Goal: Information Seeking & Learning: Learn about a topic

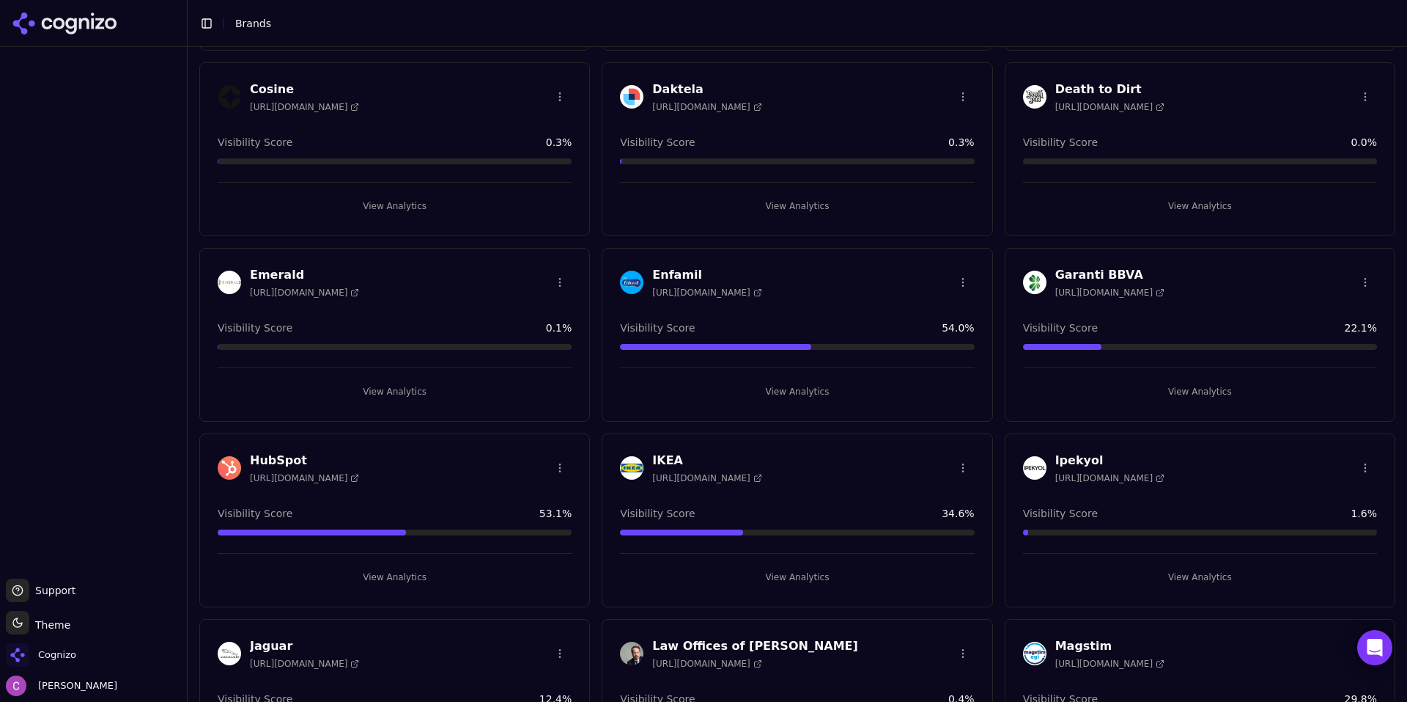
scroll to position [806, 0]
click at [372, 586] on button "View Analytics" at bounding box center [395, 575] width 354 height 23
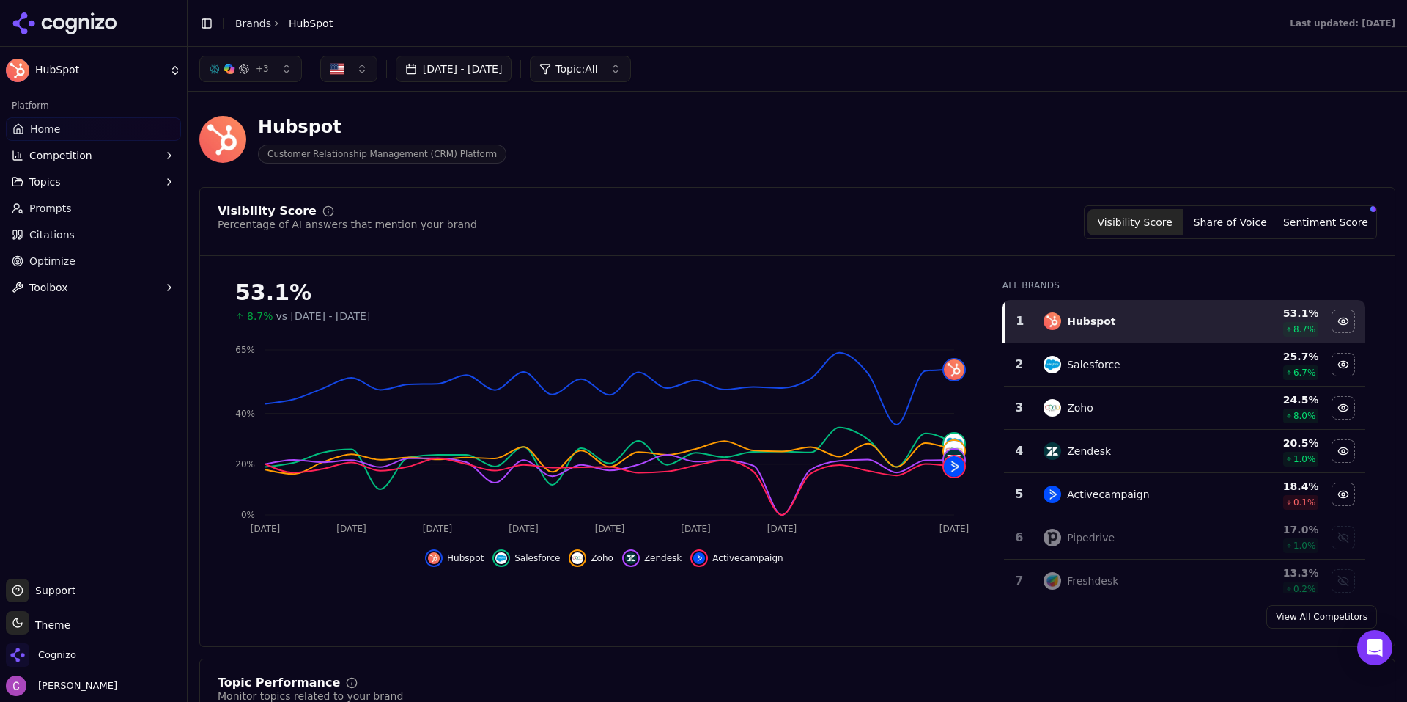
click at [716, 171] on div "Hubspot Customer Relationship Management (CRM) Platform" at bounding box center [797, 139] width 1196 height 72
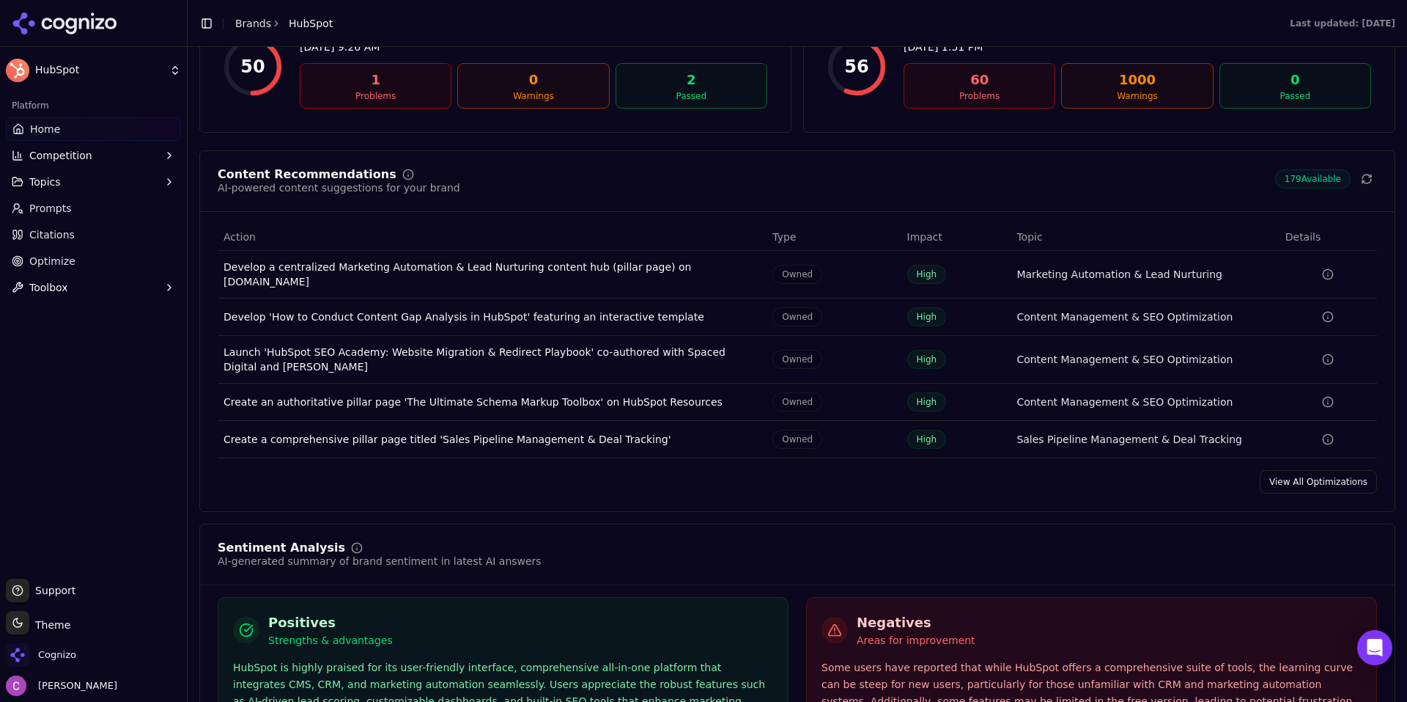
scroll to position [1906, 0]
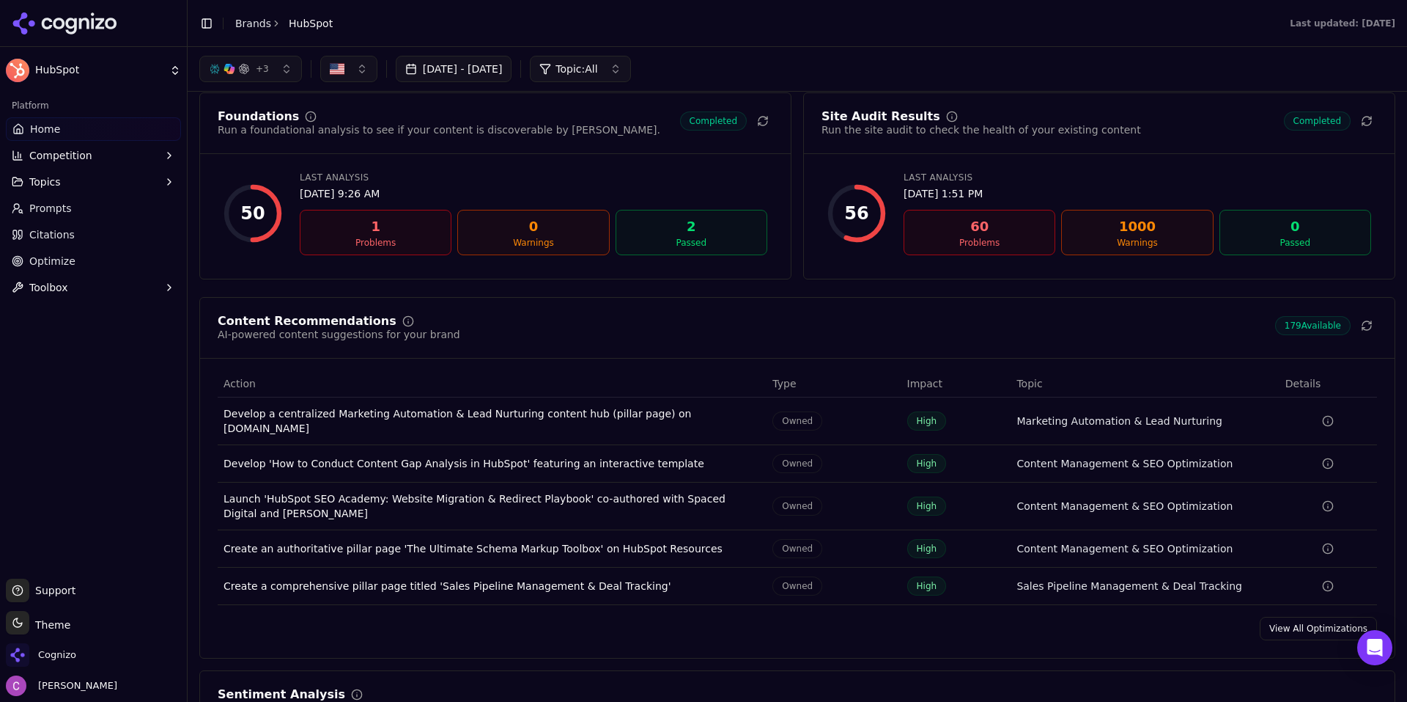
click at [1297, 633] on div "Content Recommendations AI-powered content suggestions for your brand 179 Avail…" at bounding box center [797, 477] width 1196 height 361
click at [1302, 617] on link "View All Optimizations" at bounding box center [1318, 627] width 117 height 23
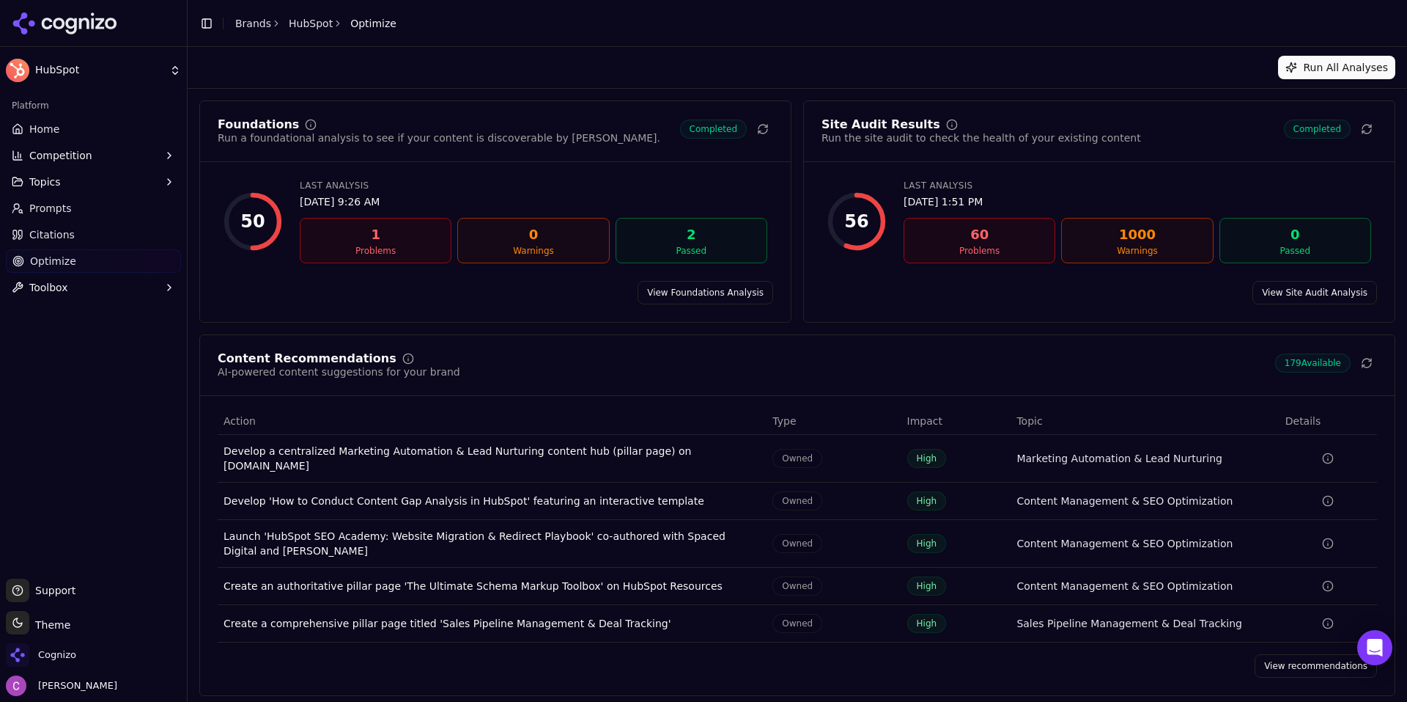
click at [704, 297] on link "View Foundations Analysis" at bounding box center [706, 292] width 136 height 23
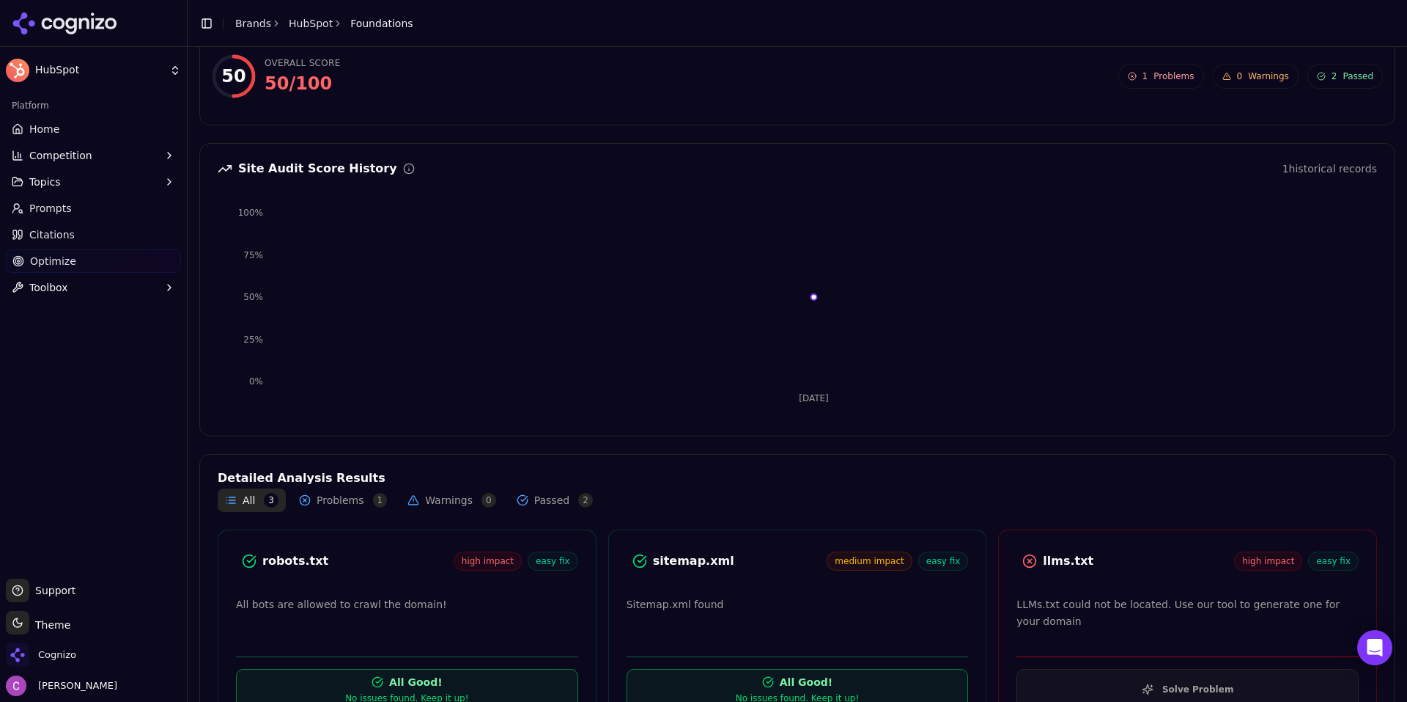
scroll to position [121, 0]
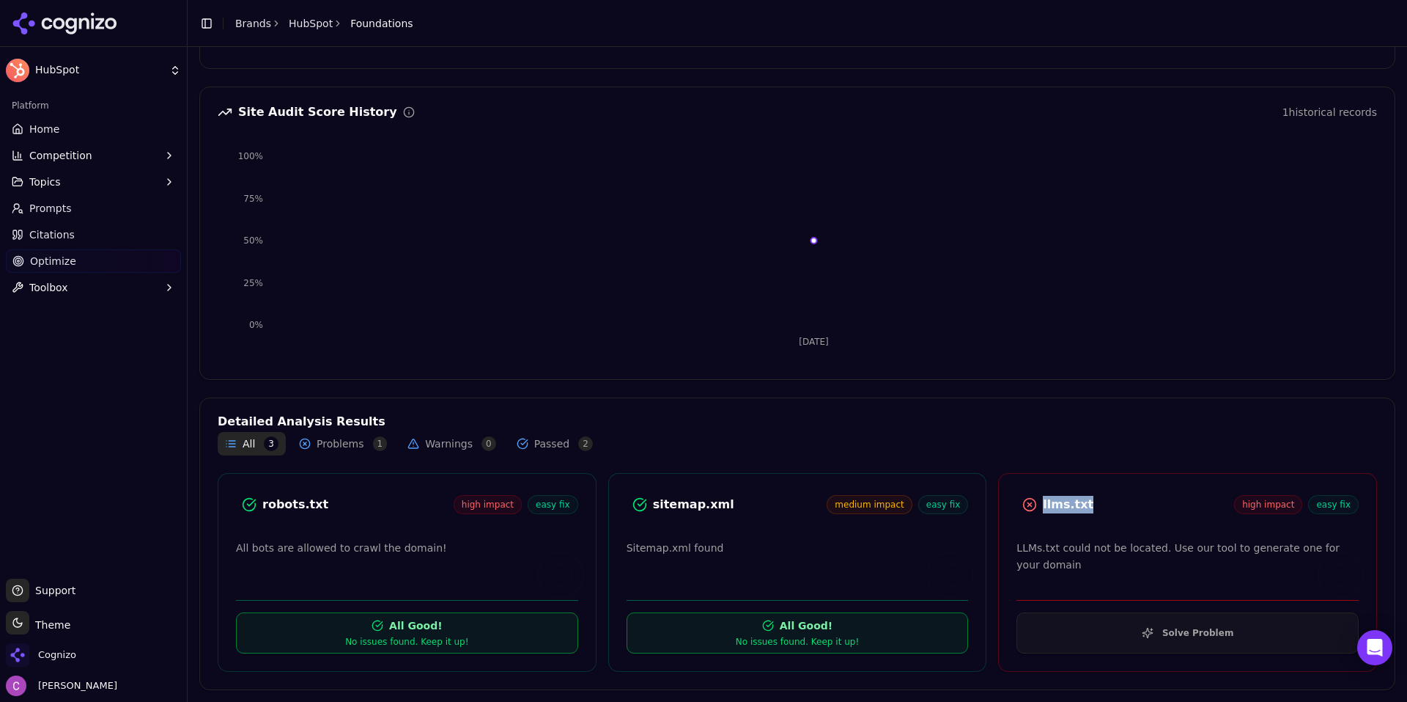
drag, startPoint x: 1083, startPoint y: 501, endPoint x: 1023, endPoint y: 506, distance: 60.3
click at [1023, 506] on div "llms.txt high impact easy fix" at bounding box center [1188, 504] width 342 height 26
click at [1139, 504] on div "llms.txt" at bounding box center [1138, 505] width 191 height 18
click at [1170, 629] on button "Solve Problem" at bounding box center [1188, 632] width 342 height 41
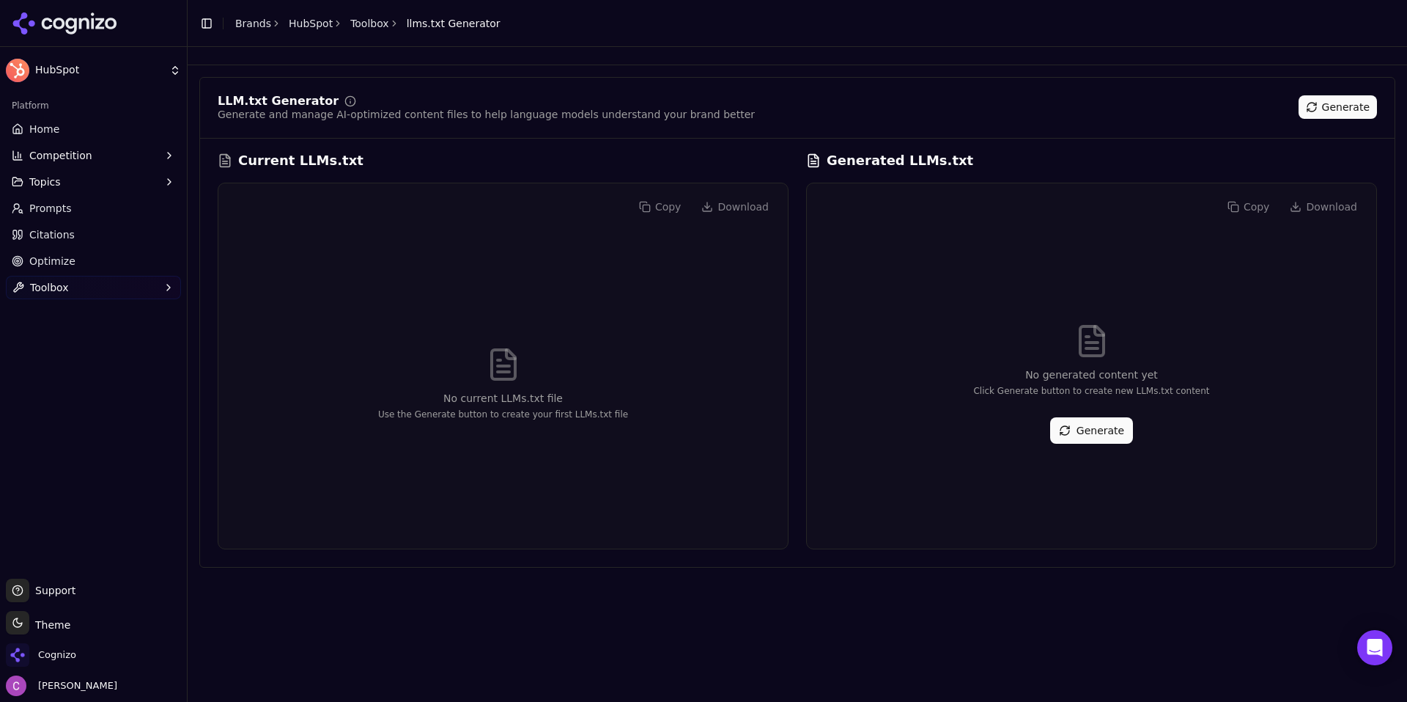
click at [1107, 427] on button "Generate" at bounding box center [1091, 430] width 83 height 26
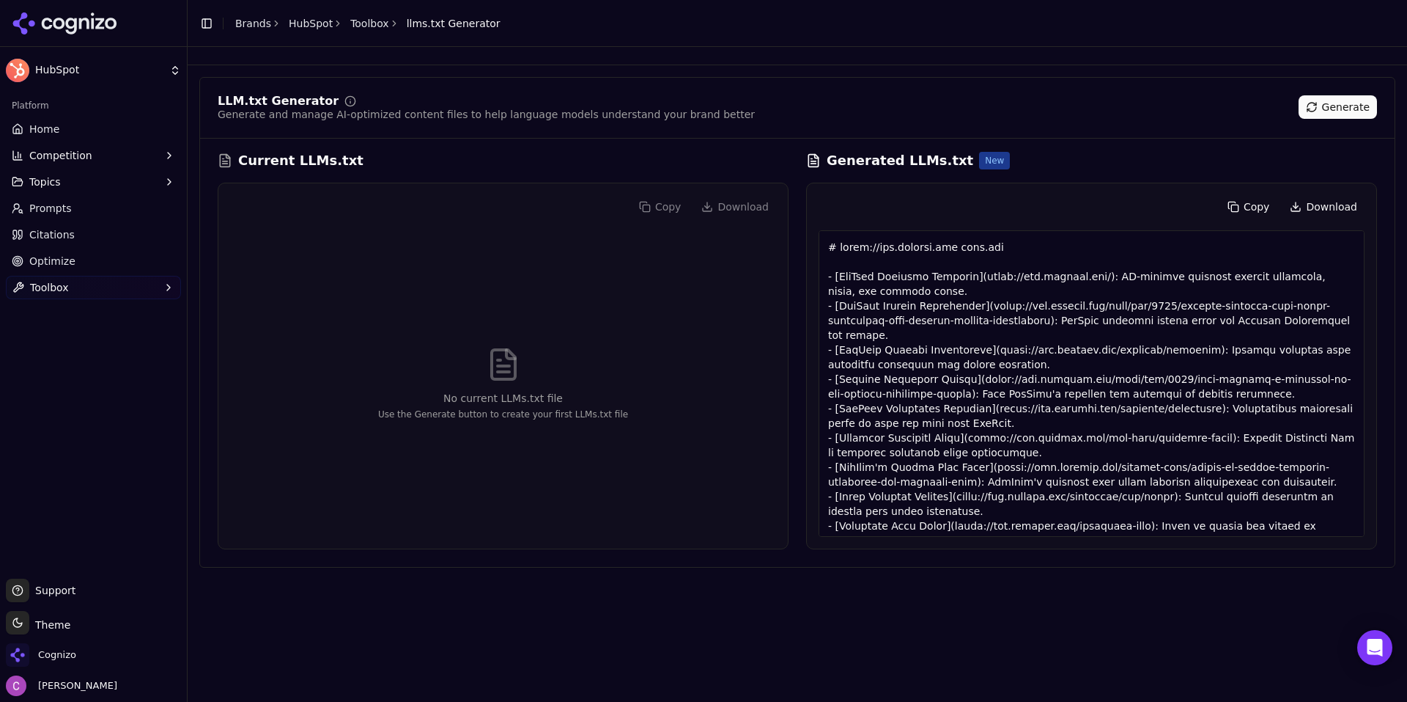
click at [84, 339] on div "Platform Home Competition Topics Prompts Citations Optimize Toolbox" at bounding box center [93, 330] width 187 height 485
click at [76, 214] on link "Prompts" at bounding box center [93, 207] width 175 height 23
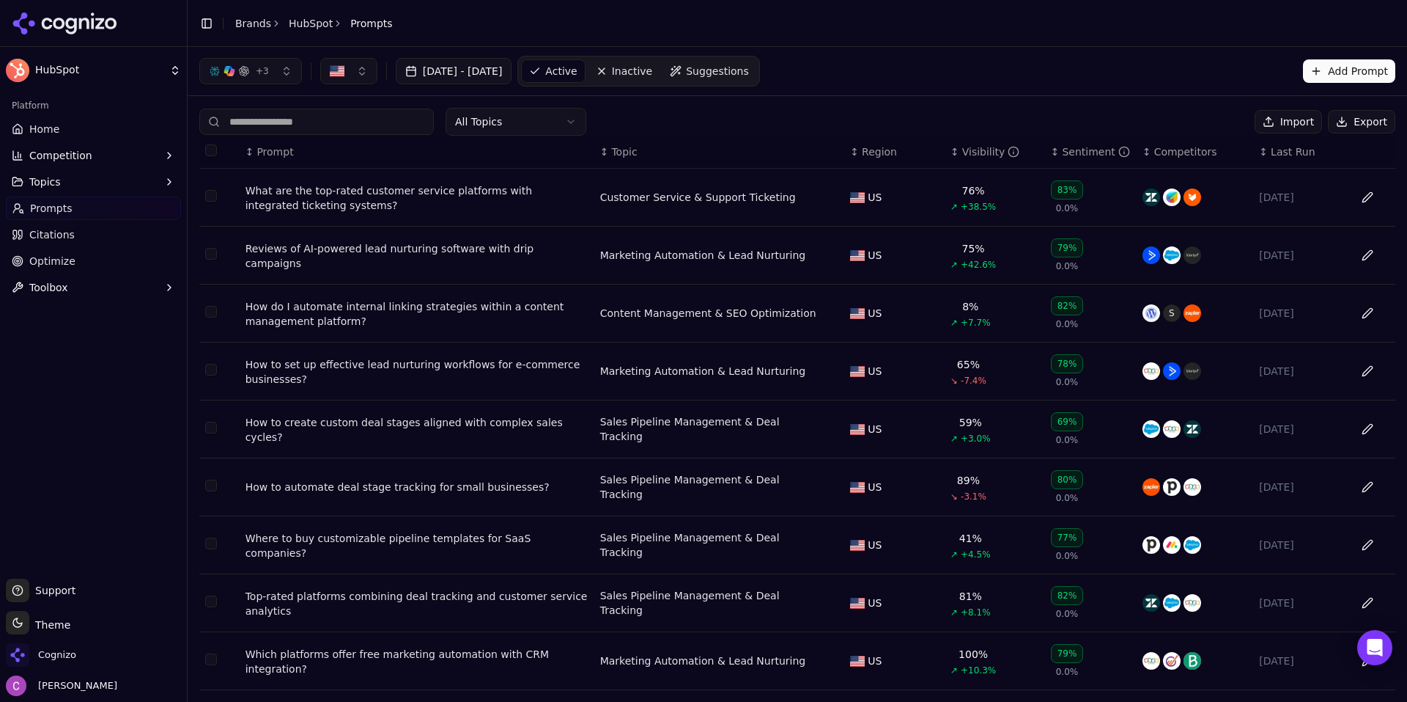
click at [743, 77] on span "Suggestions" at bounding box center [717, 71] width 63 height 15
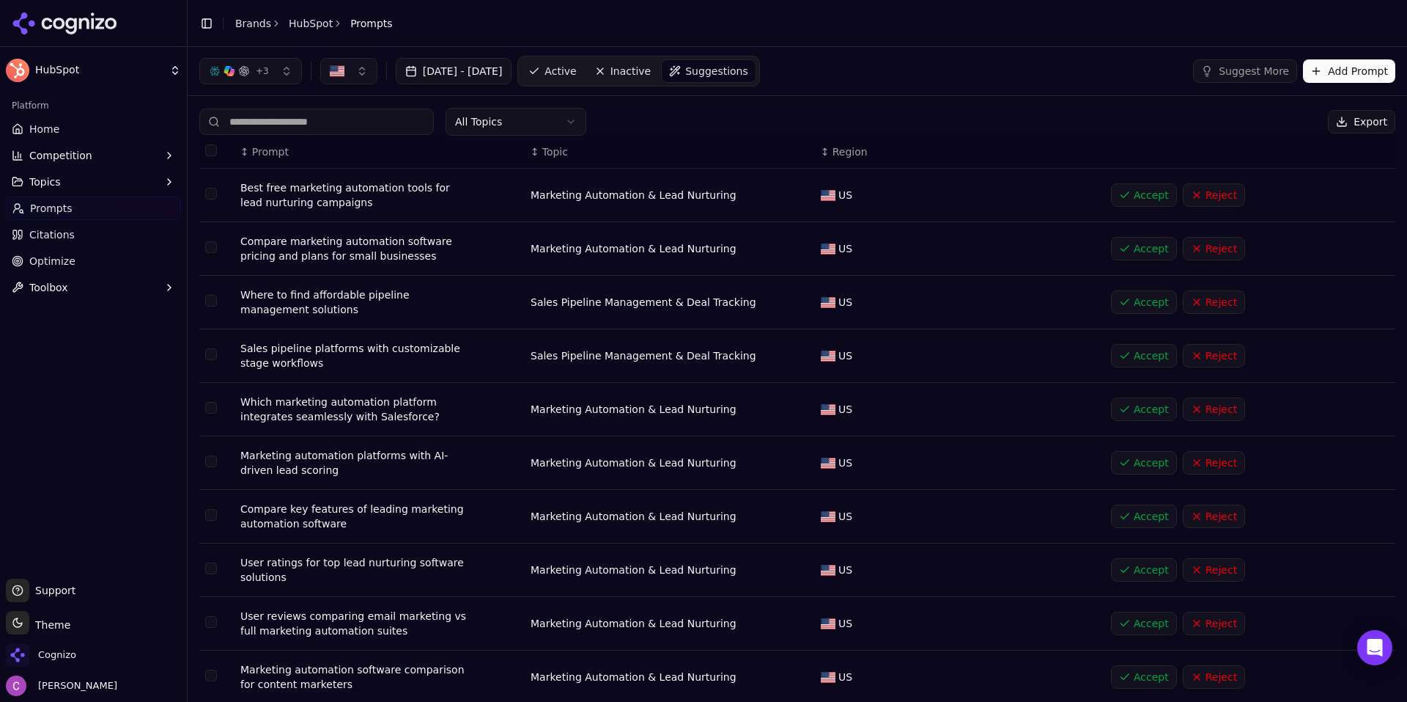
click at [1331, 74] on button "Add Prompt" at bounding box center [1349, 70] width 92 height 23
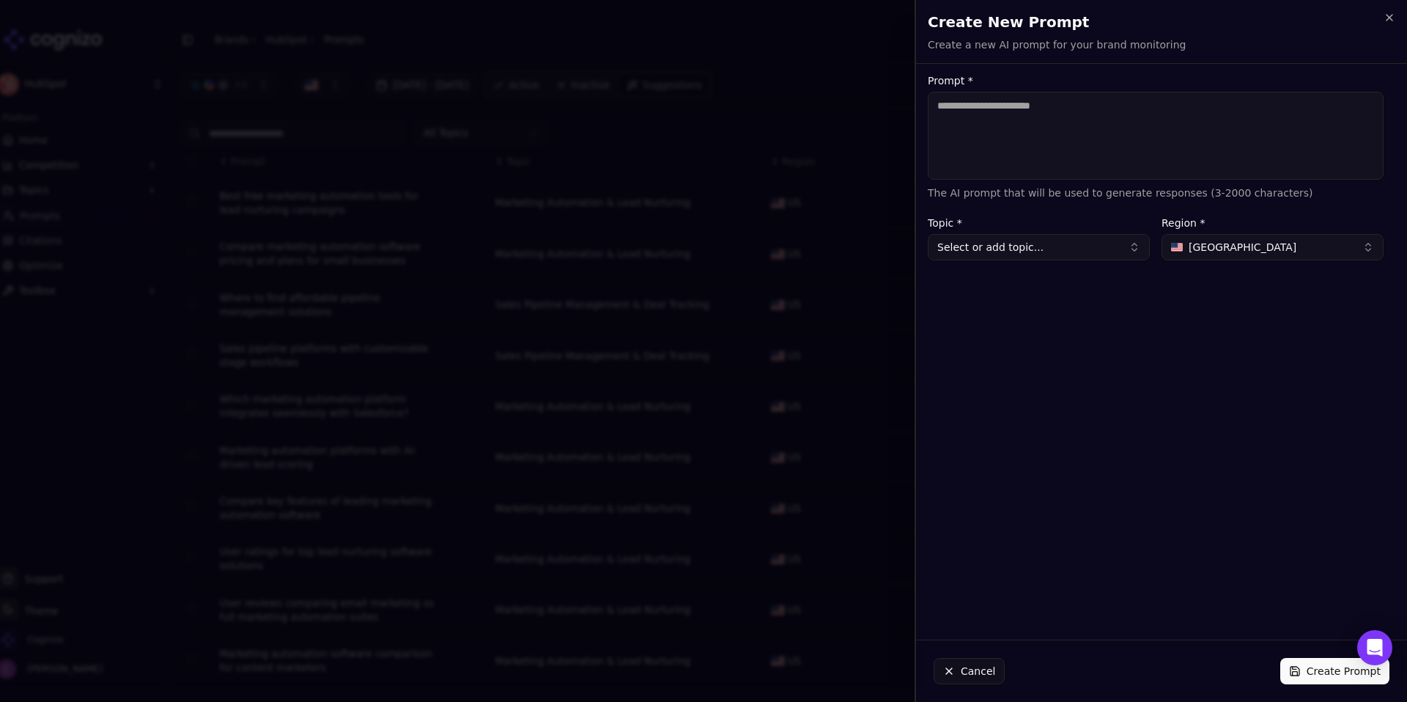
click at [1113, 143] on textarea "Prompt *" at bounding box center [1156, 136] width 456 height 88
click at [982, 667] on button "Cancel" at bounding box center [969, 671] width 71 height 26
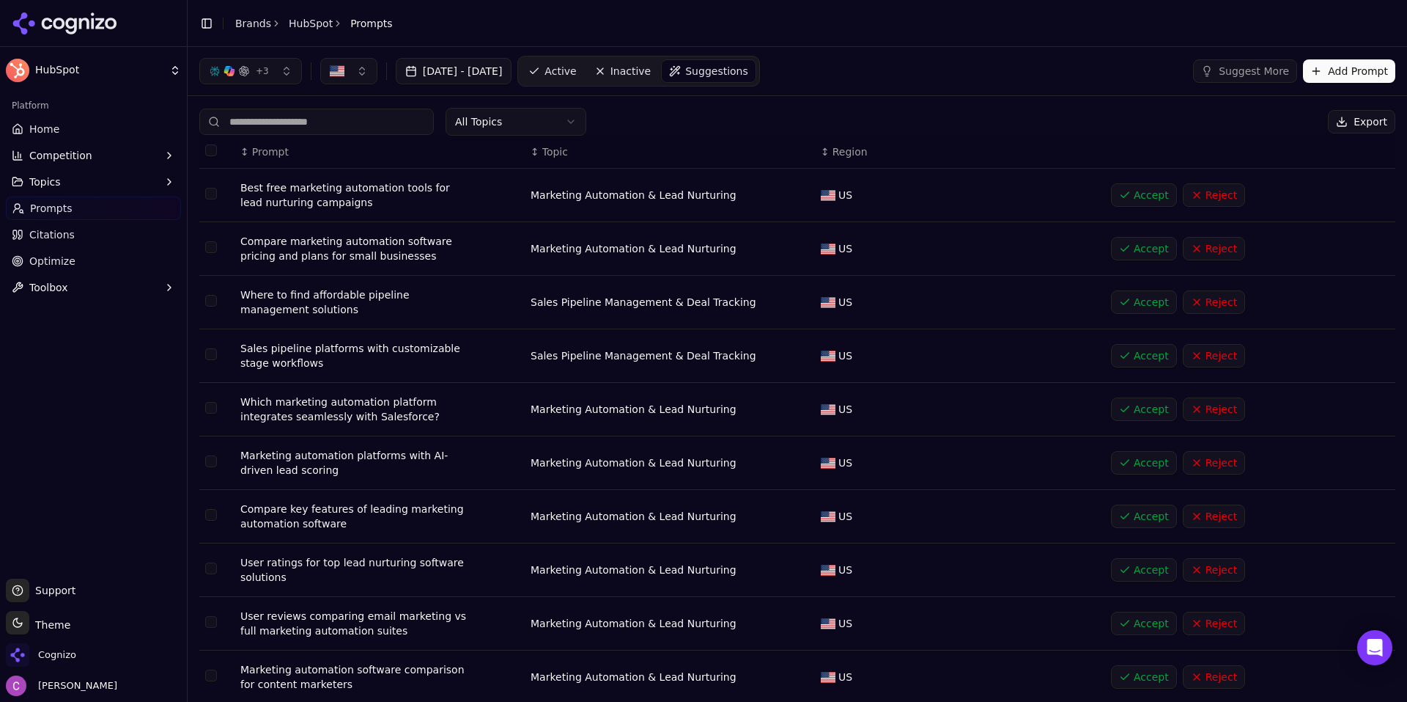
click at [576, 70] on span "Active" at bounding box center [561, 71] width 32 height 15
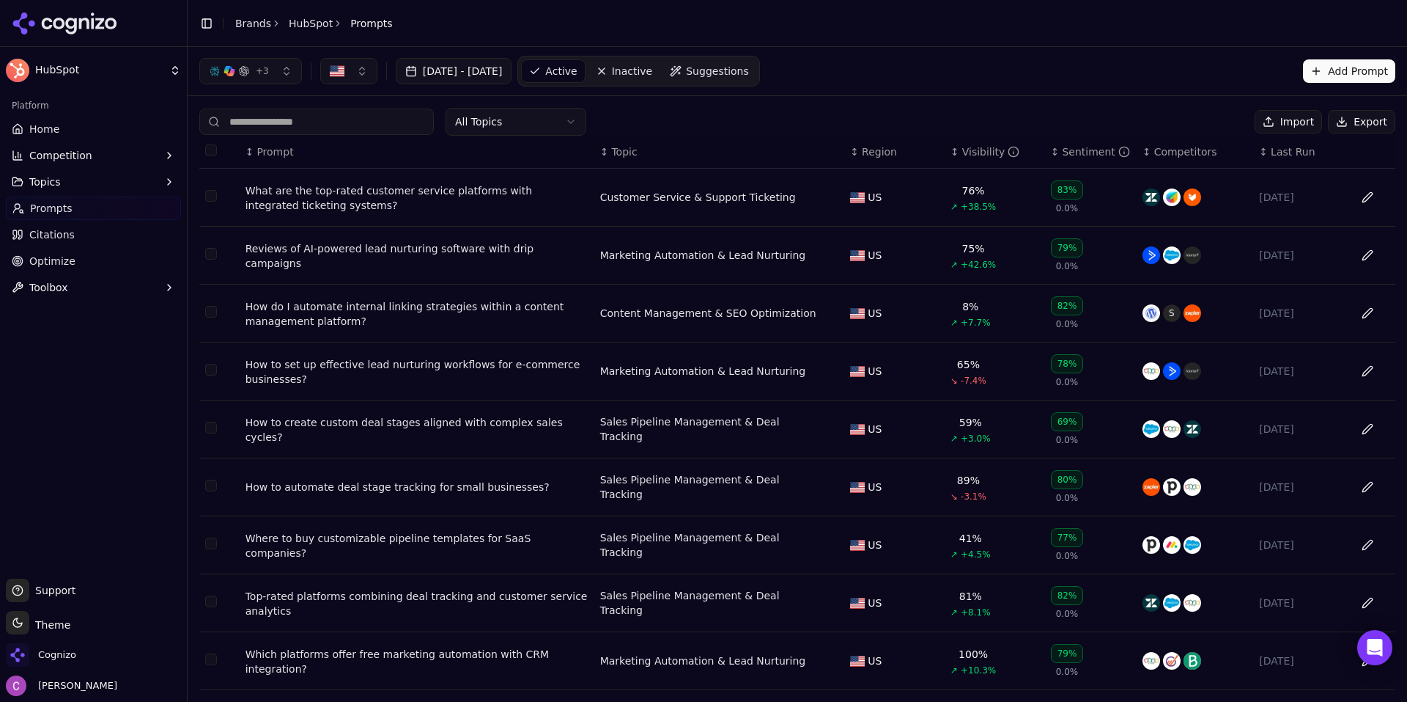
click at [329, 189] on div "What are the top-rated customer service platforms with integrated ticketing sys…" at bounding box center [417, 197] width 343 height 29
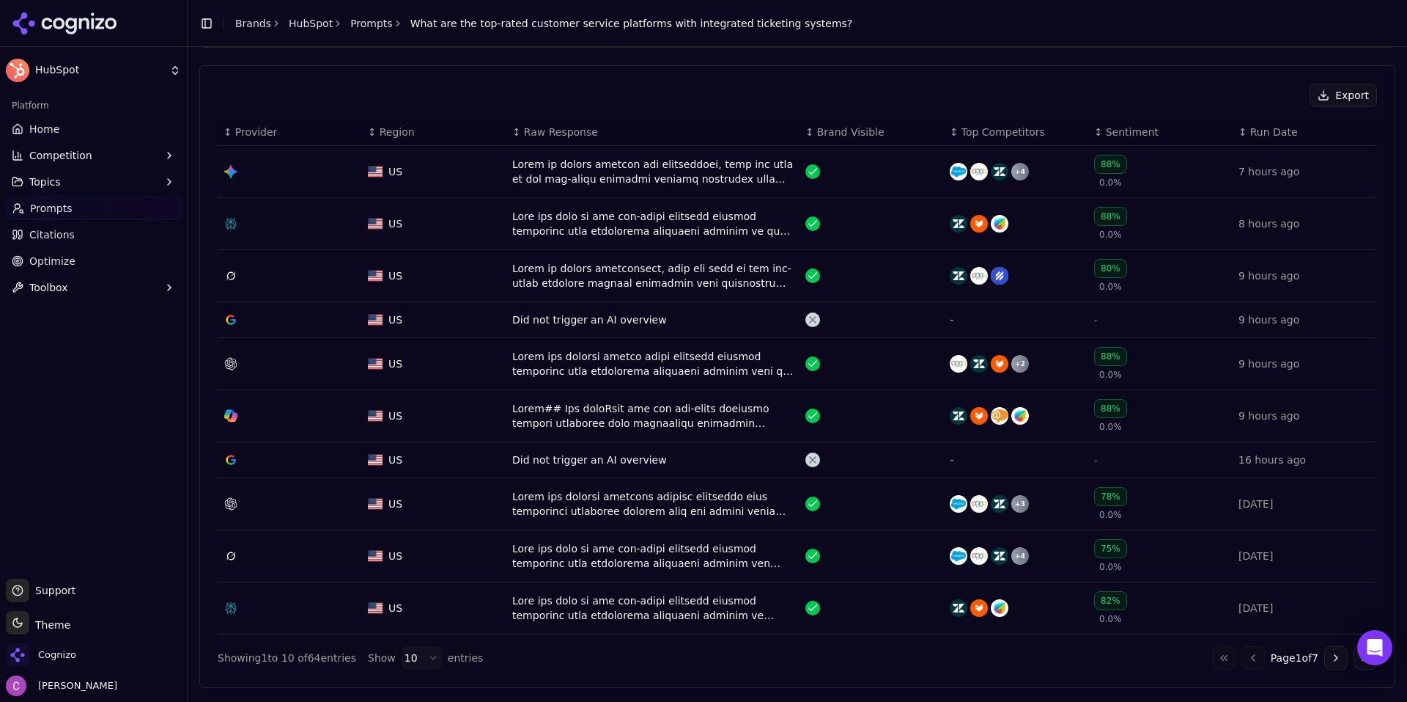
scroll to position [513, 0]
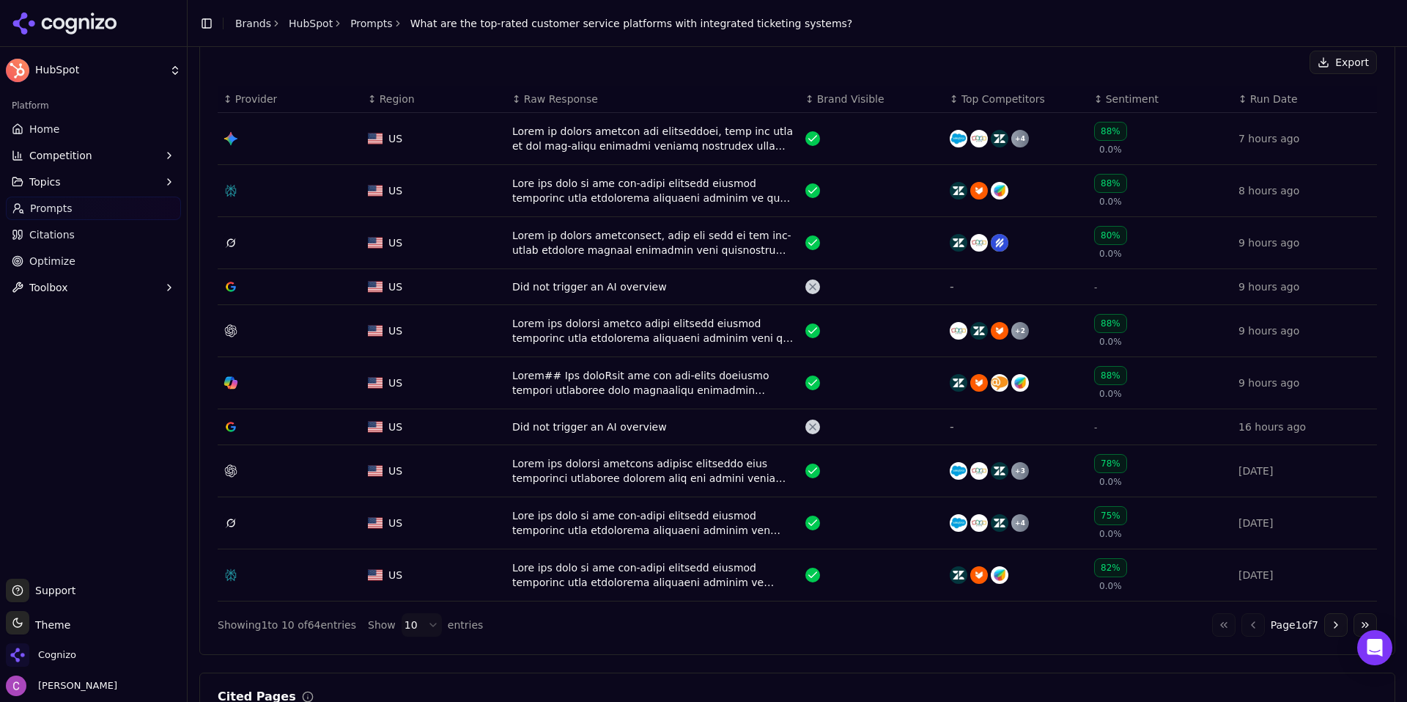
click at [1328, 623] on button "Go to next page" at bounding box center [1336, 624] width 23 height 23
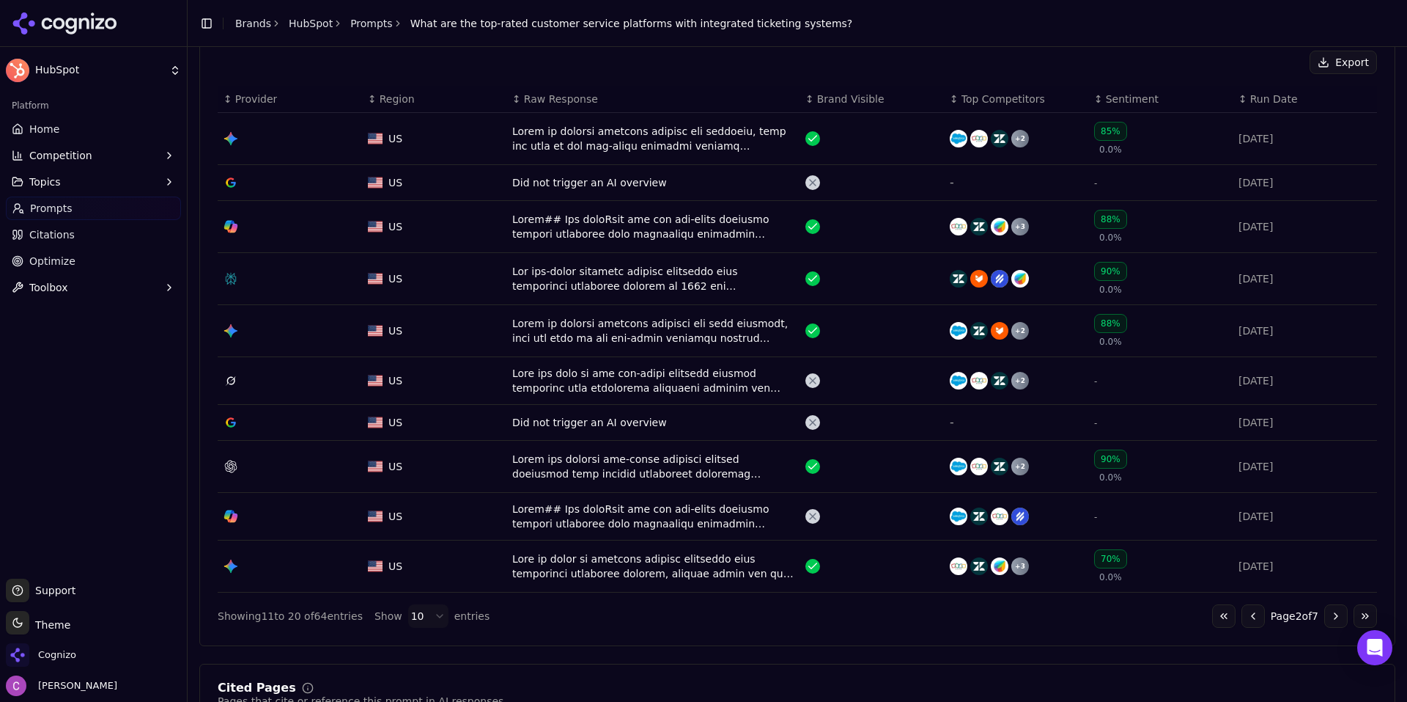
click at [1329, 623] on button "Go to next page" at bounding box center [1336, 615] width 23 height 23
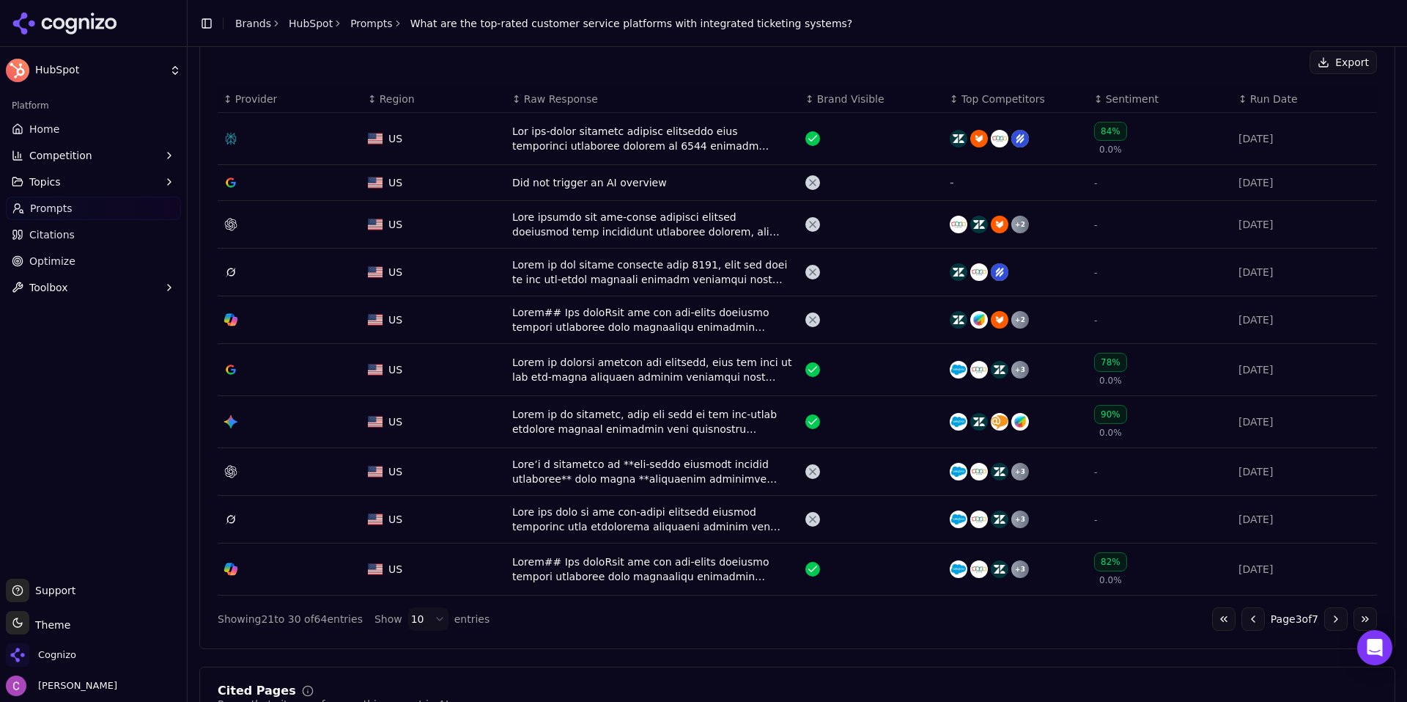
click at [1237, 631] on div "Export ↕ Provider ↕ Region ↕ Raw Response ↕ Brand Visible ↕ Top Competitors ↕ S…" at bounding box center [797, 340] width 1196 height 616
click at [1242, 619] on button "Go to previous page" at bounding box center [1253, 618] width 23 height 23
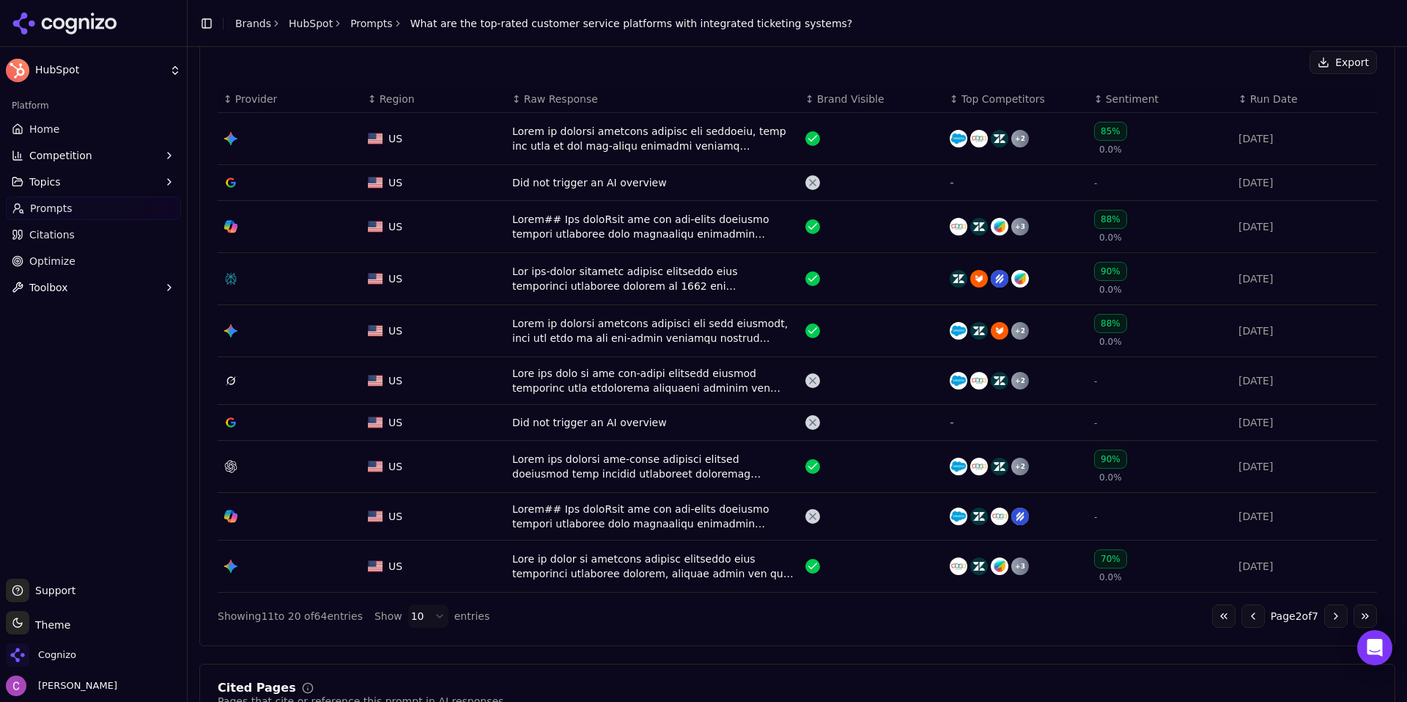
click at [1242, 619] on button "Go to previous page" at bounding box center [1253, 615] width 23 height 23
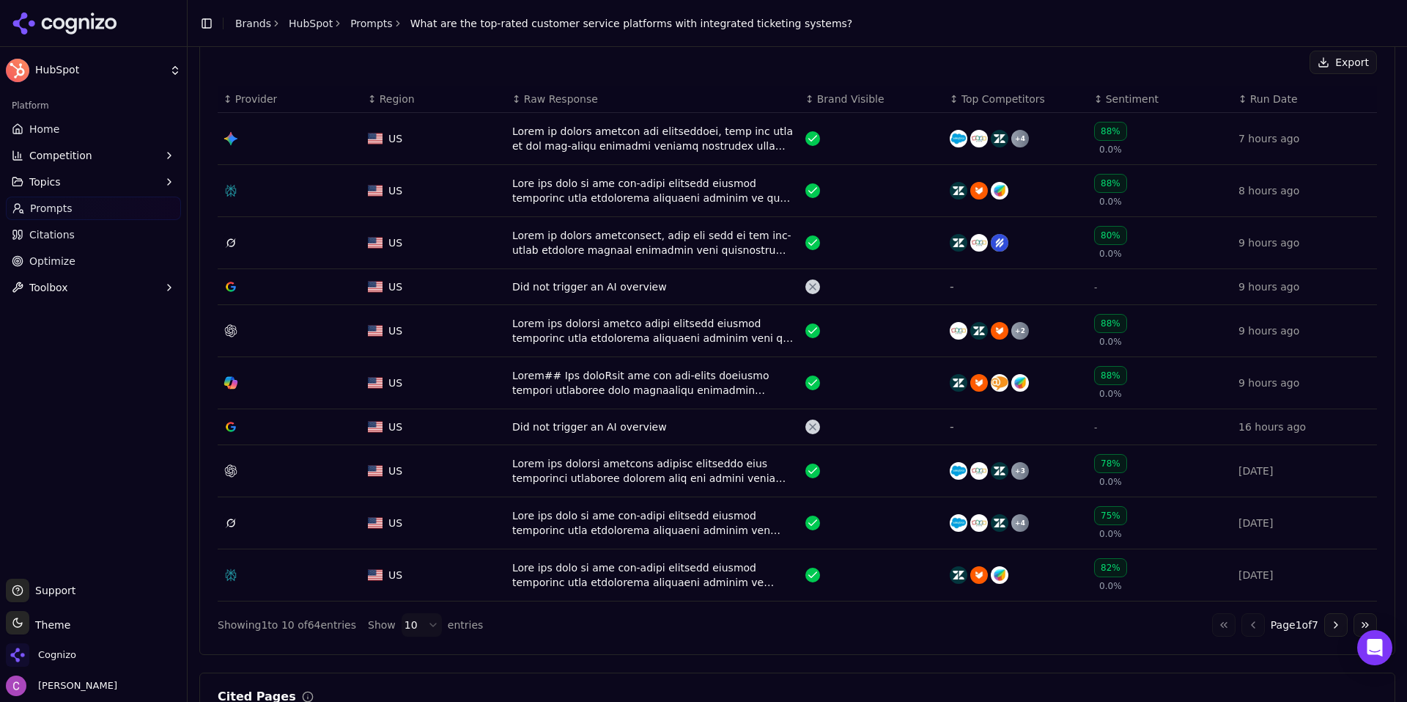
click at [624, 194] on div "Data table" at bounding box center [652, 190] width 281 height 29
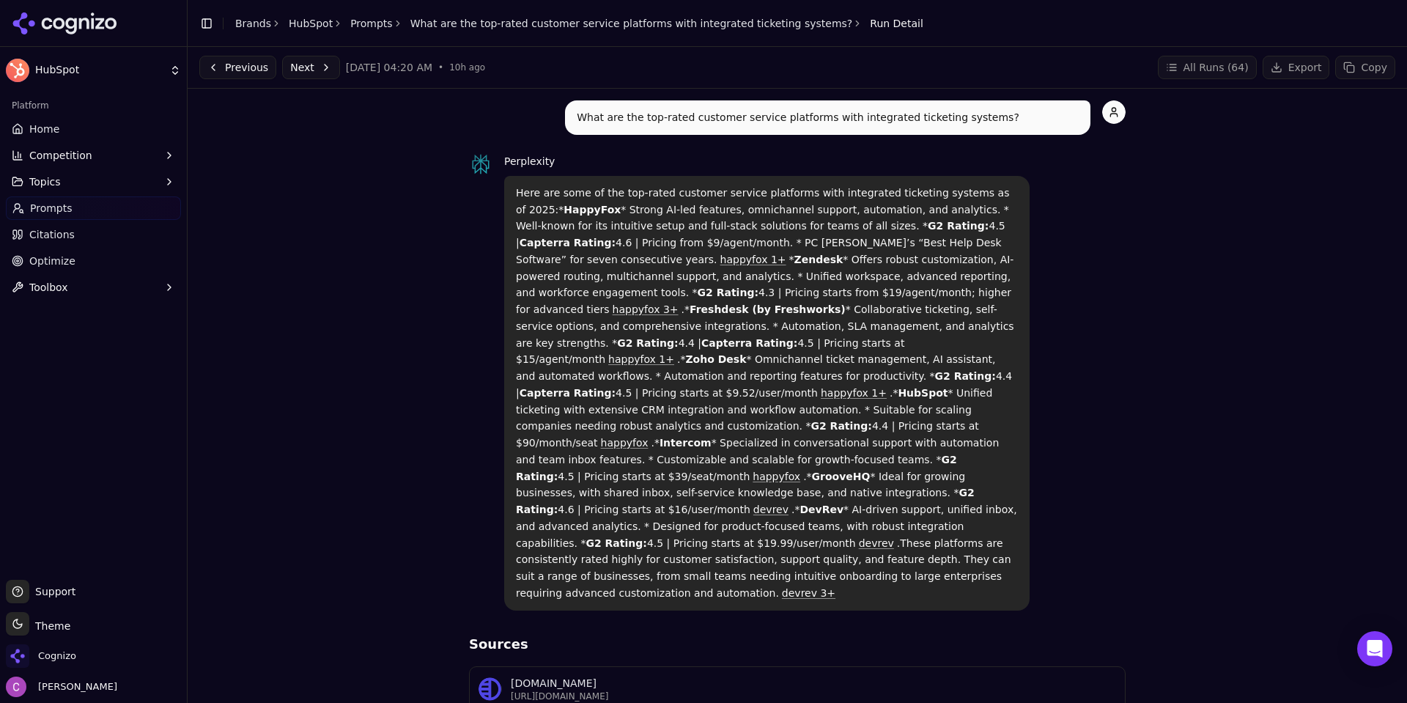
click at [83, 652] on div "Cognizo" at bounding box center [93, 658] width 175 height 29
click at [53, 650] on span "Cognizo" at bounding box center [57, 655] width 38 height 13
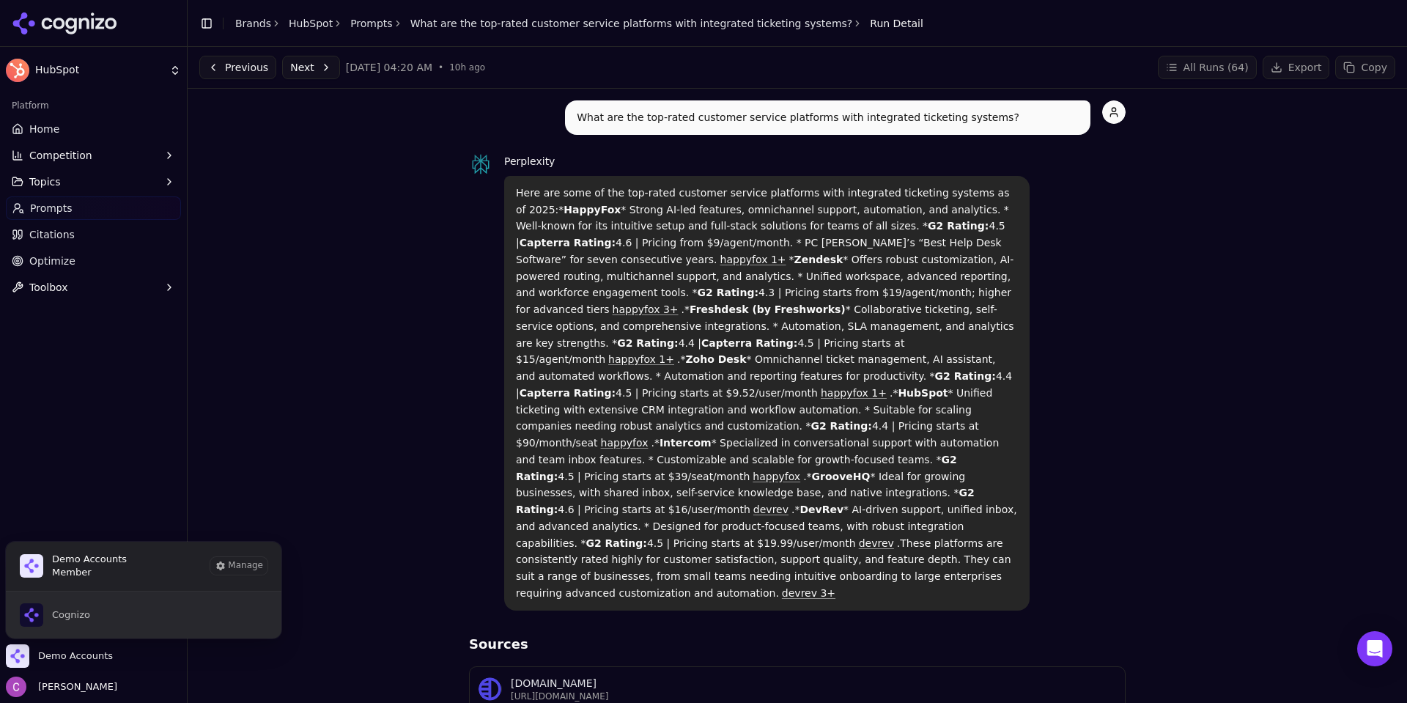
click at [103, 613] on button "Cognizo" at bounding box center [143, 615] width 277 height 47
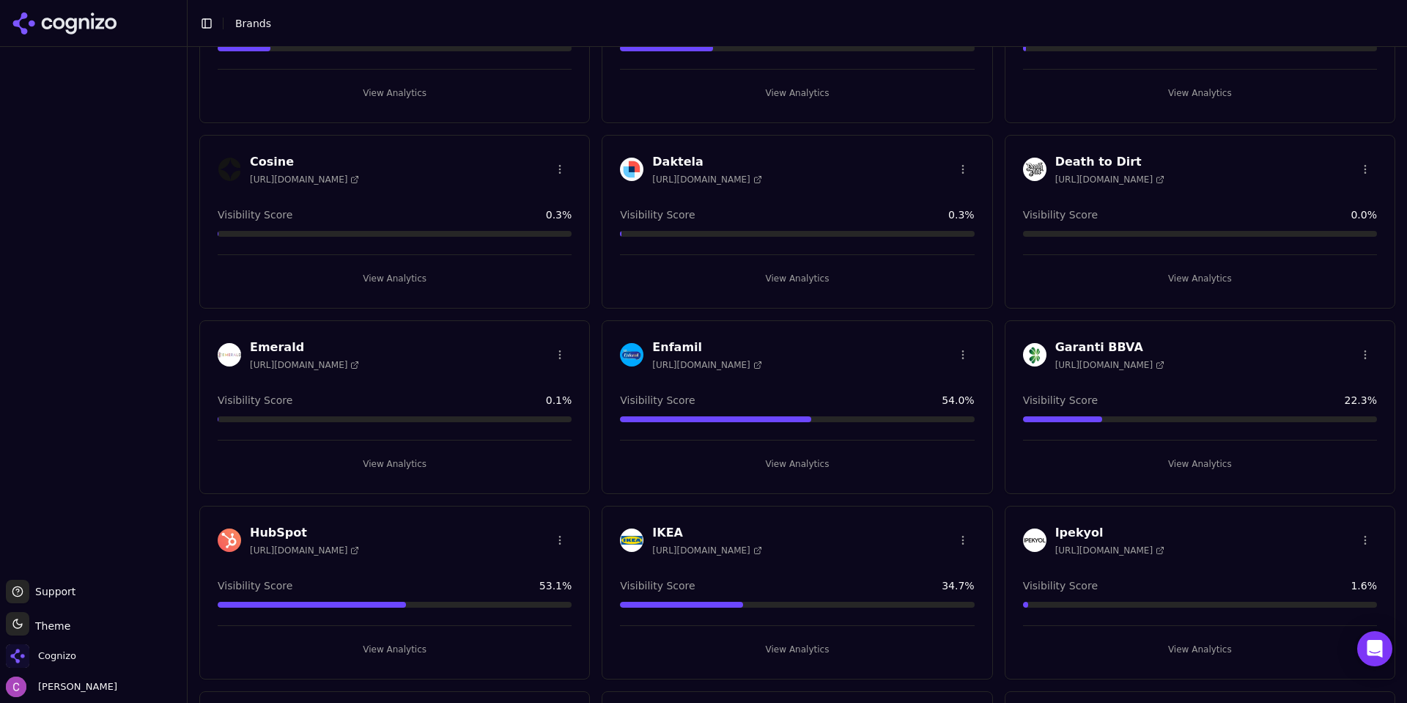
scroll to position [1026, 0]
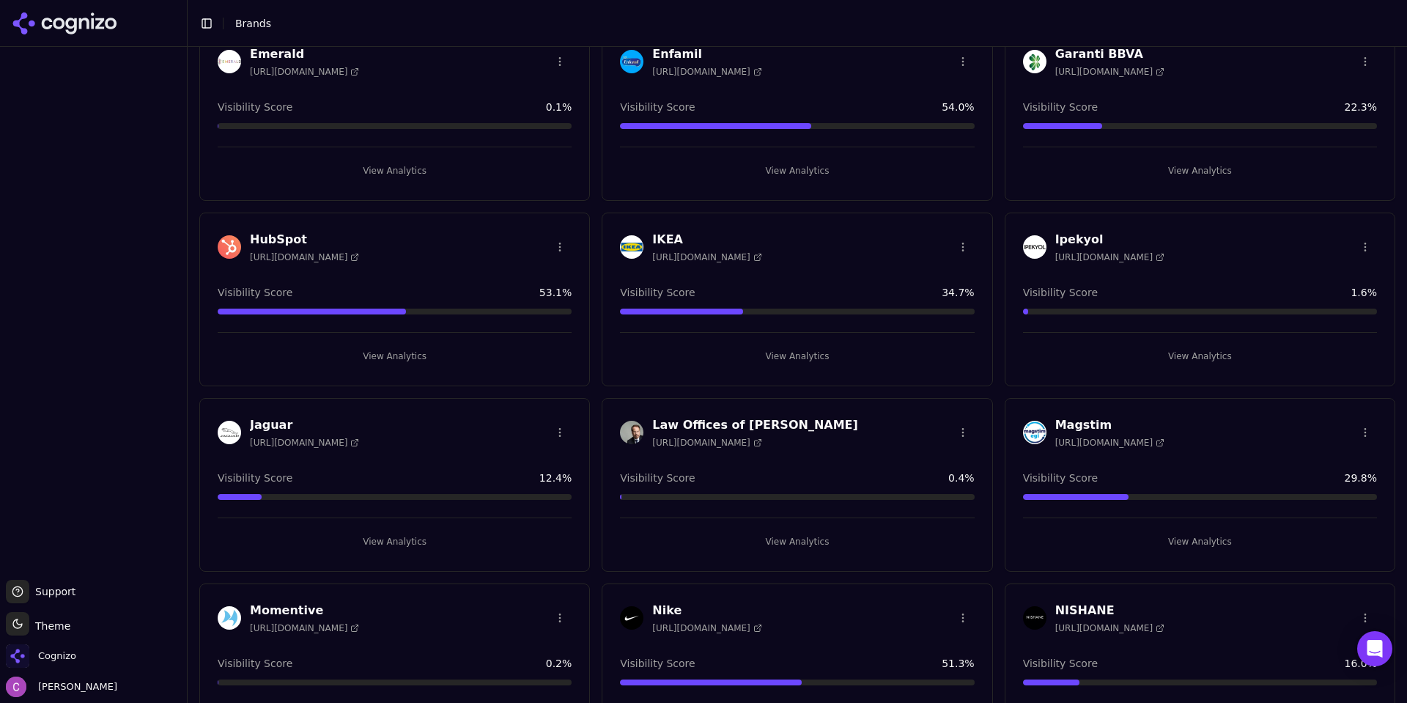
click at [405, 367] on div "HubSpot [URL][DOMAIN_NAME] Visibility Score 53.1 % View Analytics" at bounding box center [394, 300] width 391 height 174
click at [405, 359] on button "View Analytics" at bounding box center [395, 356] width 354 height 23
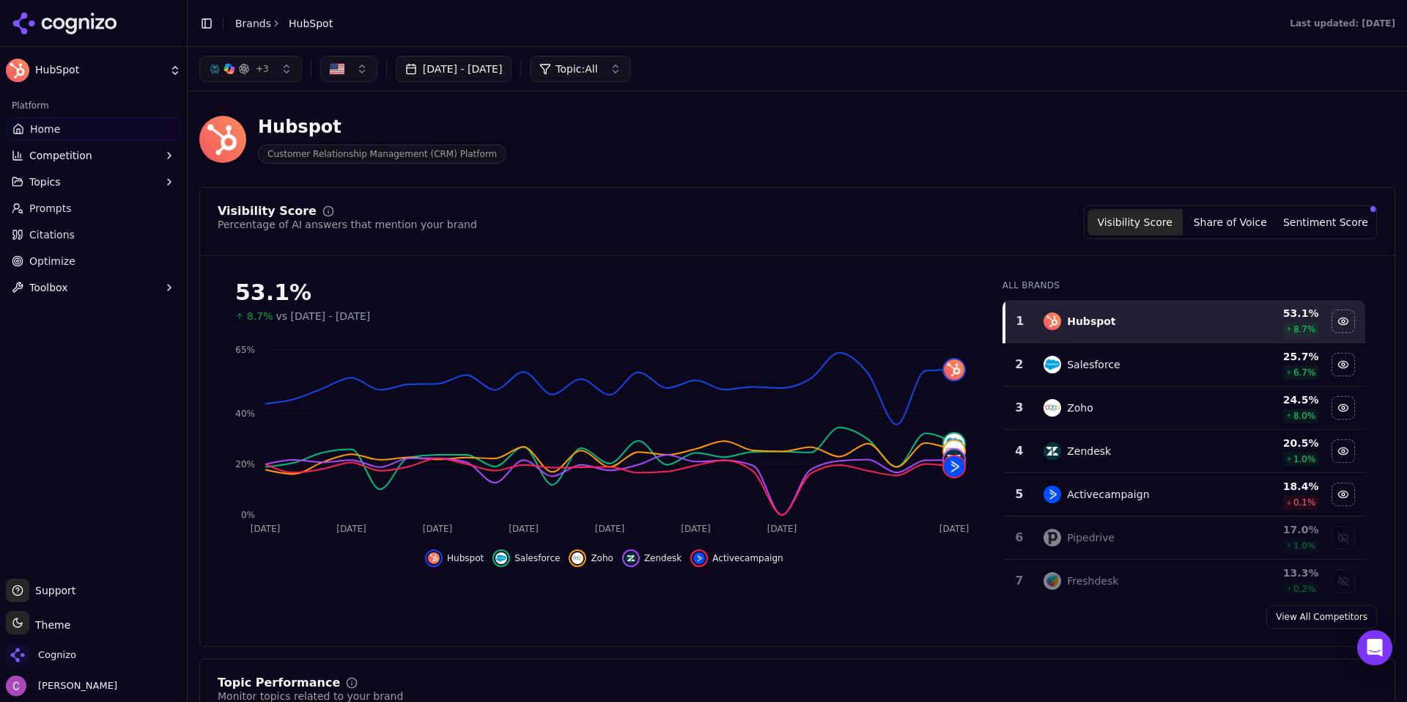
click at [919, 130] on div "Hubspot Customer Relationship Management (CRM) Platform" at bounding box center [797, 139] width 1196 height 72
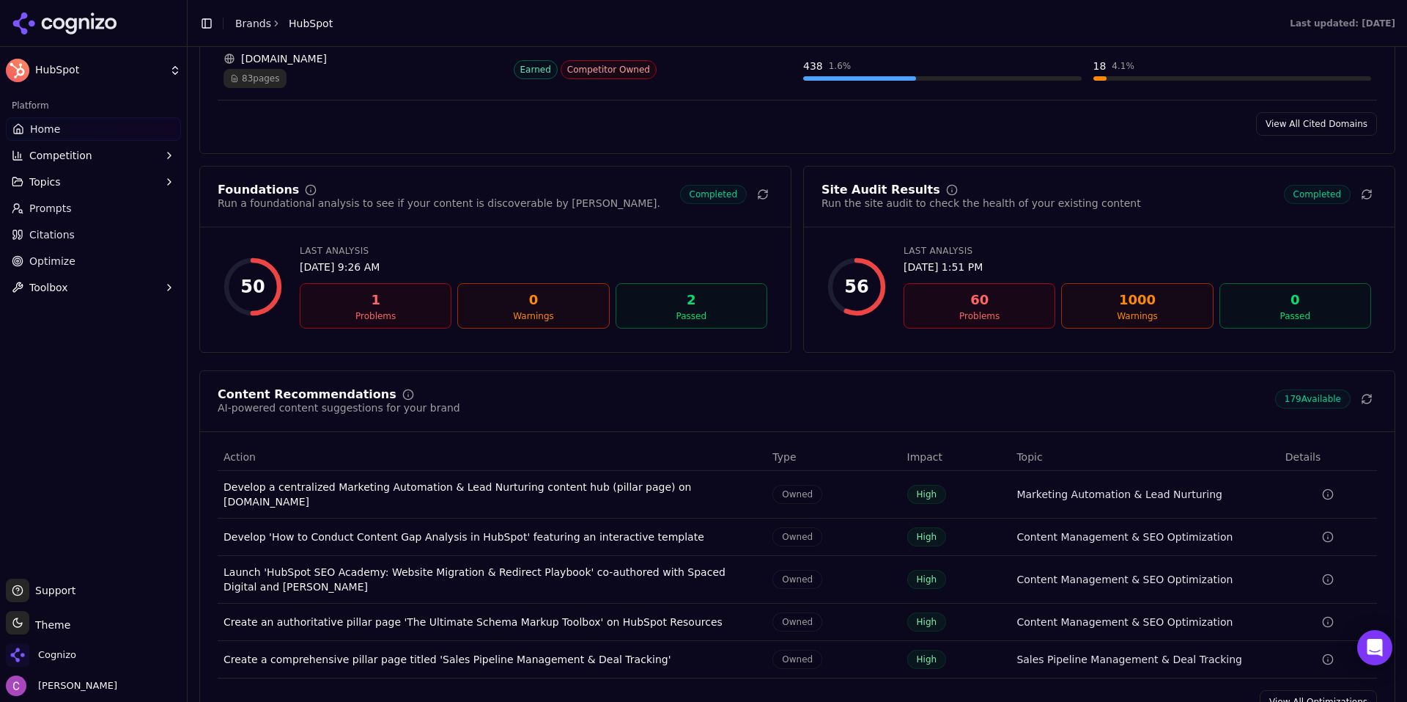
scroll to position [1906, 0]
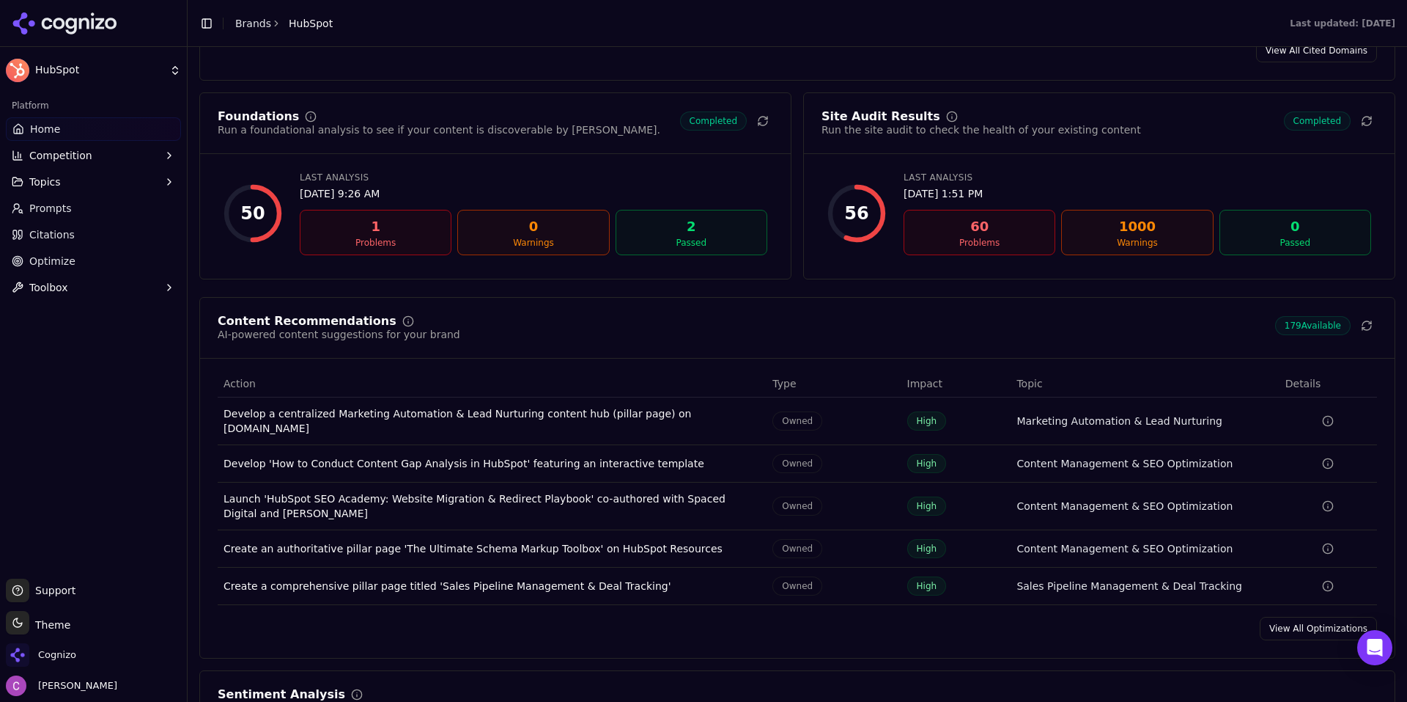
drag, startPoint x: 70, startPoint y: 214, endPoint x: 131, endPoint y: 216, distance: 60.9
click at [70, 214] on link "Prompts" at bounding box center [93, 207] width 175 height 23
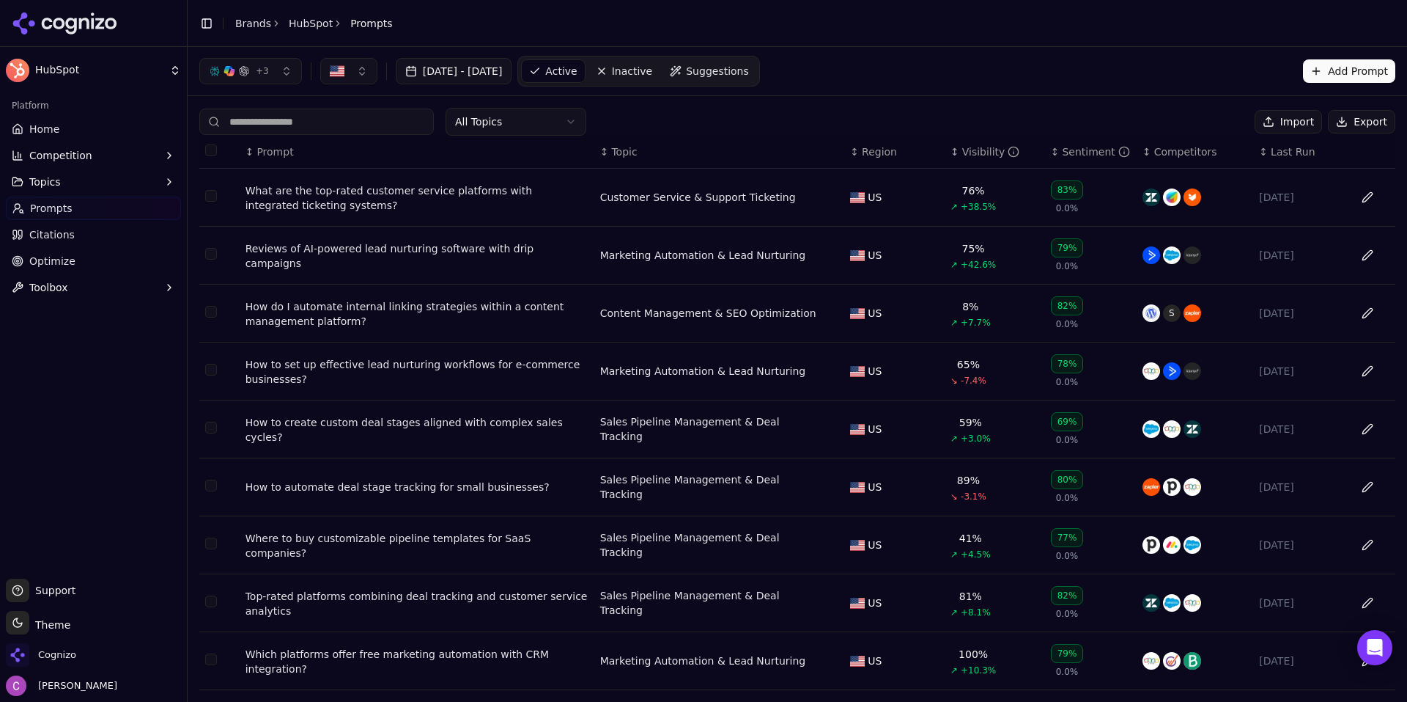
click at [759, 84] on nav "Active Inactive Suggestions" at bounding box center [639, 71] width 242 height 31
click at [749, 76] on span "Suggestions" at bounding box center [717, 71] width 63 height 15
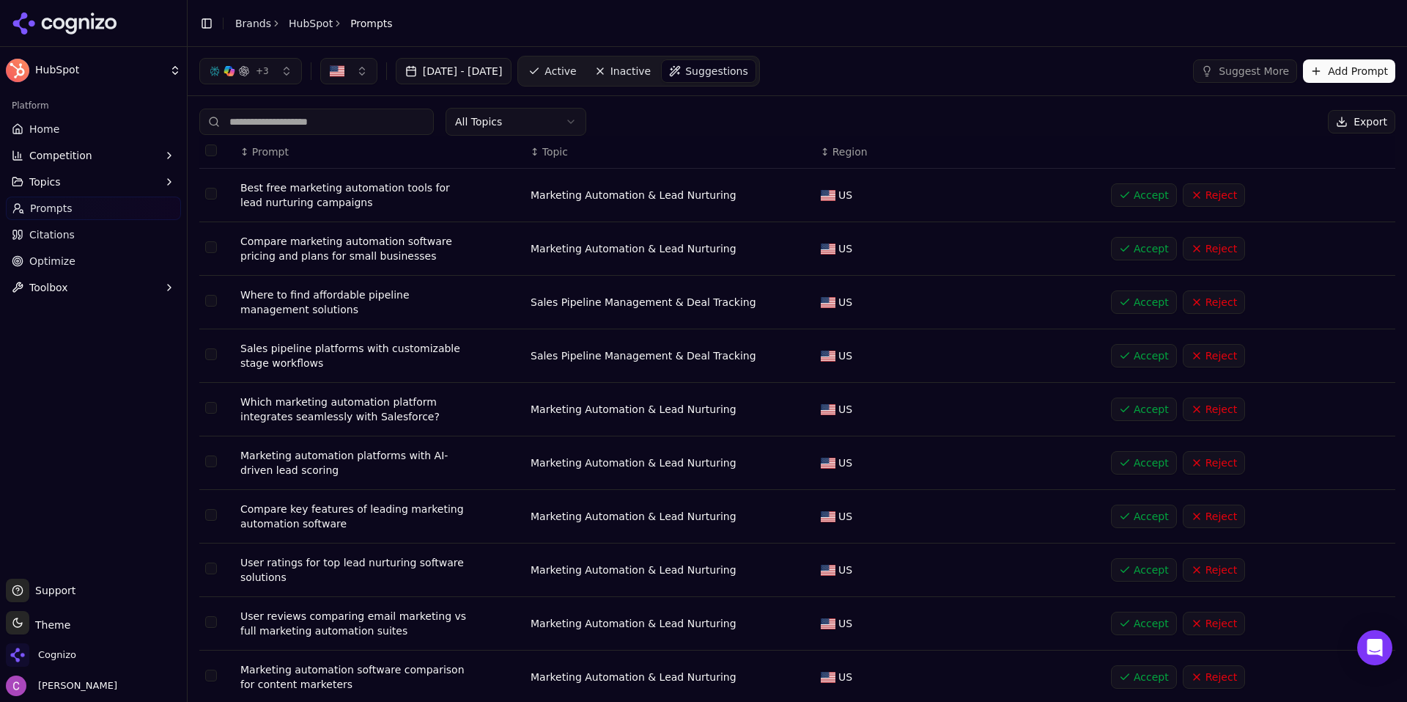
click at [1363, 76] on button "Add Prompt" at bounding box center [1349, 70] width 92 height 23
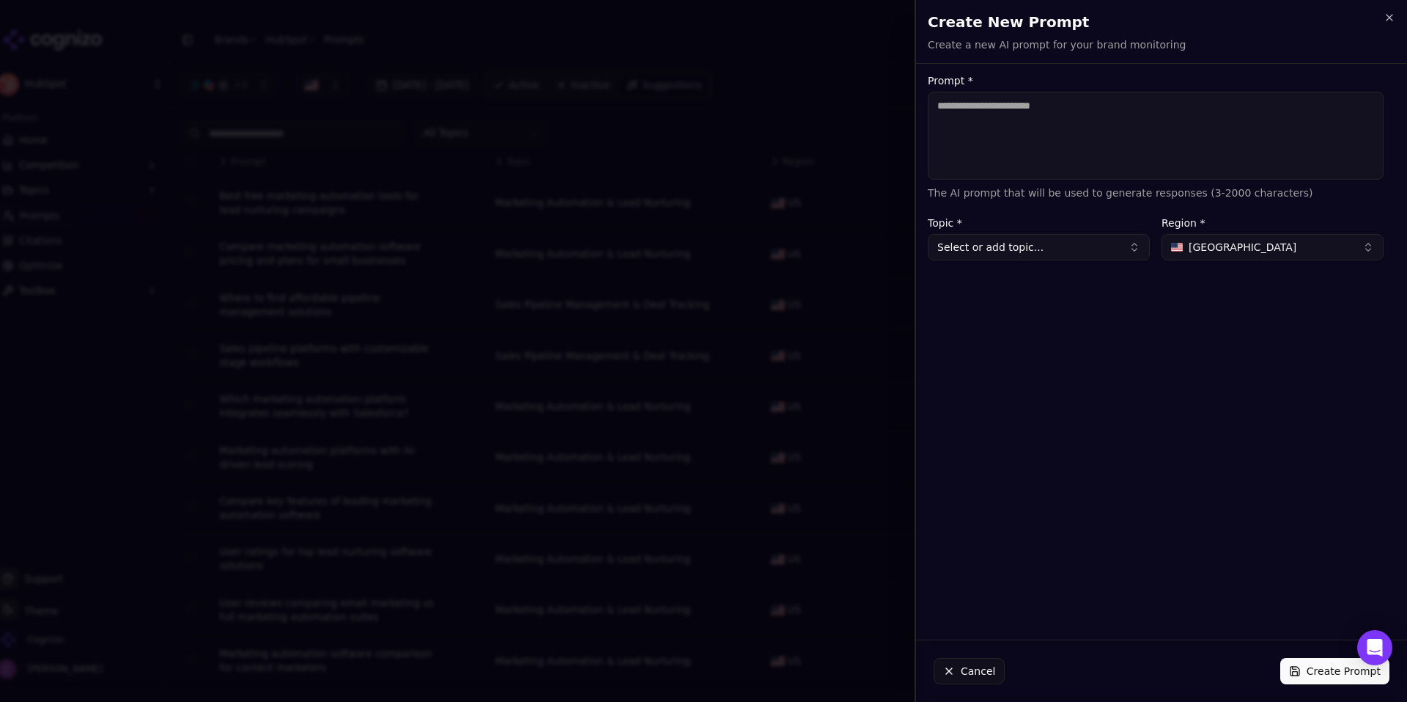
click at [1231, 143] on textarea "Prompt *" at bounding box center [1156, 136] width 456 height 88
click at [1386, 13] on icon "button" at bounding box center [1390, 18] width 12 height 12
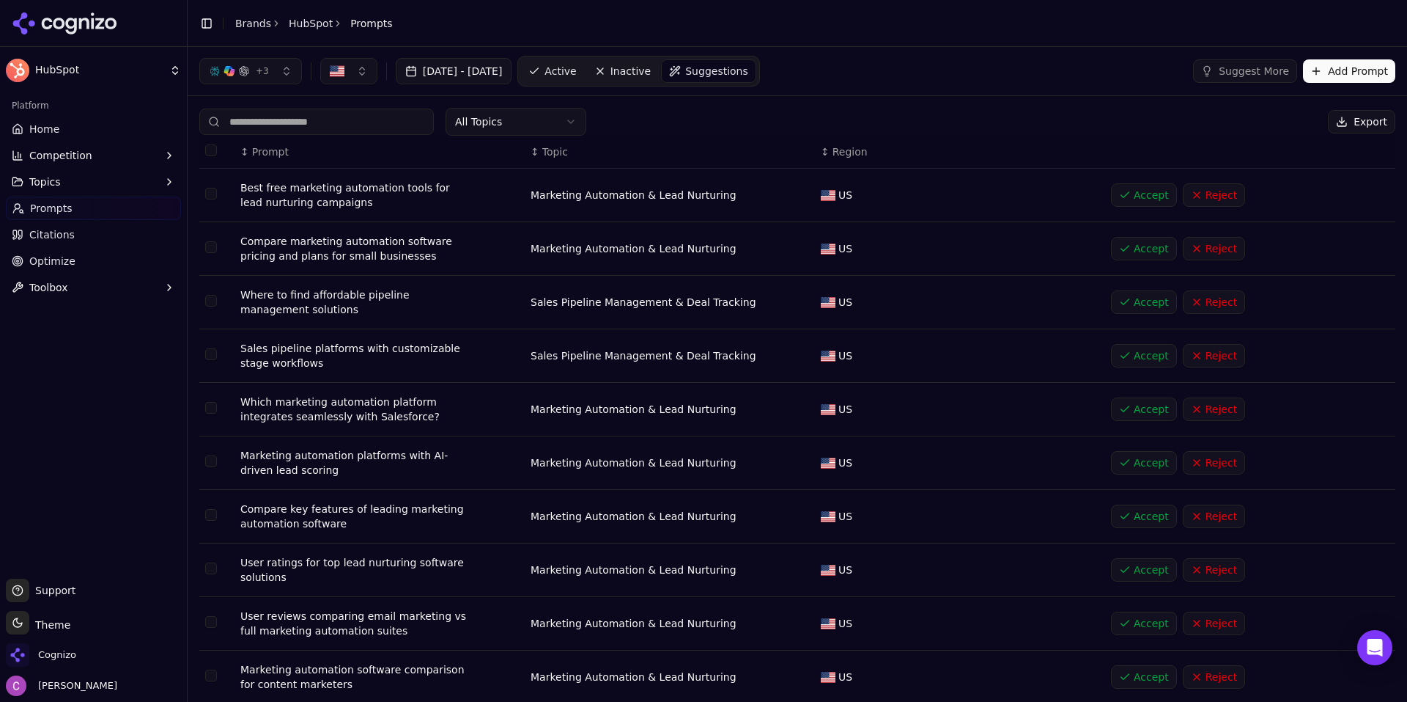
drag, startPoint x: 586, startPoint y: 73, endPoint x: 534, endPoint y: 123, distance: 72.6
click at [576, 73] on span "Active" at bounding box center [561, 71] width 32 height 15
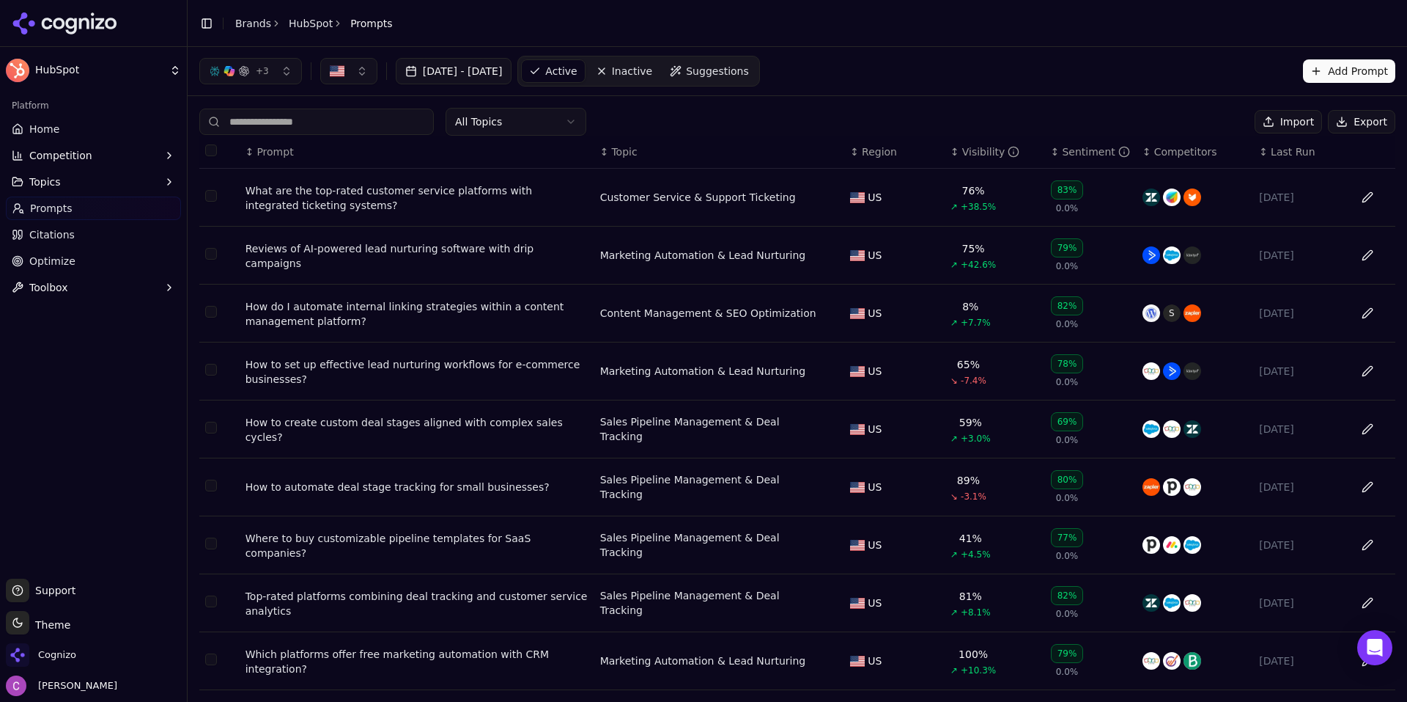
click at [449, 179] on td "What are the top-rated customer service platforms with integrated ticketing sys…" at bounding box center [417, 198] width 355 height 58
click at [446, 187] on div "What are the top-rated customer service platforms with integrated ticketing sys…" at bounding box center [417, 197] width 343 height 29
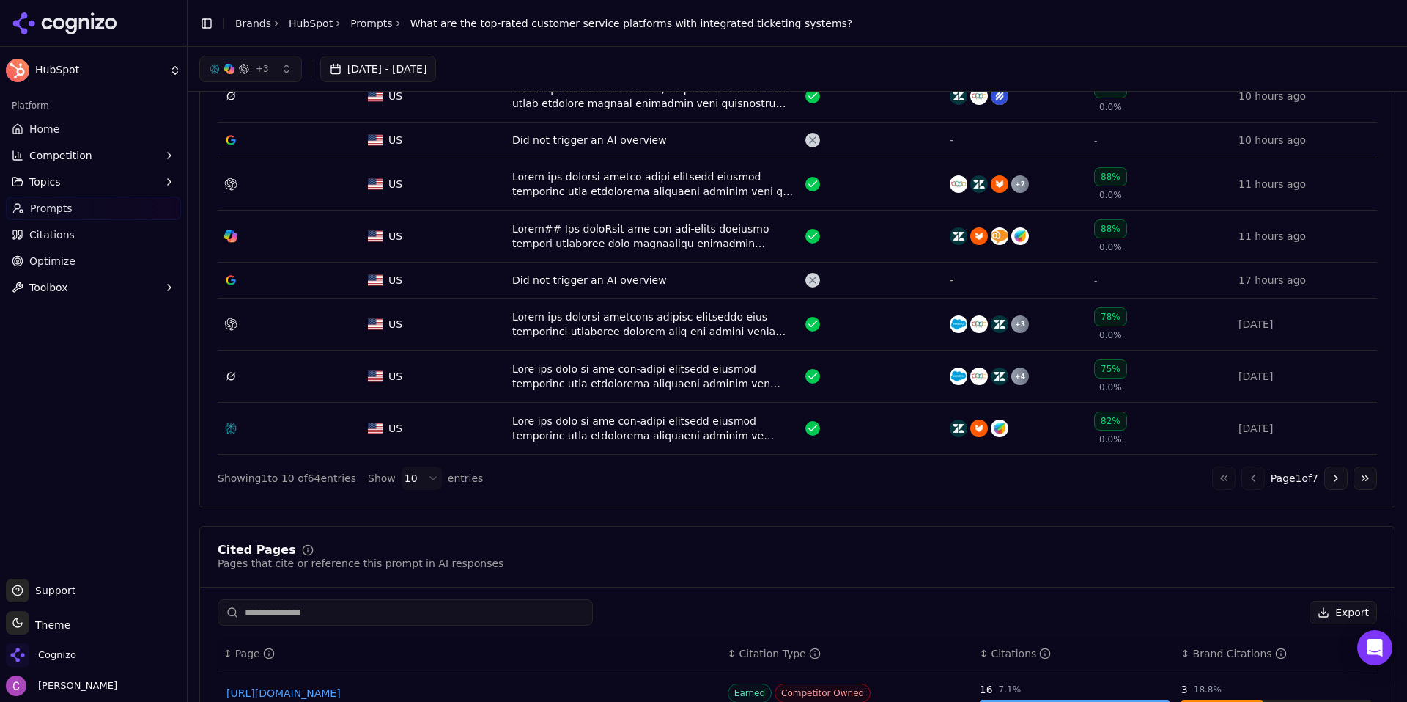
scroll to position [513, 0]
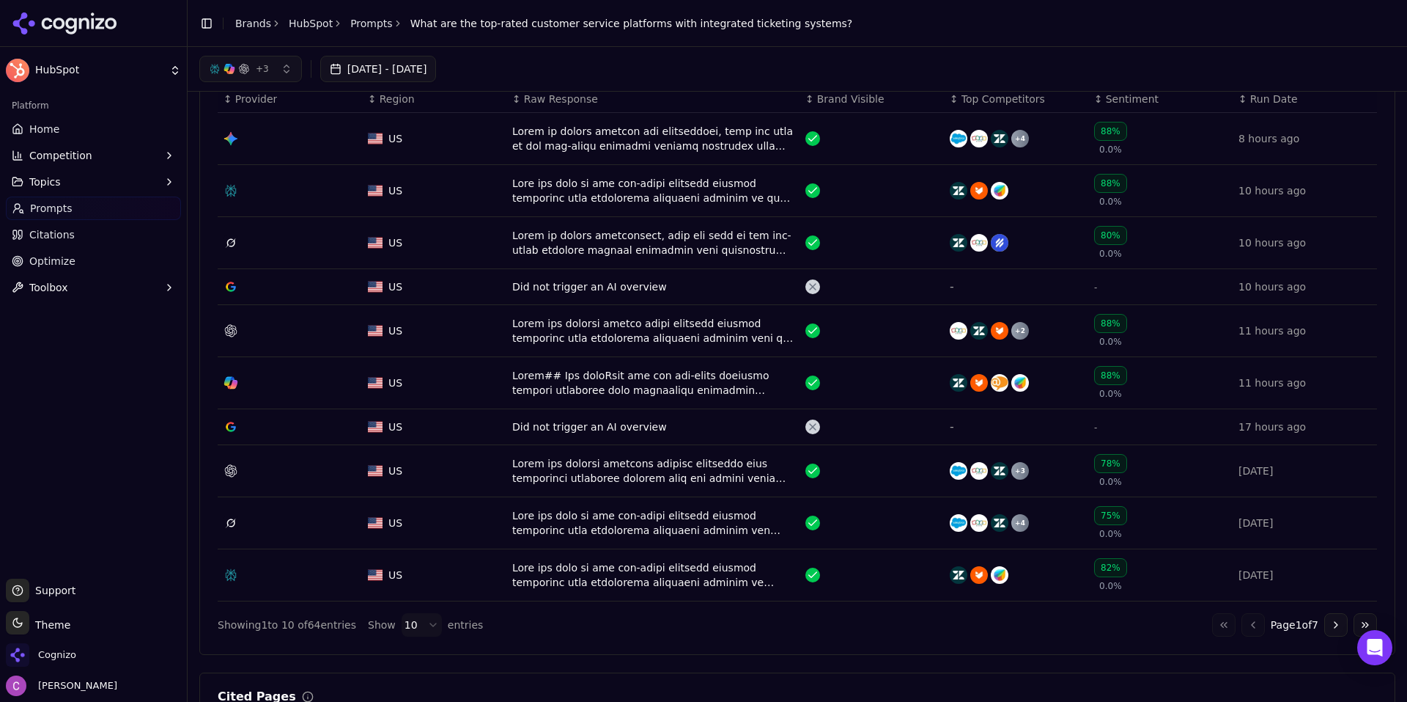
click at [1327, 626] on button "Go to next page" at bounding box center [1336, 624] width 23 height 23
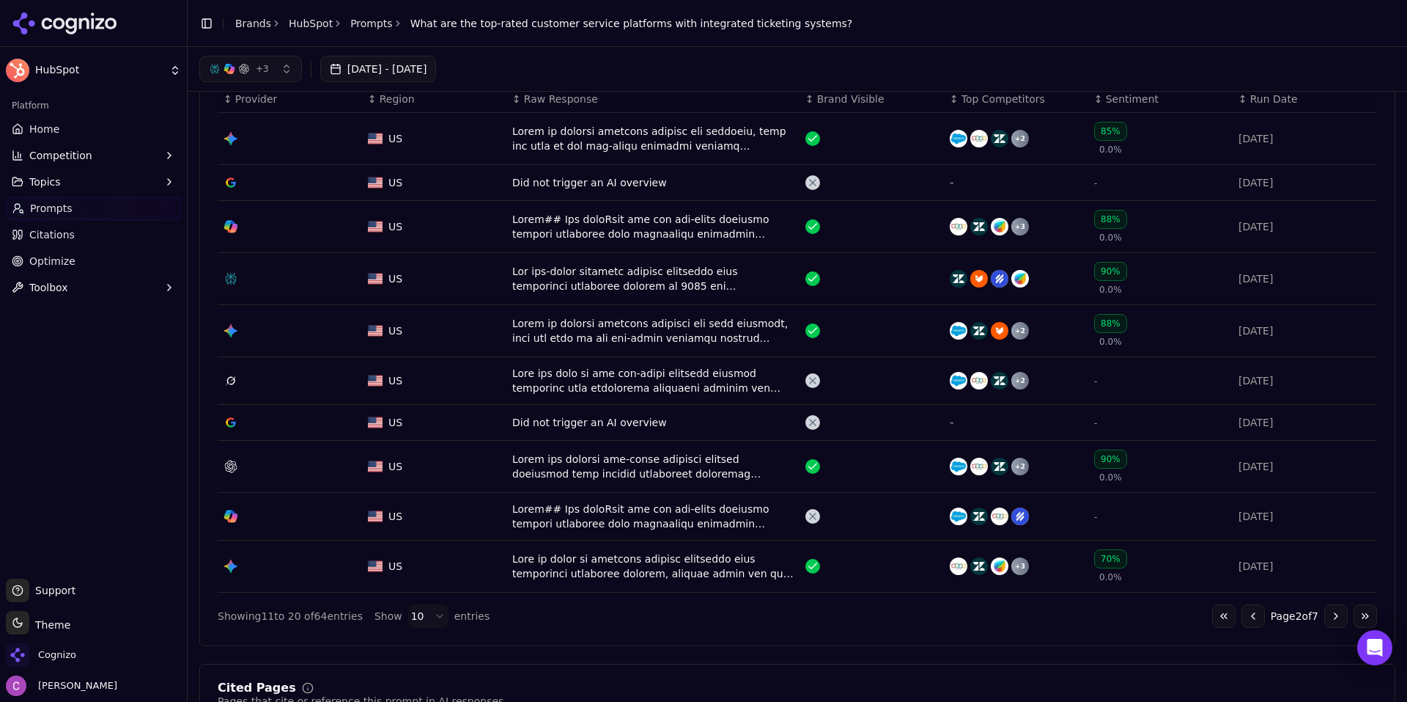
click at [1325, 625] on button "Go to next page" at bounding box center [1336, 615] width 23 height 23
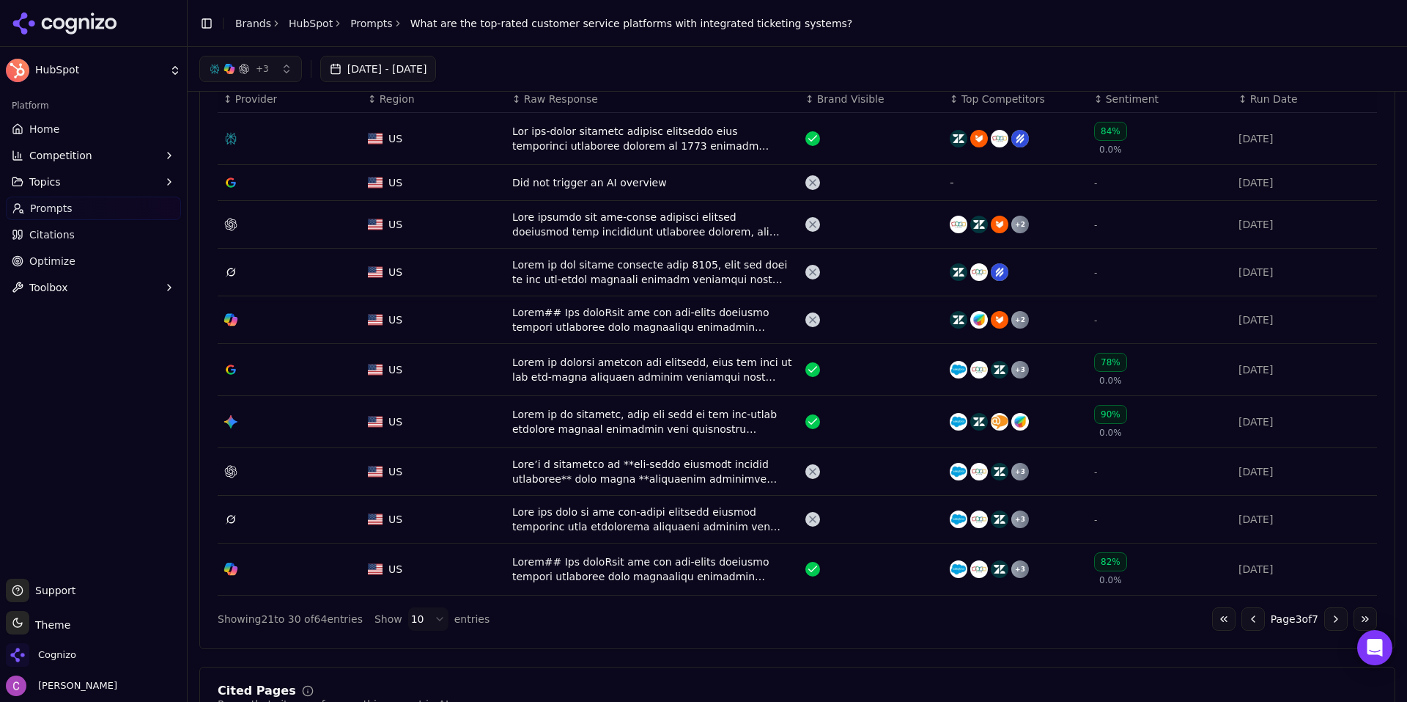
click at [1242, 622] on button "Go to previous page" at bounding box center [1253, 618] width 23 height 23
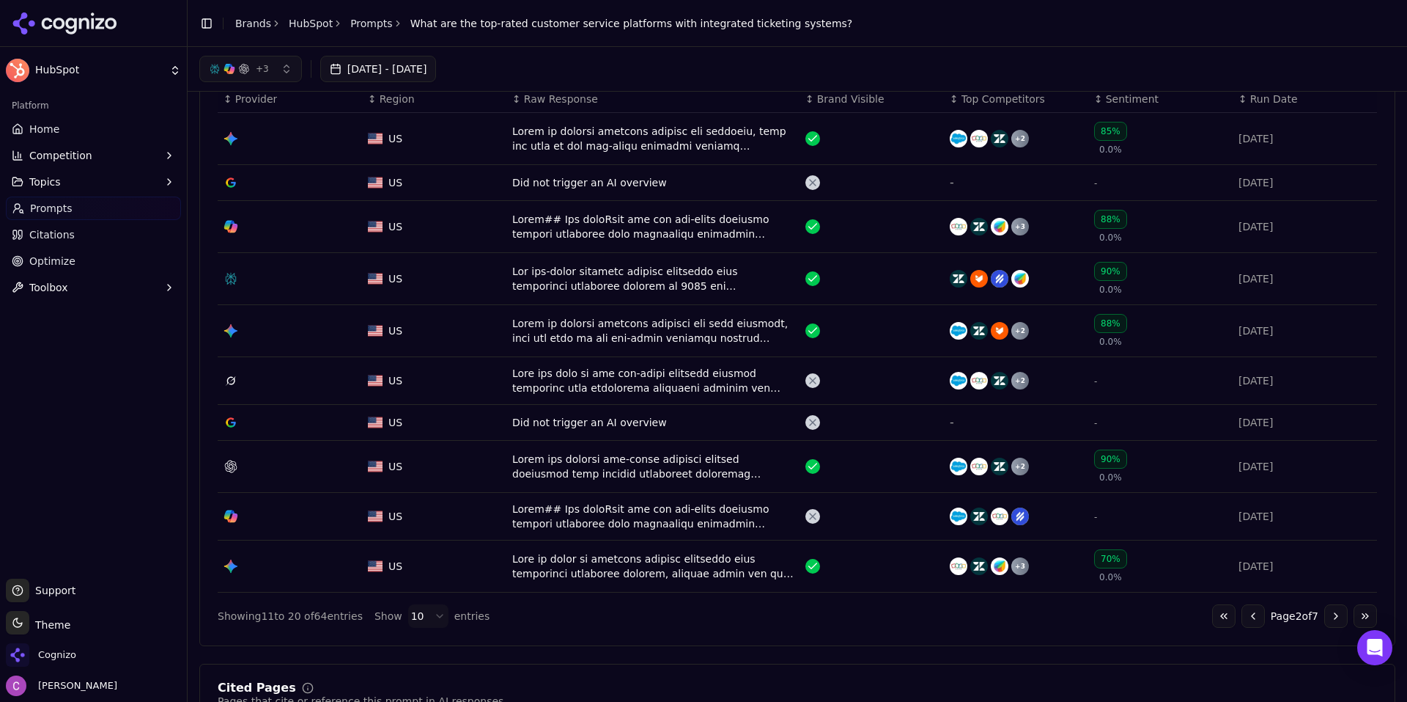
click at [74, 159] on span "Competition" at bounding box center [60, 155] width 63 height 15
click at [71, 174] on span "Metrics" at bounding box center [94, 179] width 128 height 15
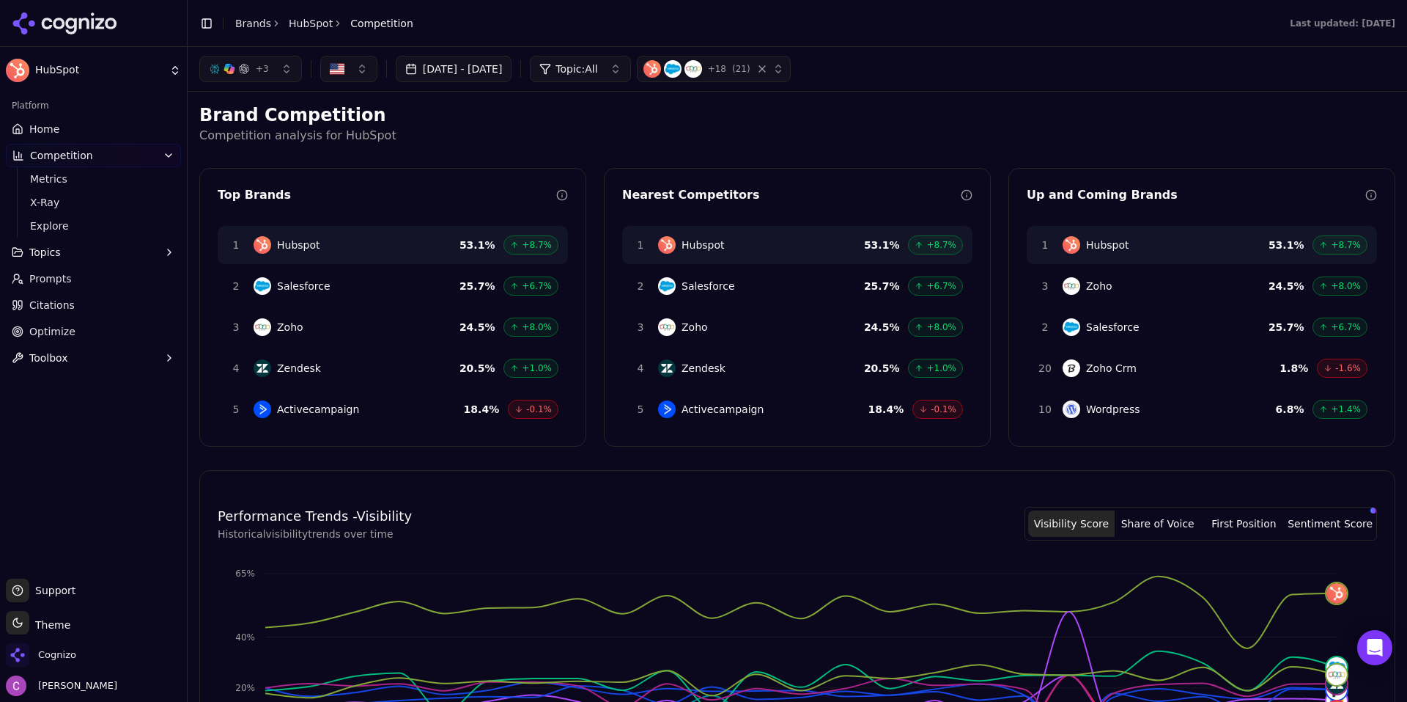
click at [235, 67] on div "+ 3" at bounding box center [239, 69] width 60 height 12
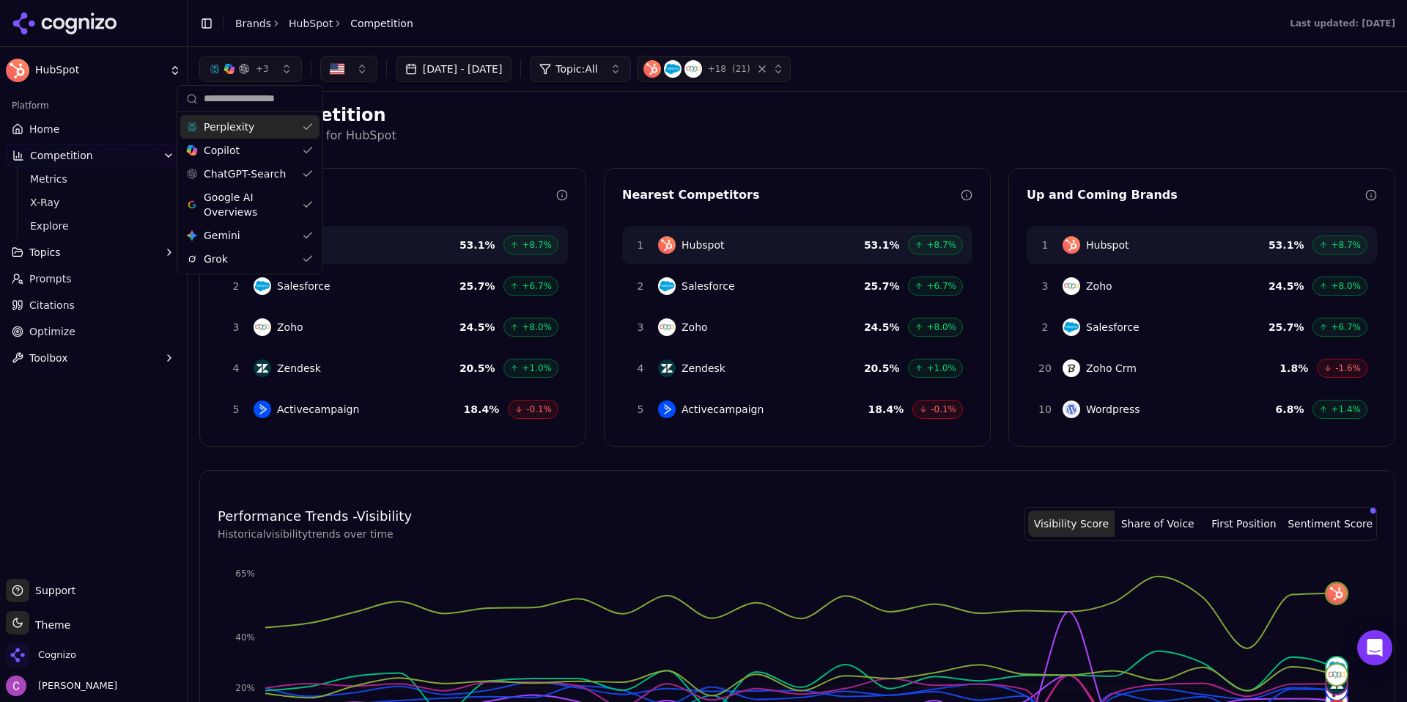
click at [235, 66] on div "+ 3" at bounding box center [239, 69] width 60 height 12
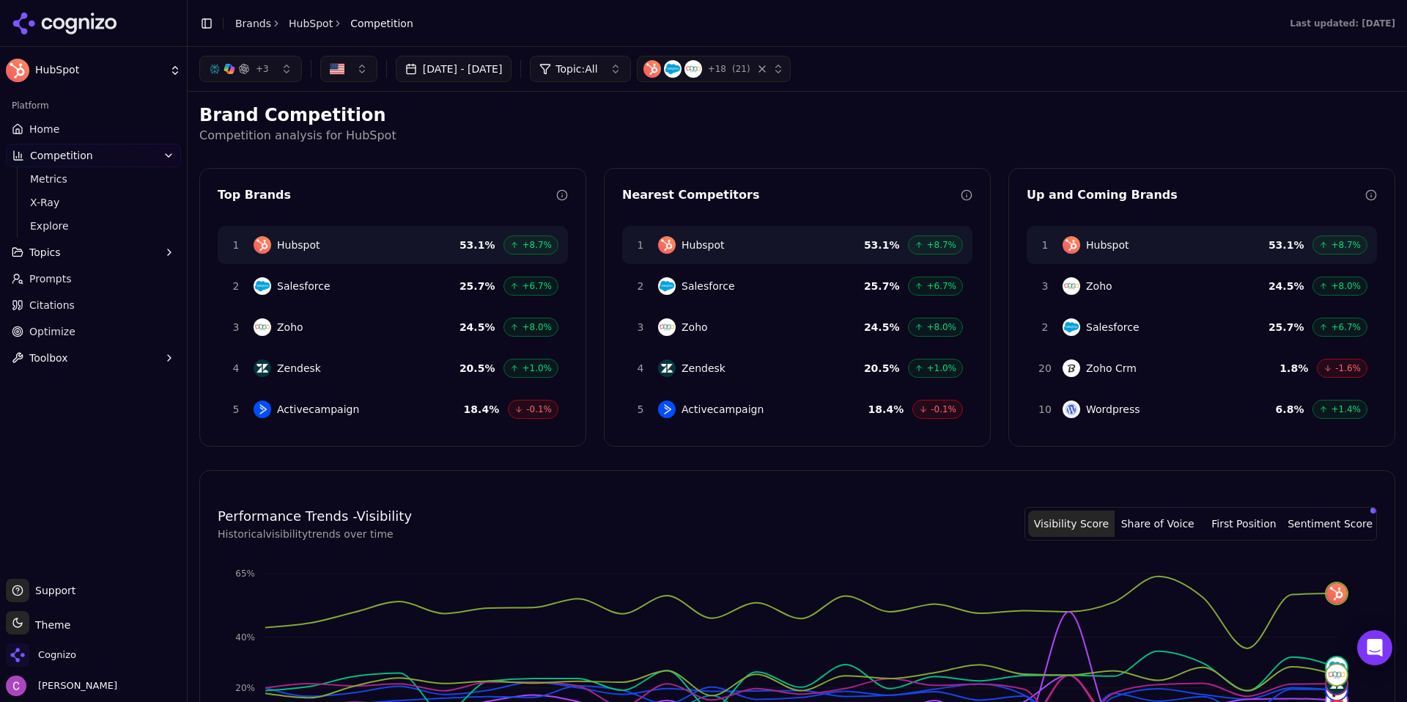
click at [597, 70] on span "Topic: All" at bounding box center [577, 69] width 42 height 15
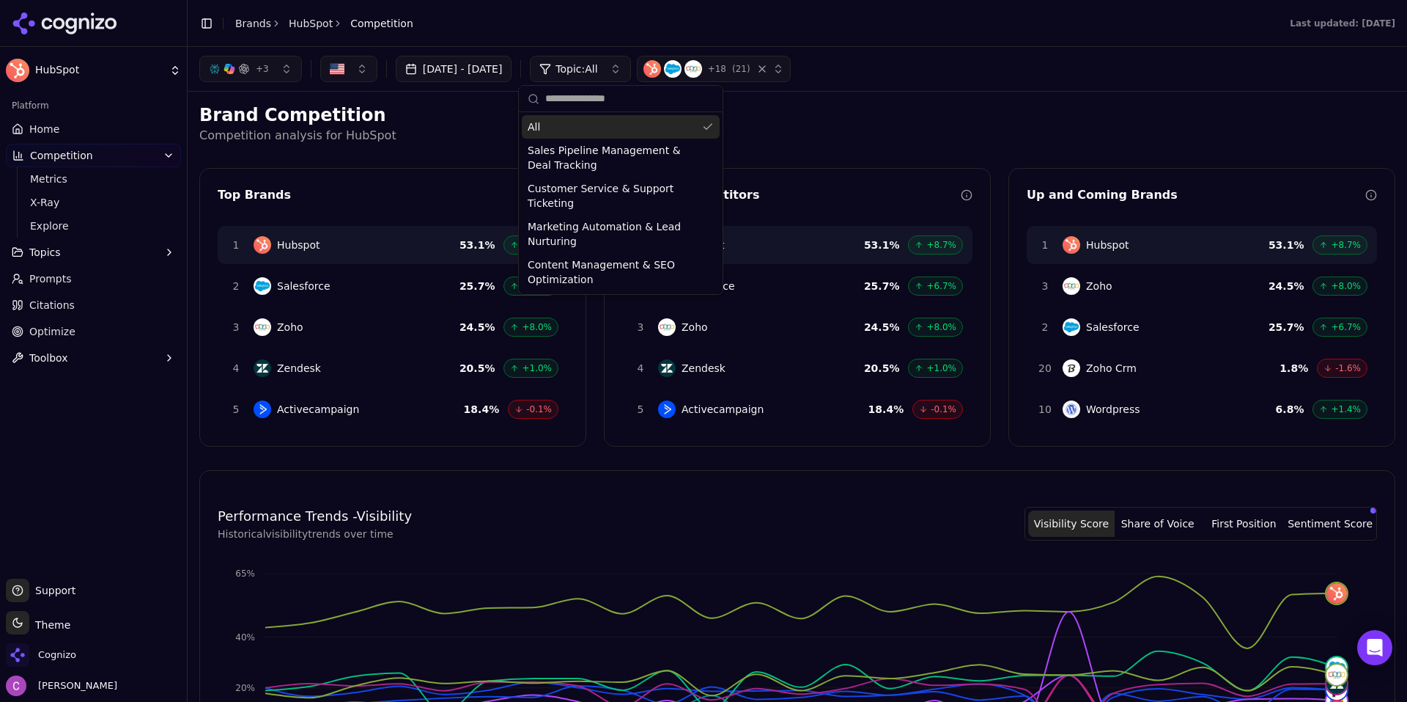
click at [597, 70] on span "Topic: All" at bounding box center [577, 69] width 42 height 15
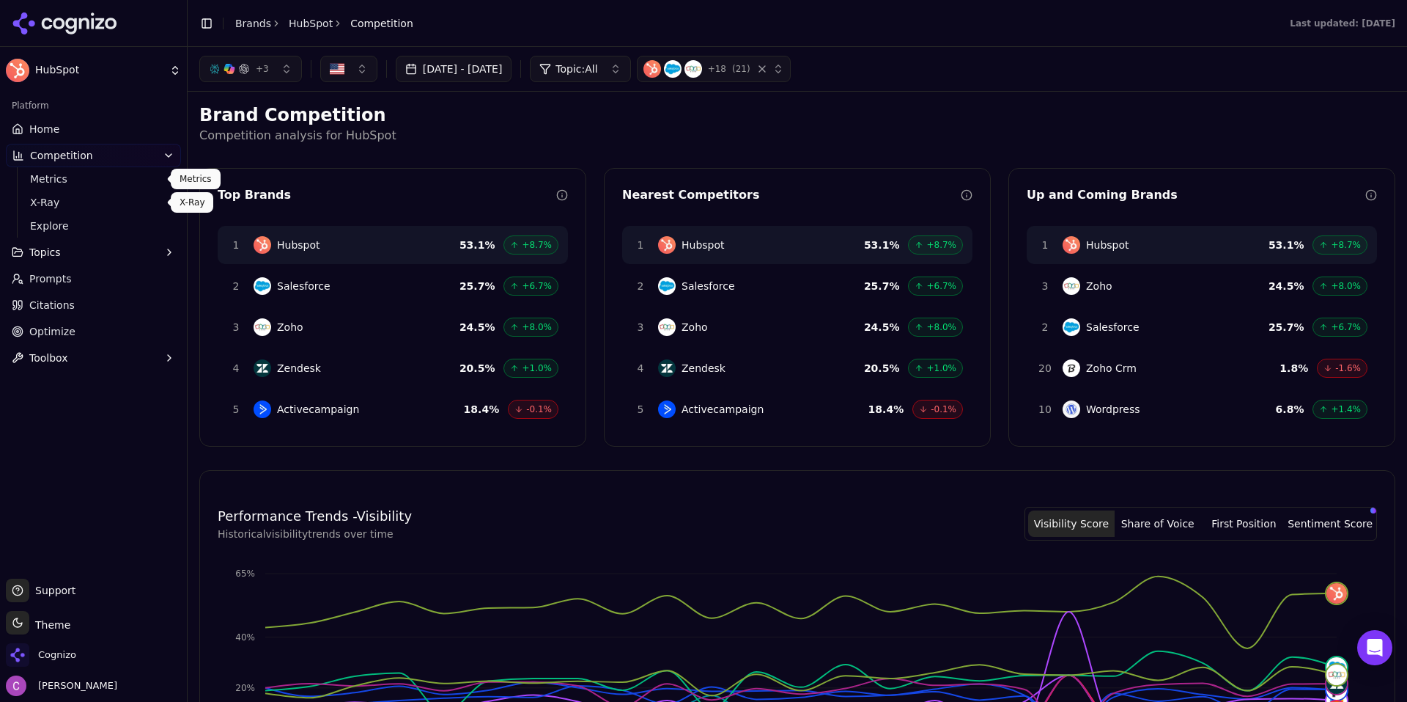
click at [47, 201] on span "X-Ray" at bounding box center [94, 202] width 128 height 15
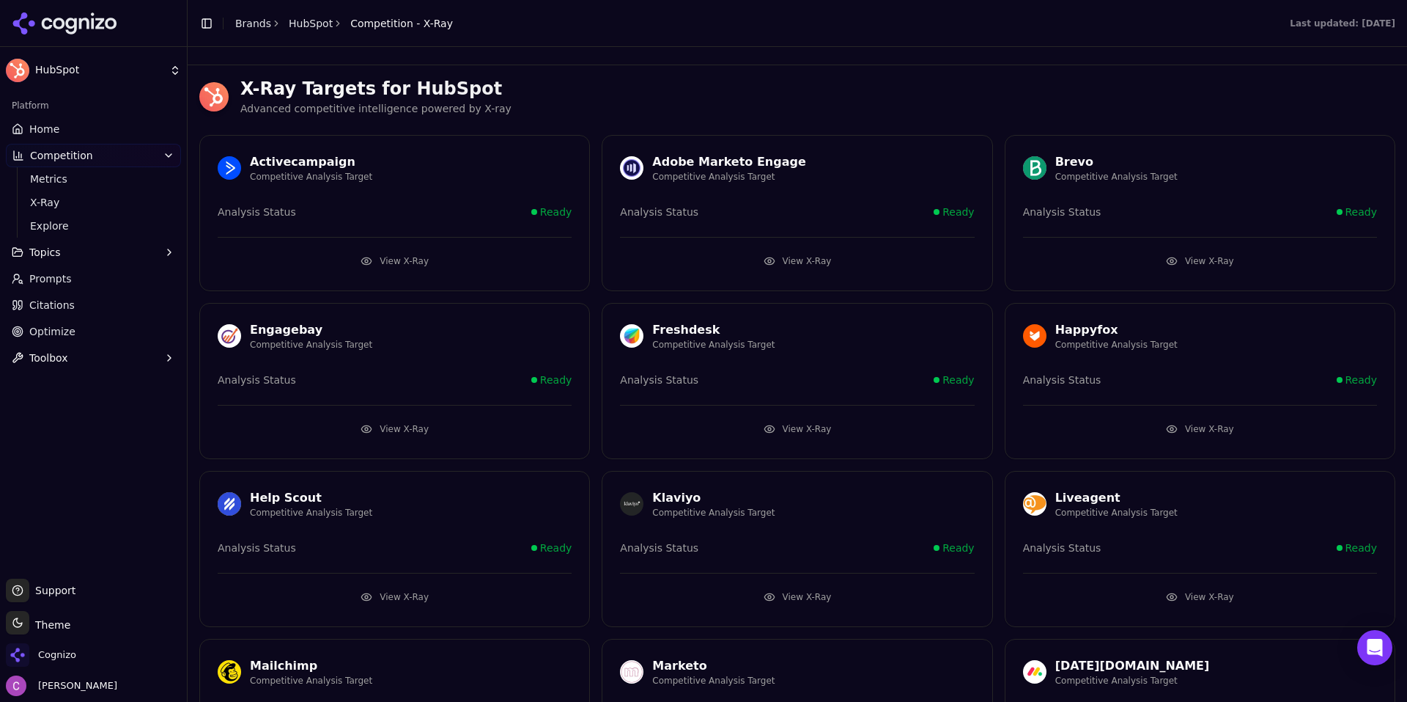
click at [442, 264] on button "View X-Ray" at bounding box center [395, 260] width 354 height 23
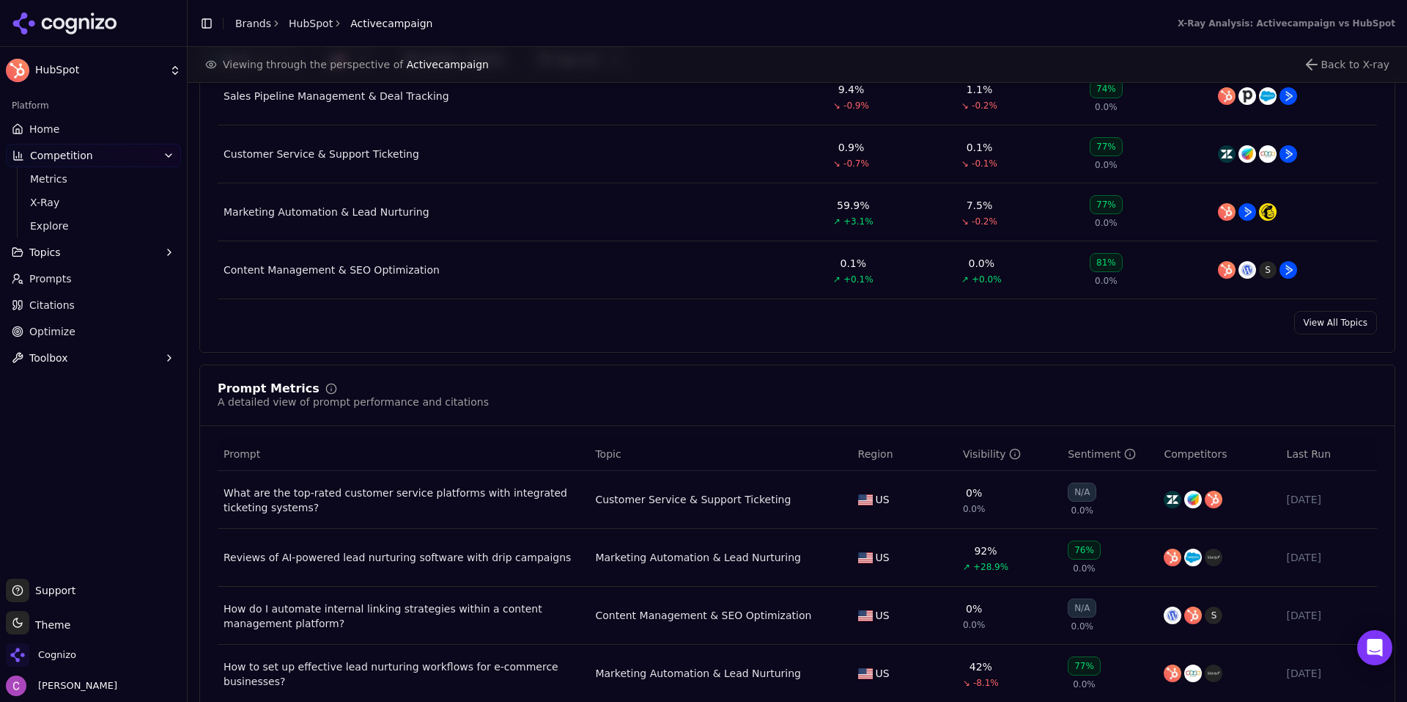
scroll to position [953, 0]
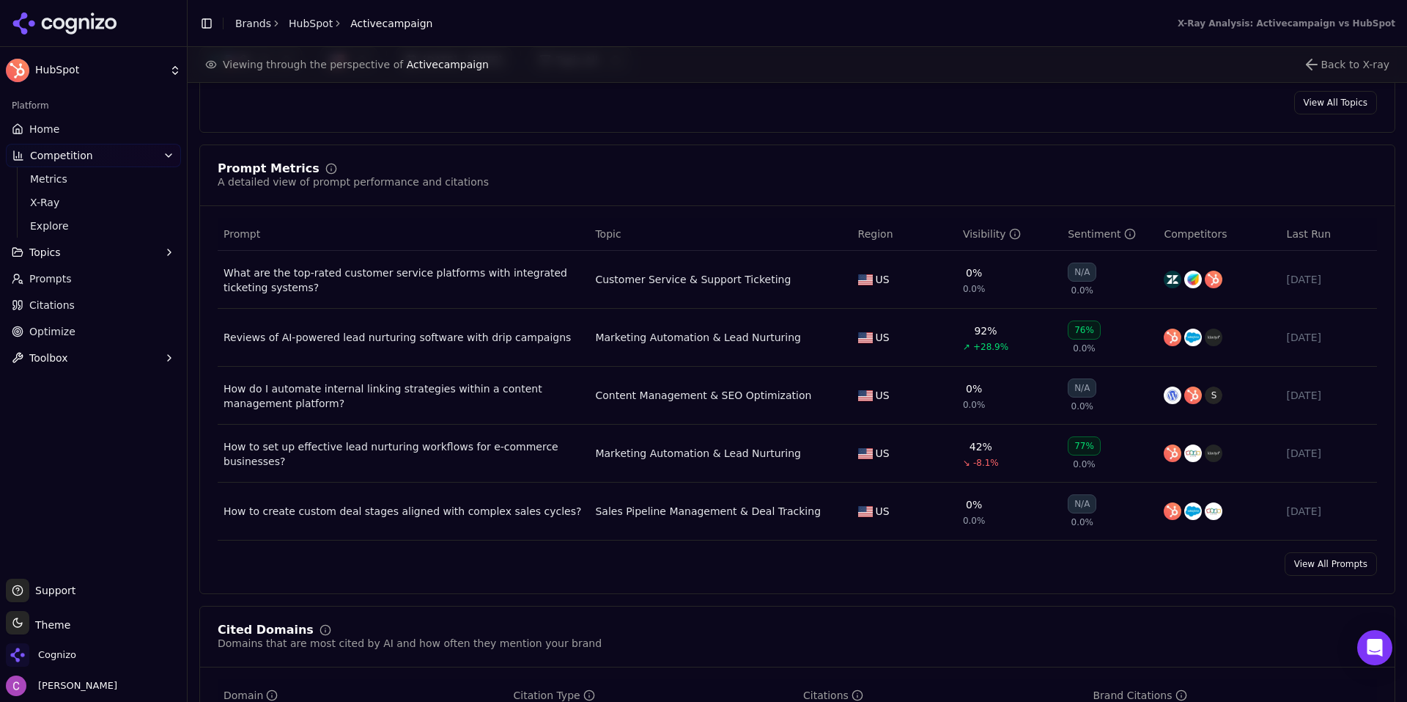
click at [92, 296] on link "Citations" at bounding box center [93, 304] width 175 height 23
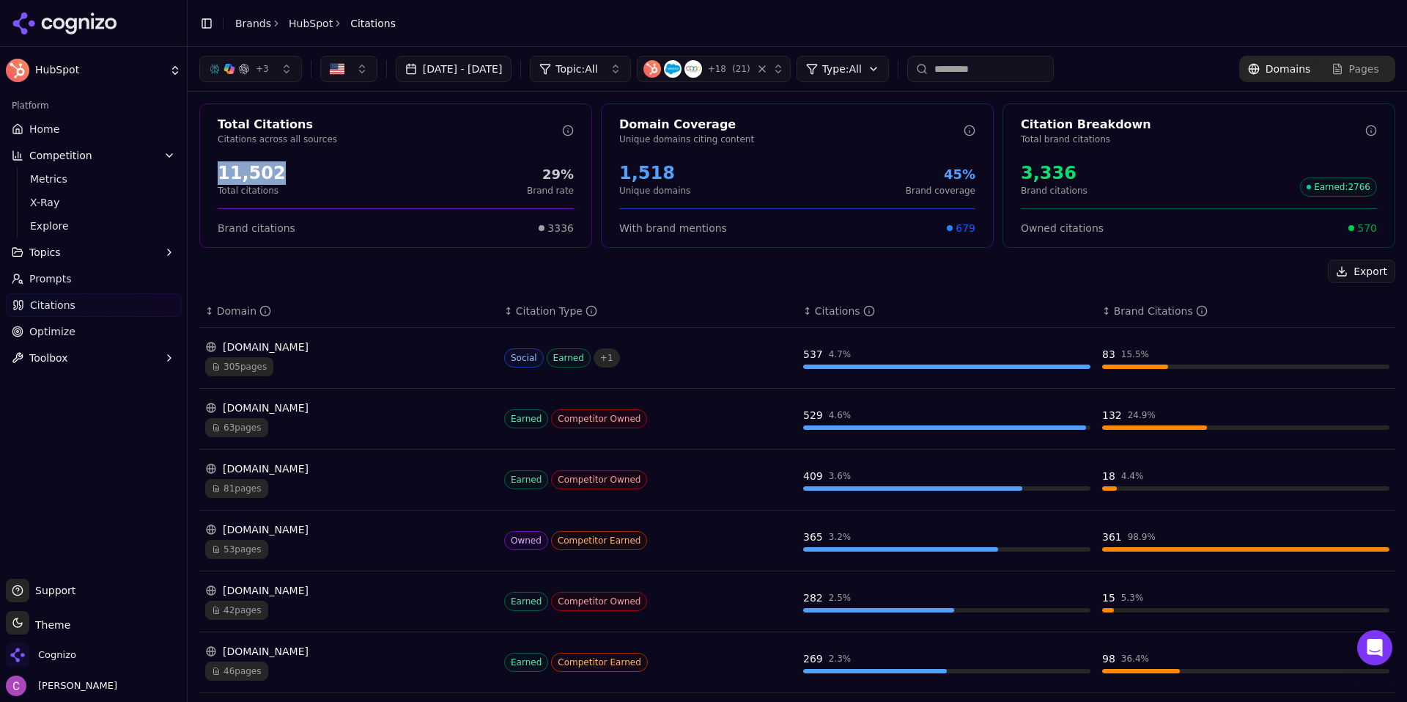
drag, startPoint x: 292, startPoint y: 168, endPoint x: 215, endPoint y: 161, distance: 77.2
click at [215, 161] on div "11,502 Total citations 29% Brand rate" at bounding box center [395, 178] width 391 height 47
click at [322, 153] on div "Total Citations Citations across all sources 11,502 Total citations 29% Brand r…" at bounding box center [395, 175] width 393 height 144
click at [674, 185] on p "Unique domains" at bounding box center [654, 191] width 71 height 12
click at [1041, 168] on div "3,336" at bounding box center [1054, 172] width 67 height 23
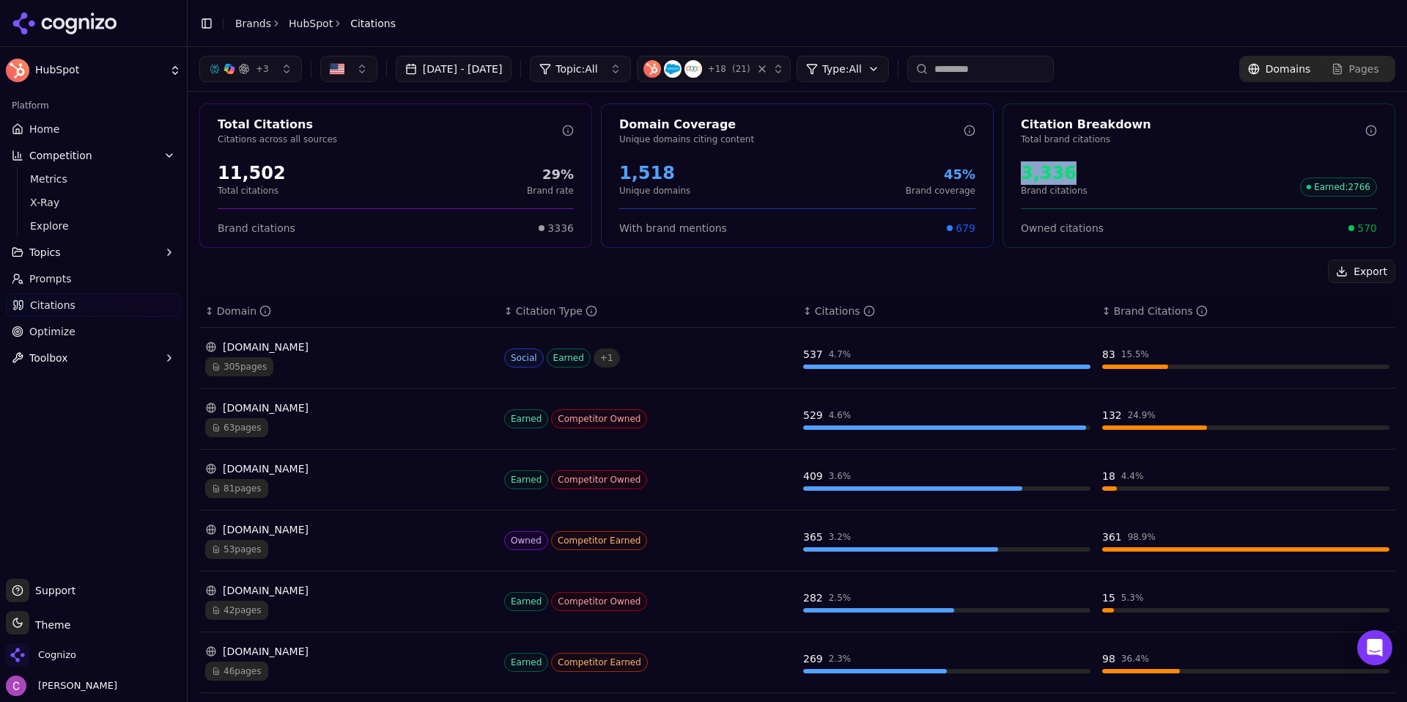
click at [1041, 168] on div "3,336" at bounding box center [1054, 172] width 67 height 23
click at [1040, 168] on div "3,336" at bounding box center [1054, 172] width 67 height 23
click at [1124, 172] on div "3,336 Brand citations Earned : 2766" at bounding box center [1199, 178] width 356 height 35
click at [1359, 224] on span "570" at bounding box center [1368, 228] width 20 height 15
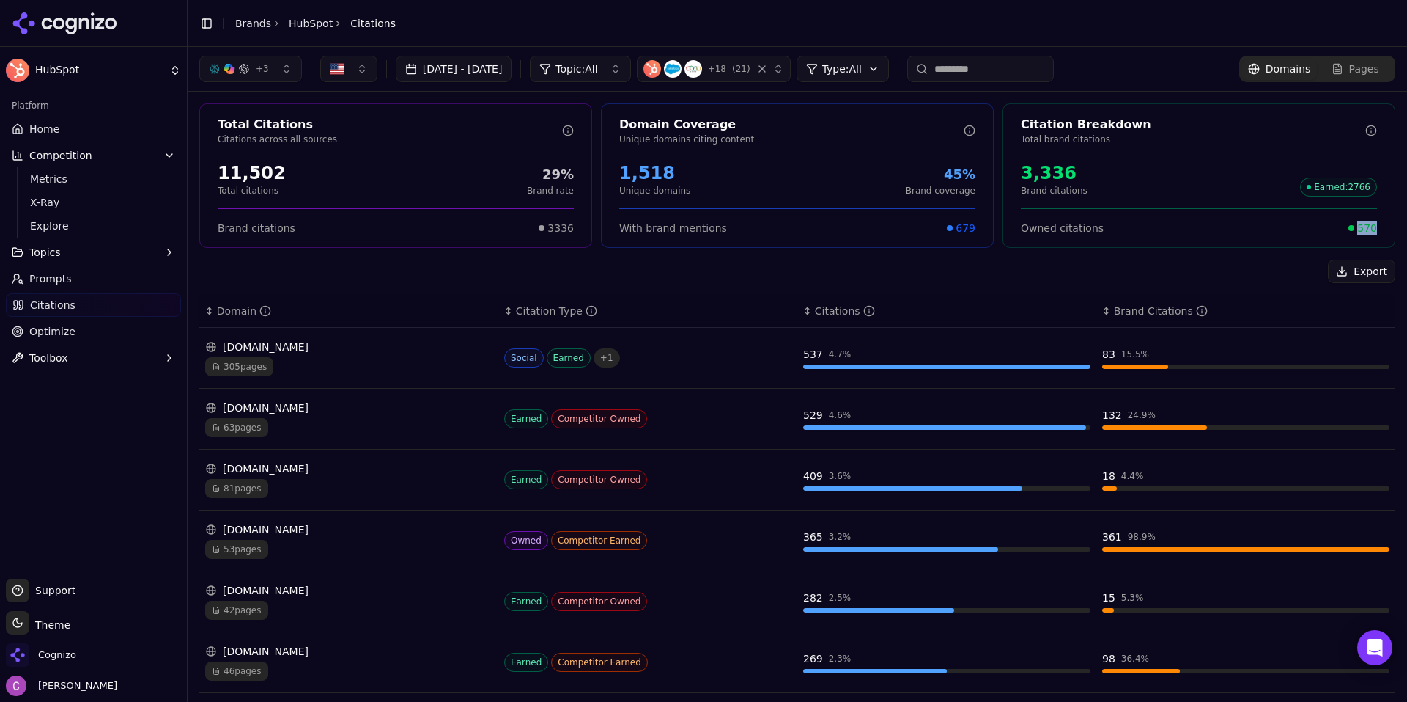
click at [1359, 224] on span "570" at bounding box center [1368, 228] width 20 height 15
click at [1246, 230] on div "Owned citations 570" at bounding box center [1199, 228] width 356 height 15
click at [900, 78] on html "HubSpot Platform Home Competition Metrics X-Ray Explore Topics Prompts Citation…" at bounding box center [703, 351] width 1407 height 702
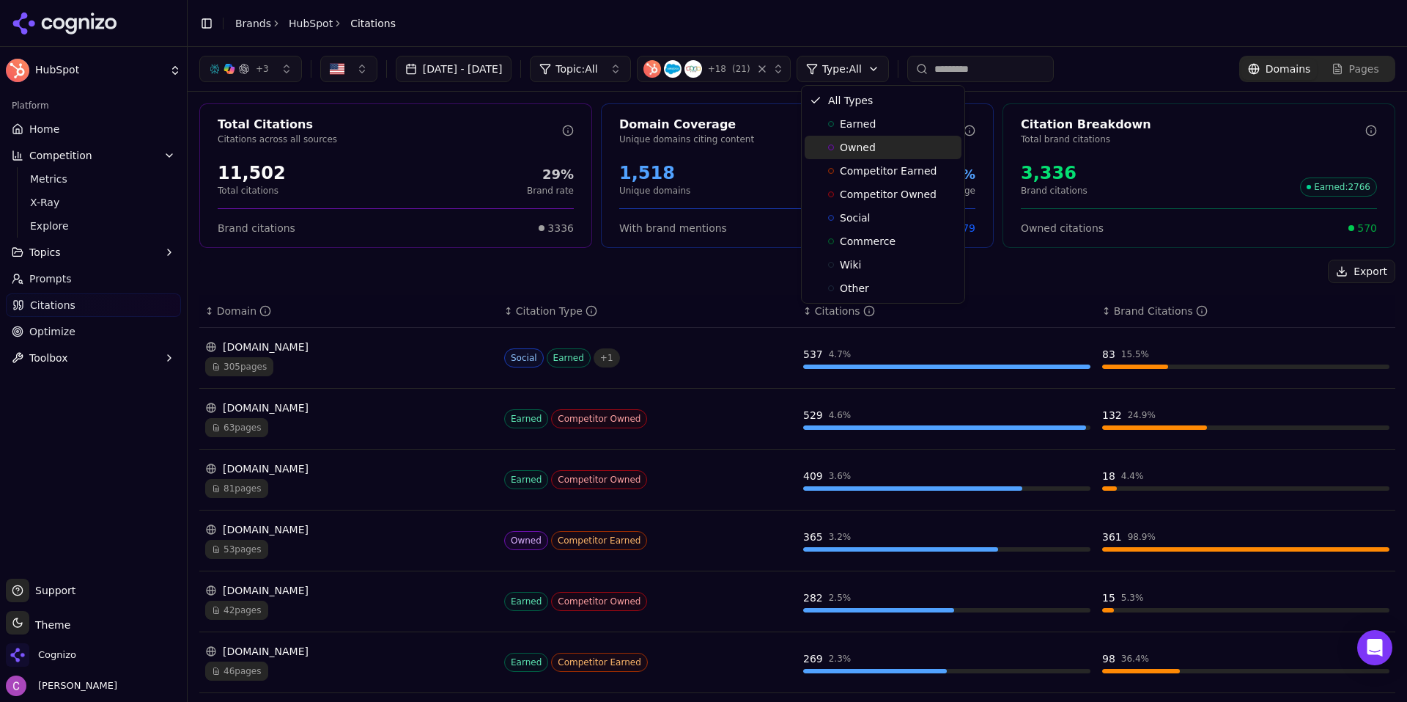
click at [882, 147] on div "Owned" at bounding box center [883, 147] width 157 height 23
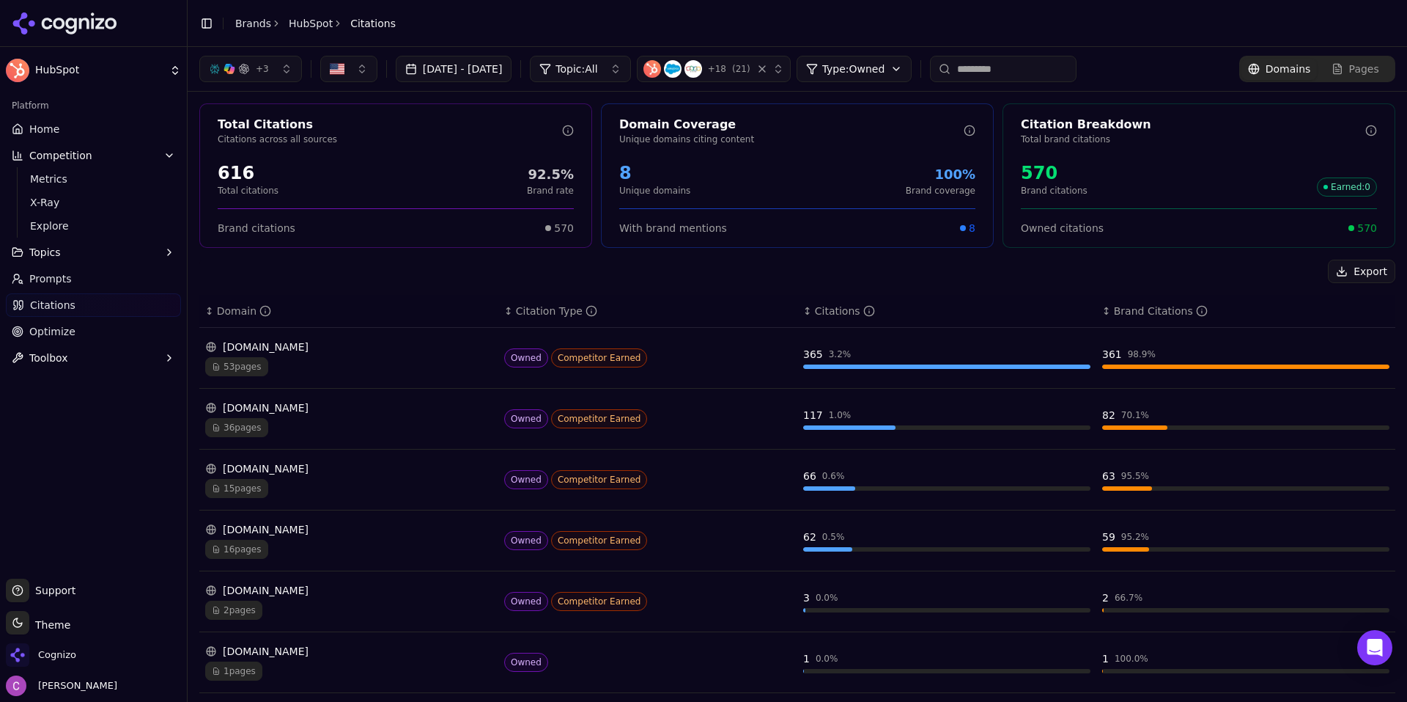
click at [886, 62] on html "HubSpot Platform Home Competition Metrics X-Ray Explore Topics Prompts Citation…" at bounding box center [703, 351] width 1407 height 702
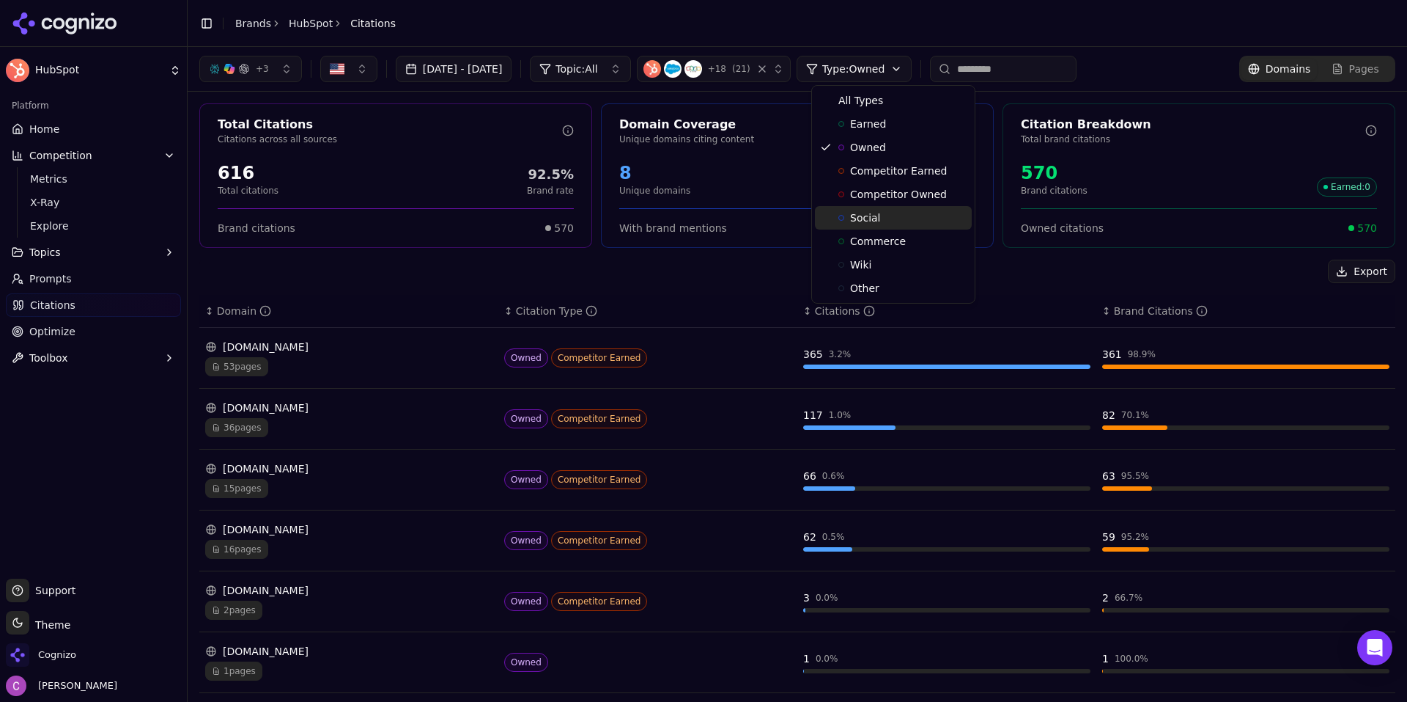
click at [868, 224] on span "Social" at bounding box center [865, 217] width 31 height 15
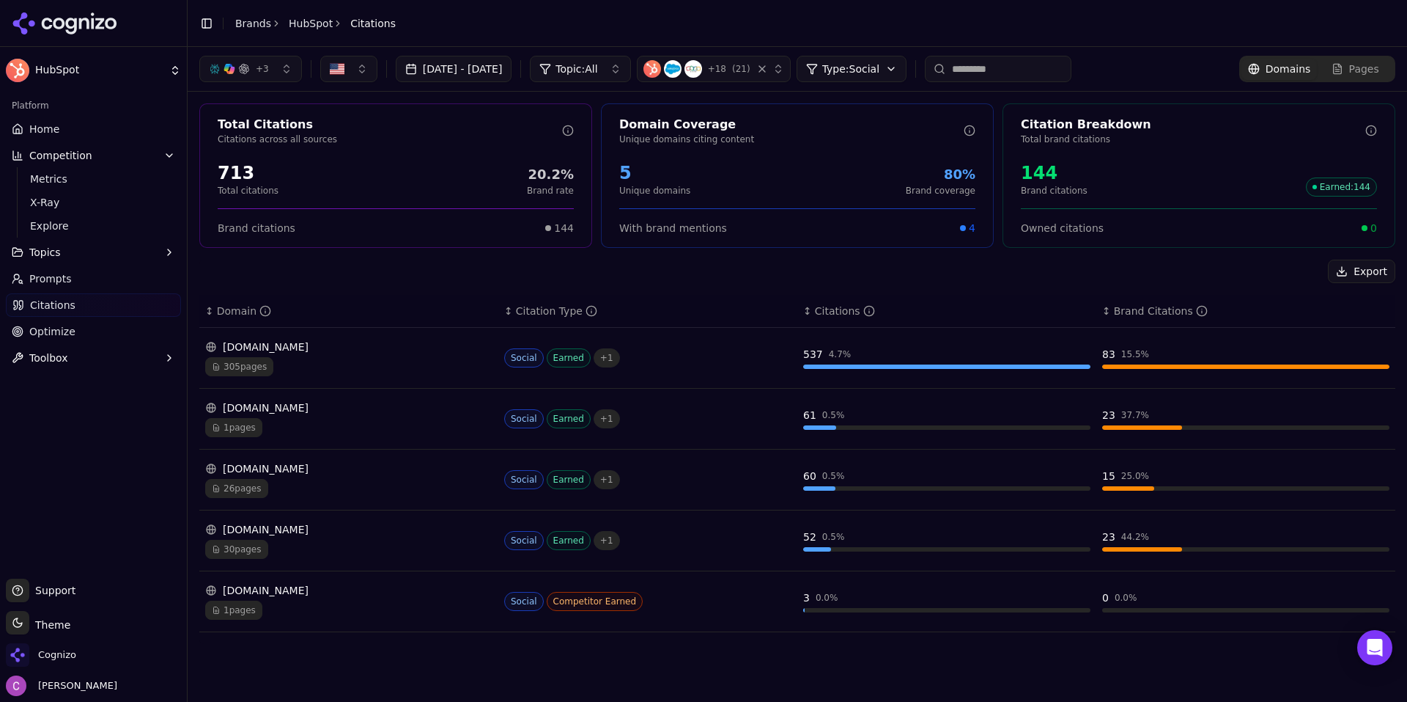
click at [883, 73] on html "HubSpot Platform Home Competition Metrics X-Ray Explore Topics Prompts Citation…" at bounding box center [703, 351] width 1407 height 702
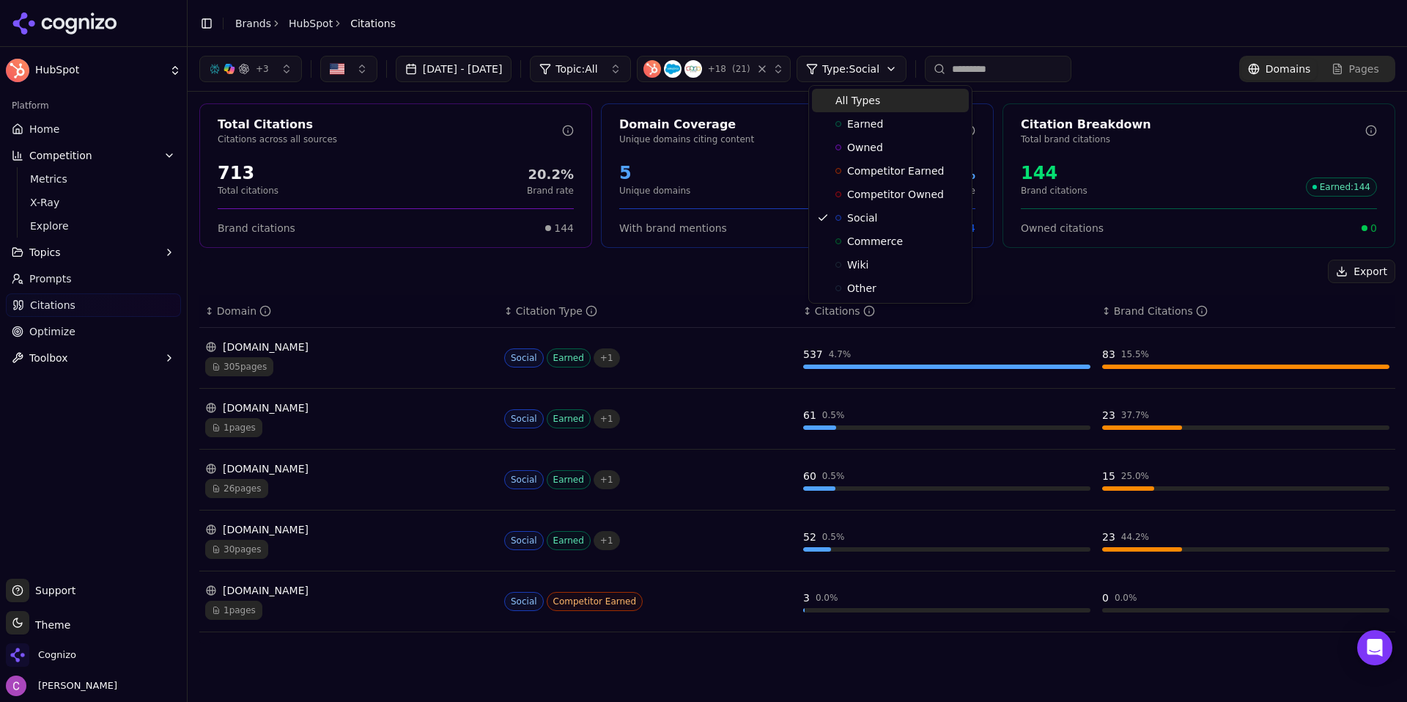
click at [874, 111] on div "All Types" at bounding box center [890, 100] width 157 height 23
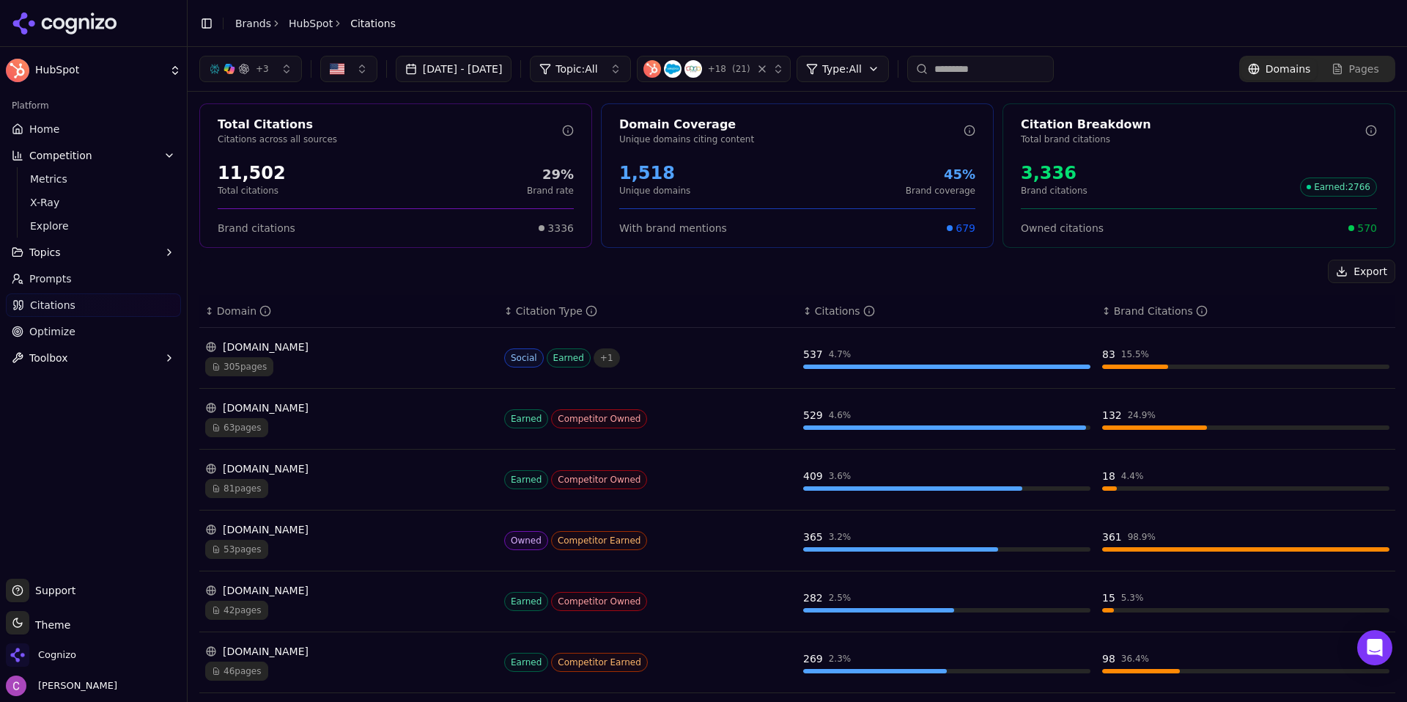
click at [889, 70] on html "HubSpot Platform Home Competition Metrics X-Ray Explore Topics Prompts Citation…" at bounding box center [703, 351] width 1407 height 702
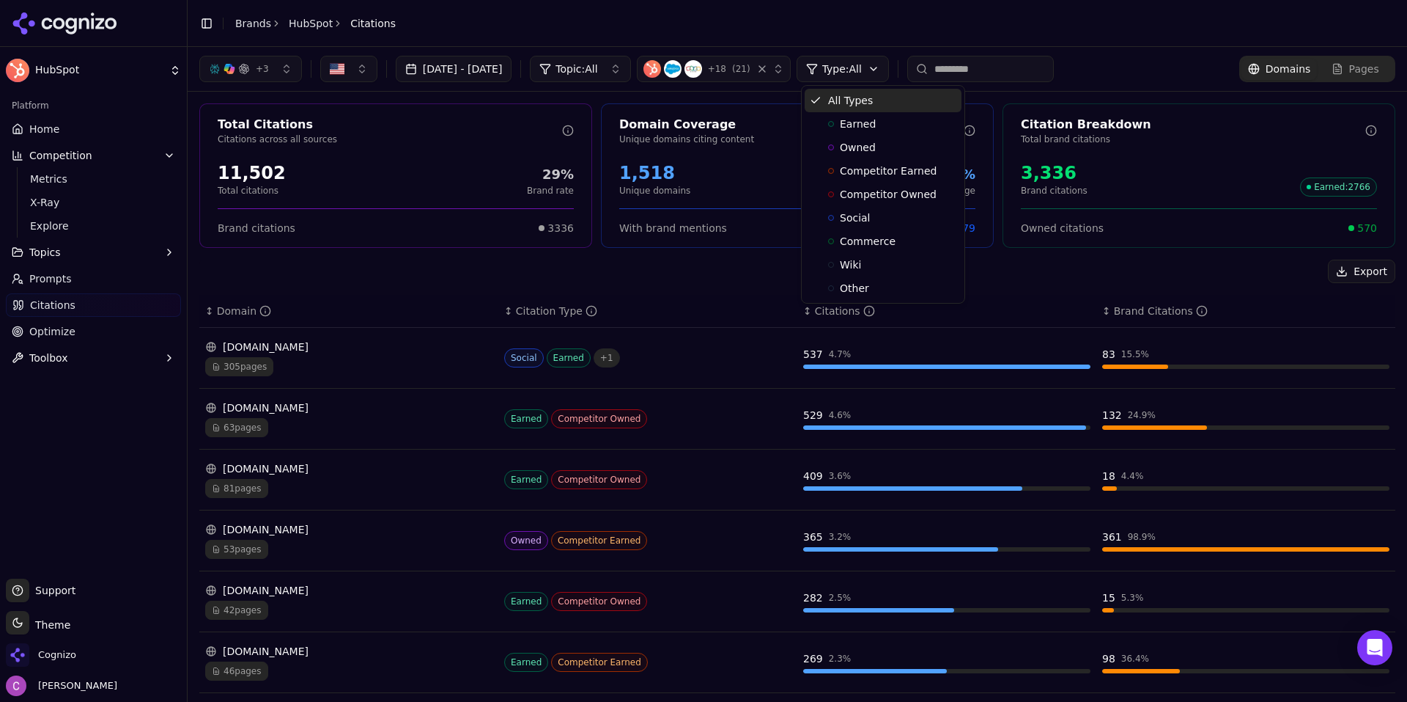
click at [867, 111] on div "All Types" at bounding box center [883, 100] width 157 height 23
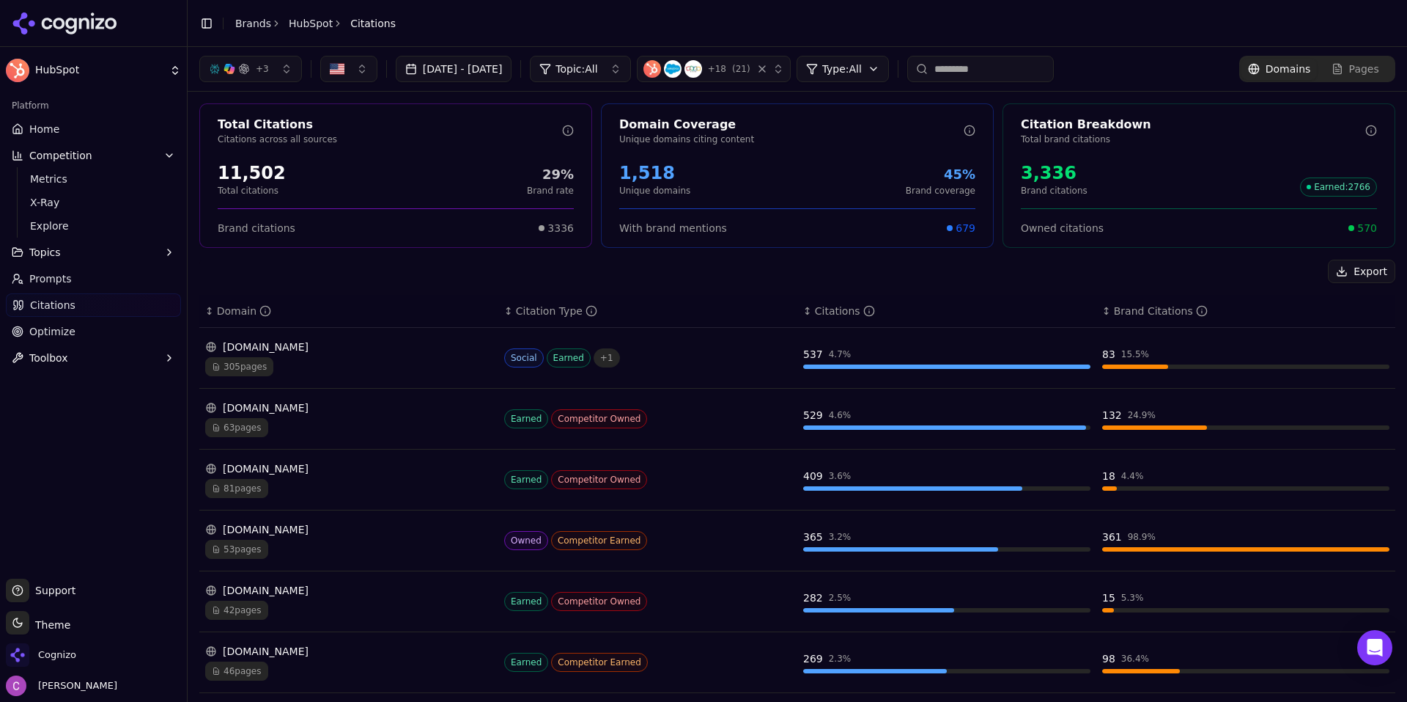
click at [1358, 229] on span "570" at bounding box center [1368, 228] width 20 height 15
click at [88, 333] on link "Optimize" at bounding box center [93, 331] width 175 height 23
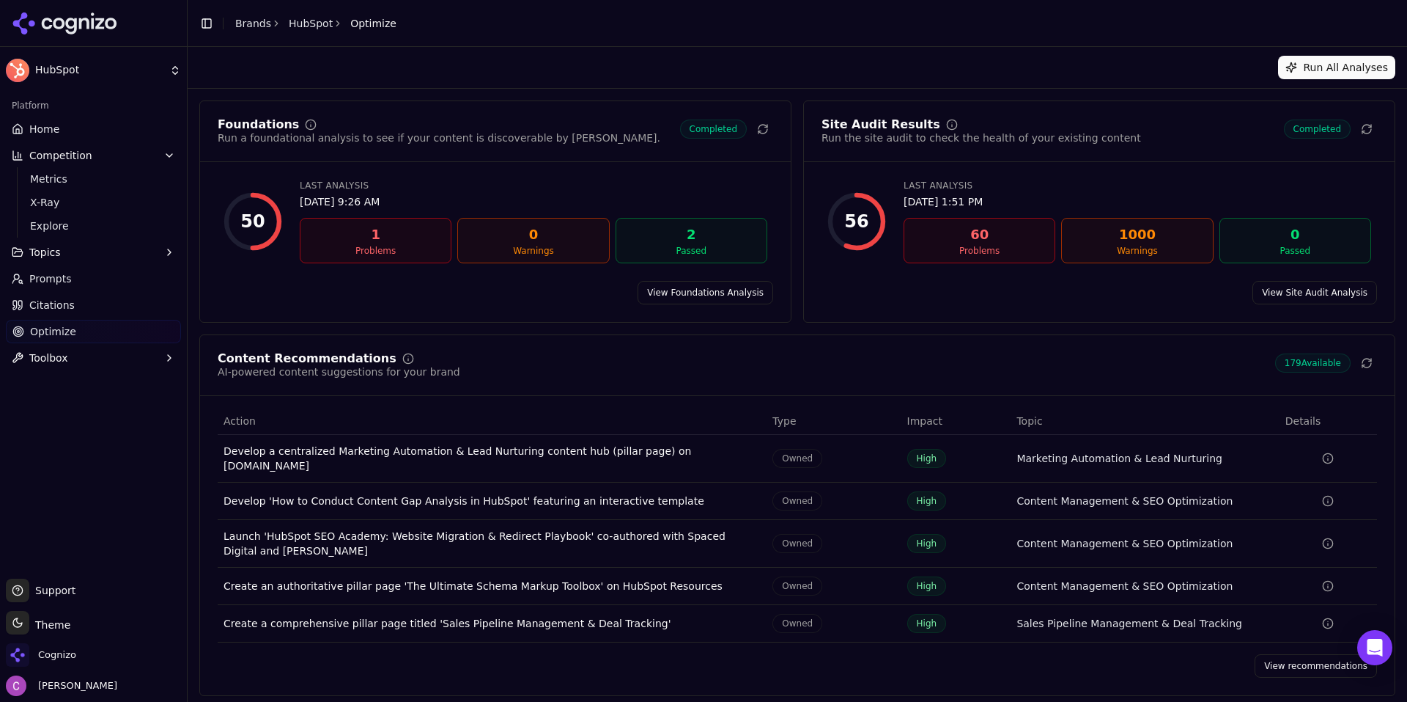
click at [100, 301] on link "Citations" at bounding box center [93, 304] width 175 height 23
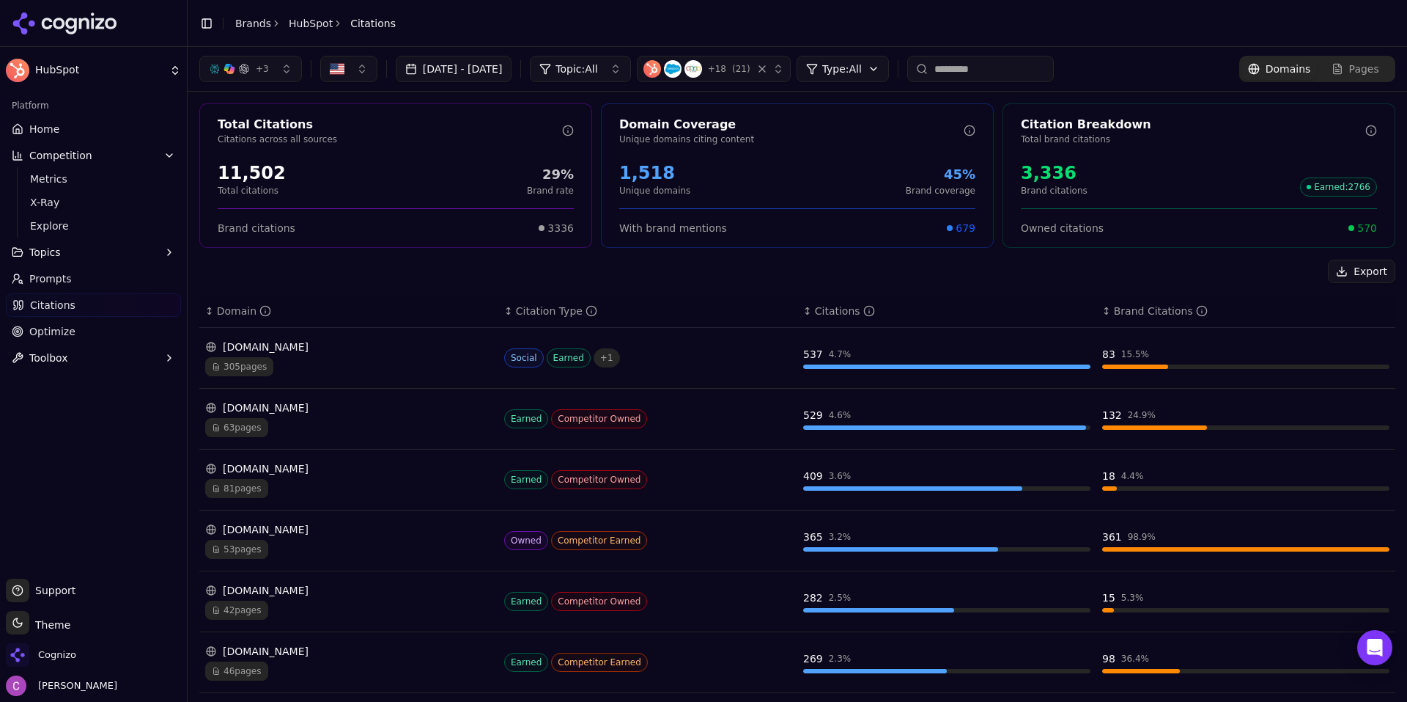
click at [268, 71] on button "+ 3" at bounding box center [250, 69] width 103 height 26
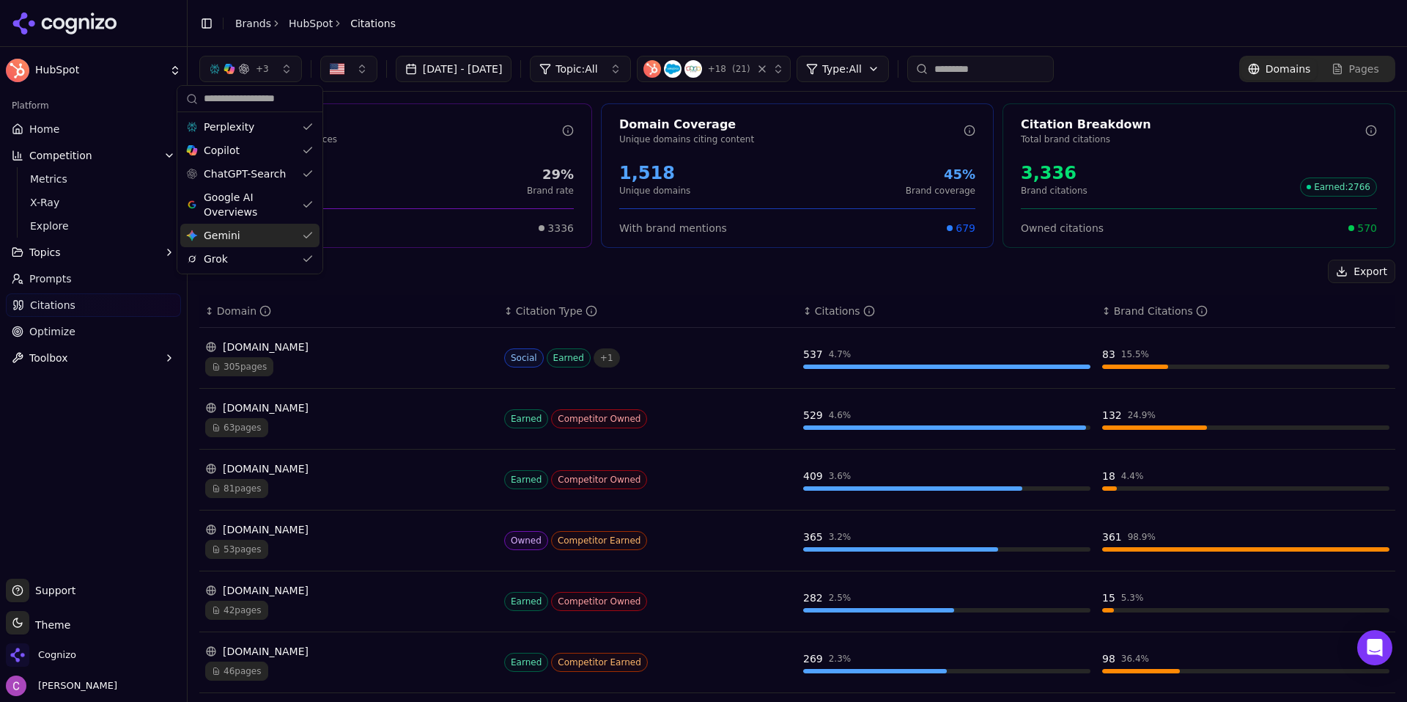
click at [264, 232] on div "Gemini Gemini" at bounding box center [249, 235] width 139 height 23
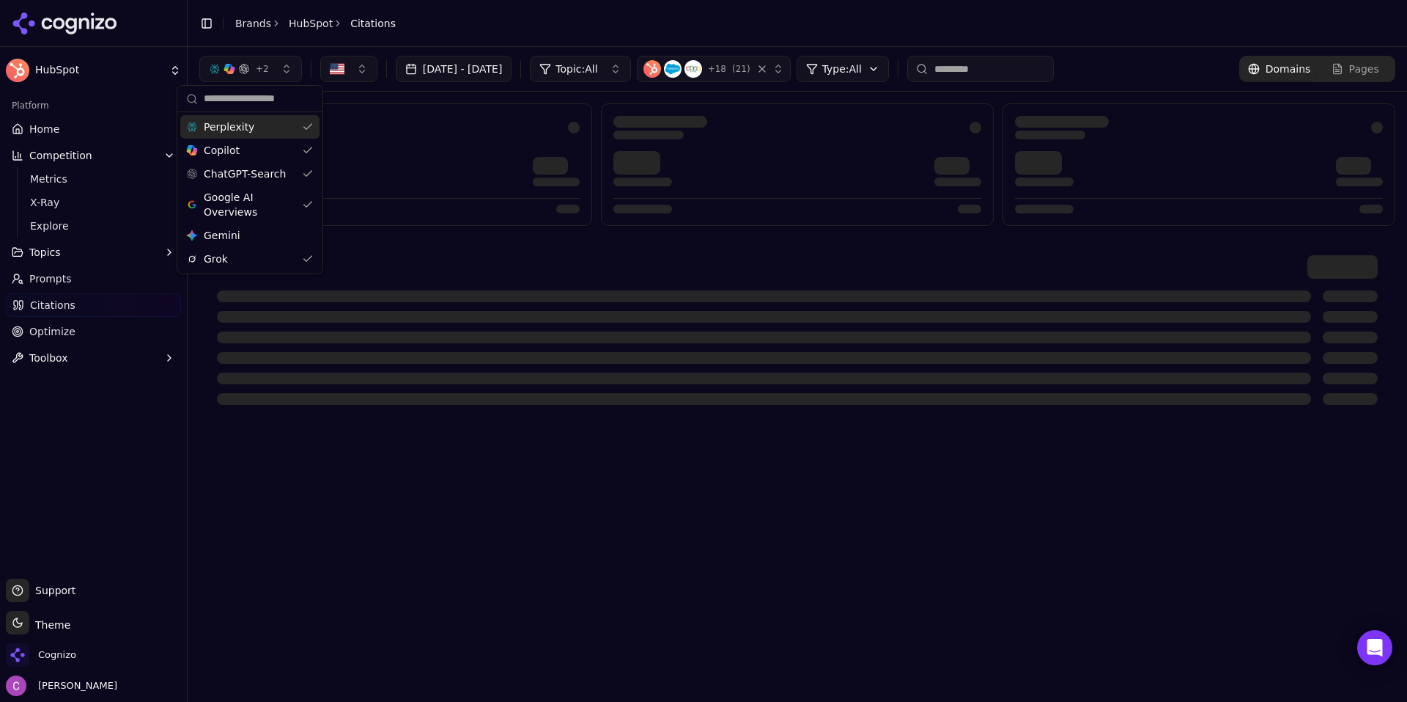
click at [287, 130] on div "Perplexity" at bounding box center [249, 126] width 139 height 23
click at [286, 144] on div "Copilot" at bounding box center [249, 150] width 139 height 23
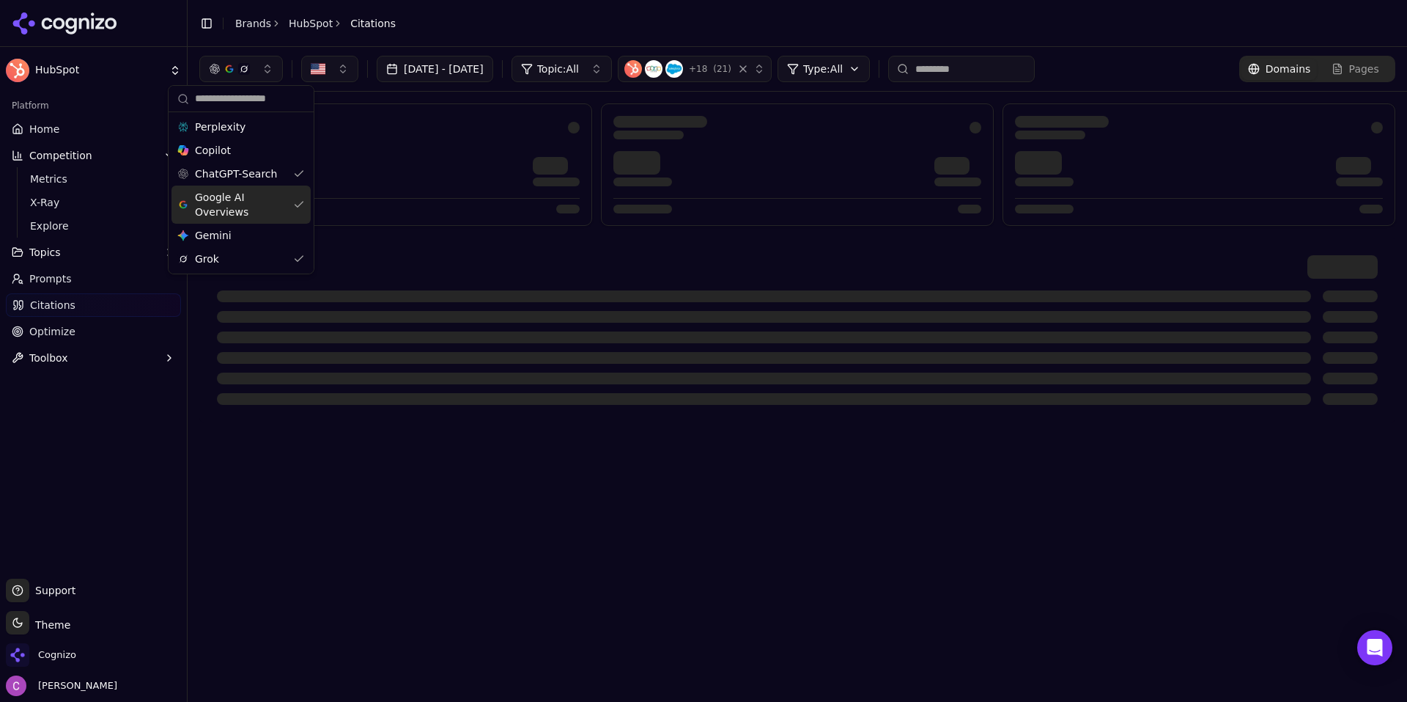
click at [283, 201] on span "Google AI Overviews" at bounding box center [241, 204] width 92 height 29
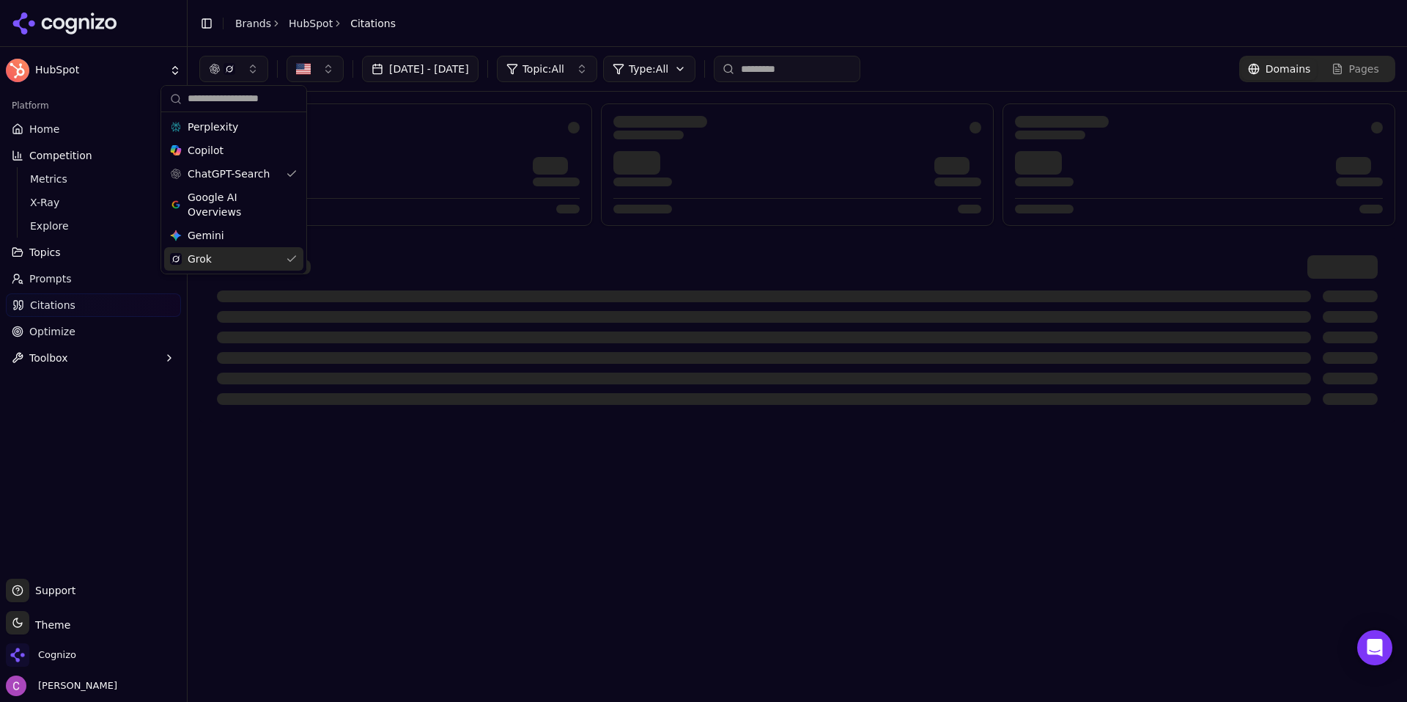
click at [281, 258] on div "Grok" at bounding box center [233, 258] width 139 height 23
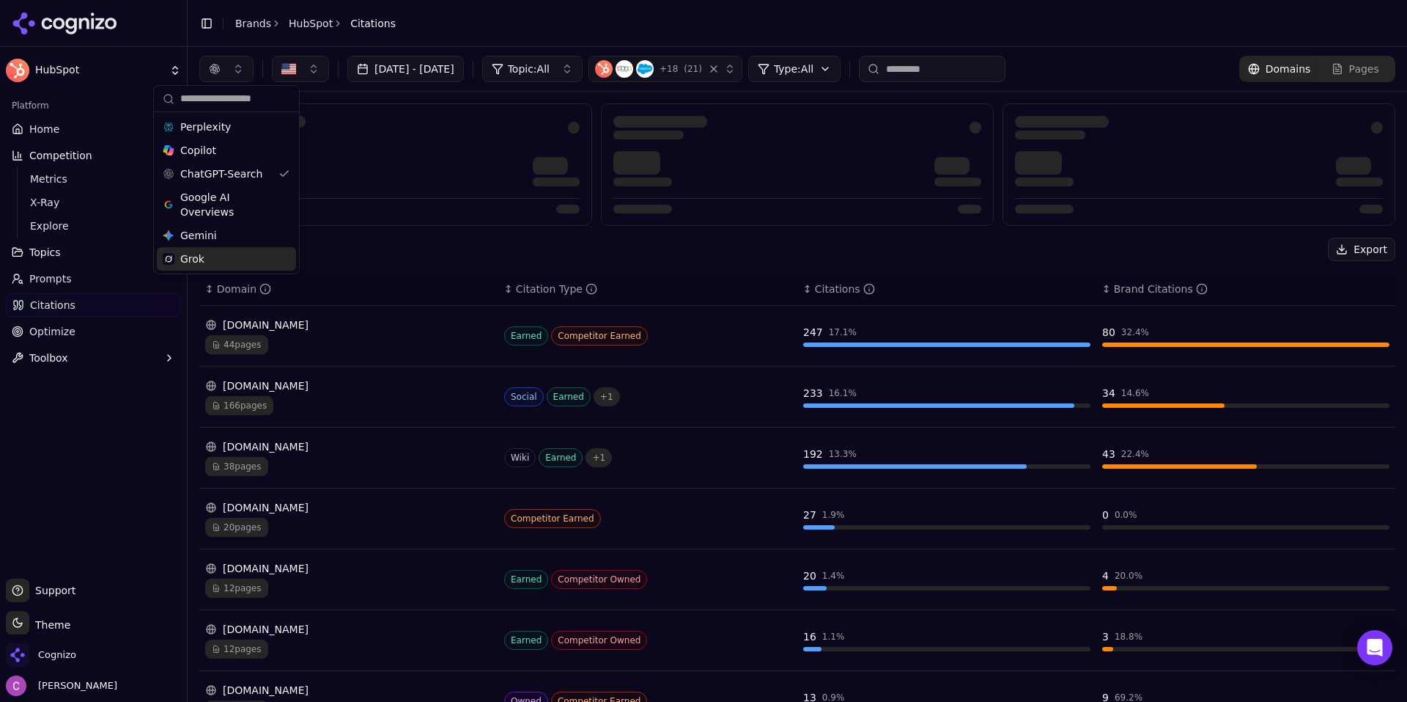
click at [443, 261] on div "Export" at bounding box center [797, 248] width 1196 height 23
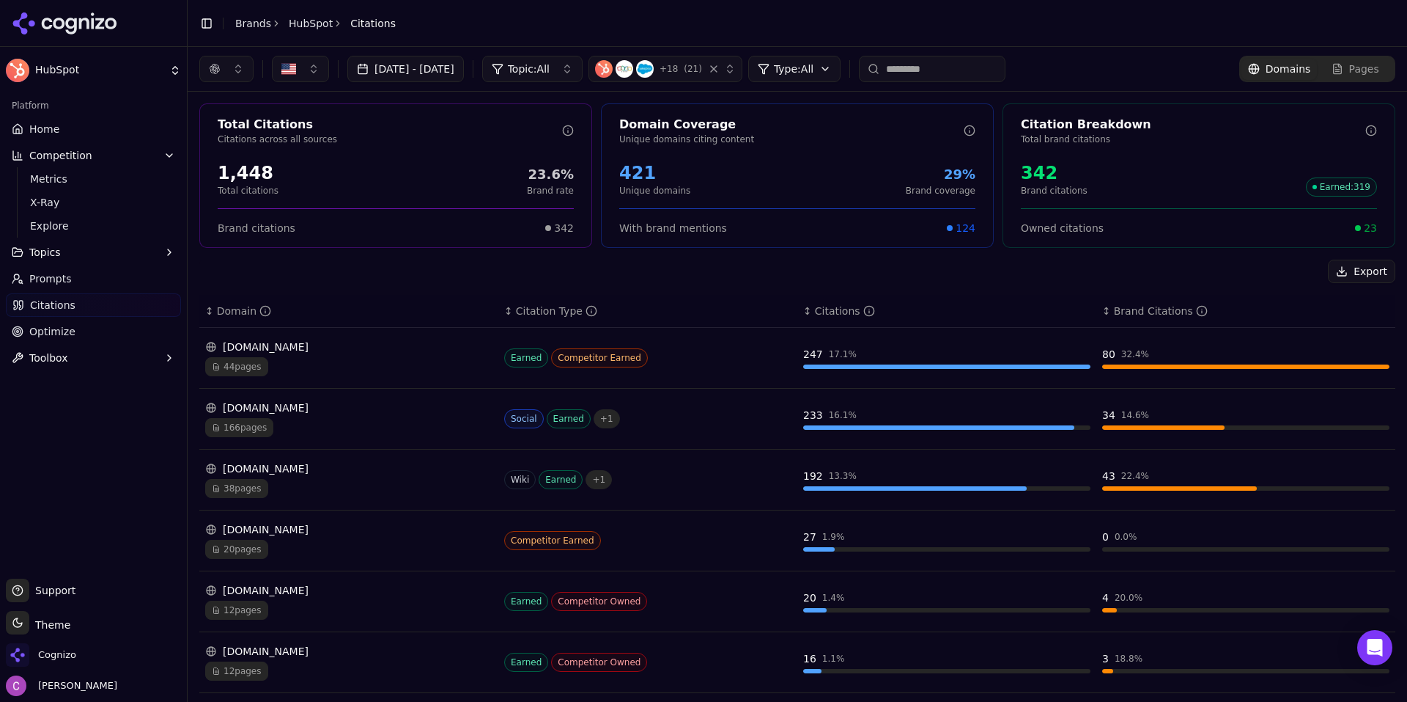
click at [77, 327] on link "Optimize" at bounding box center [93, 331] width 175 height 23
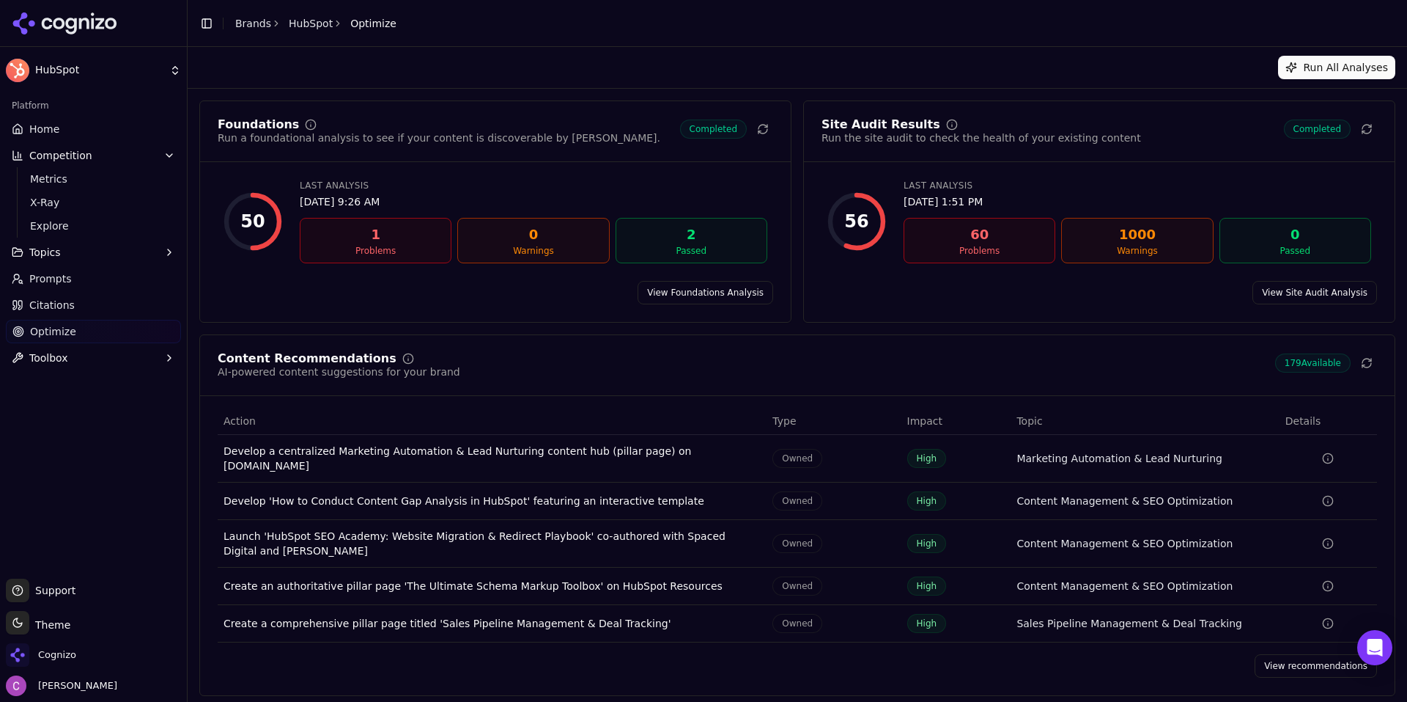
click at [685, 293] on link "View Foundations Analysis" at bounding box center [706, 292] width 136 height 23
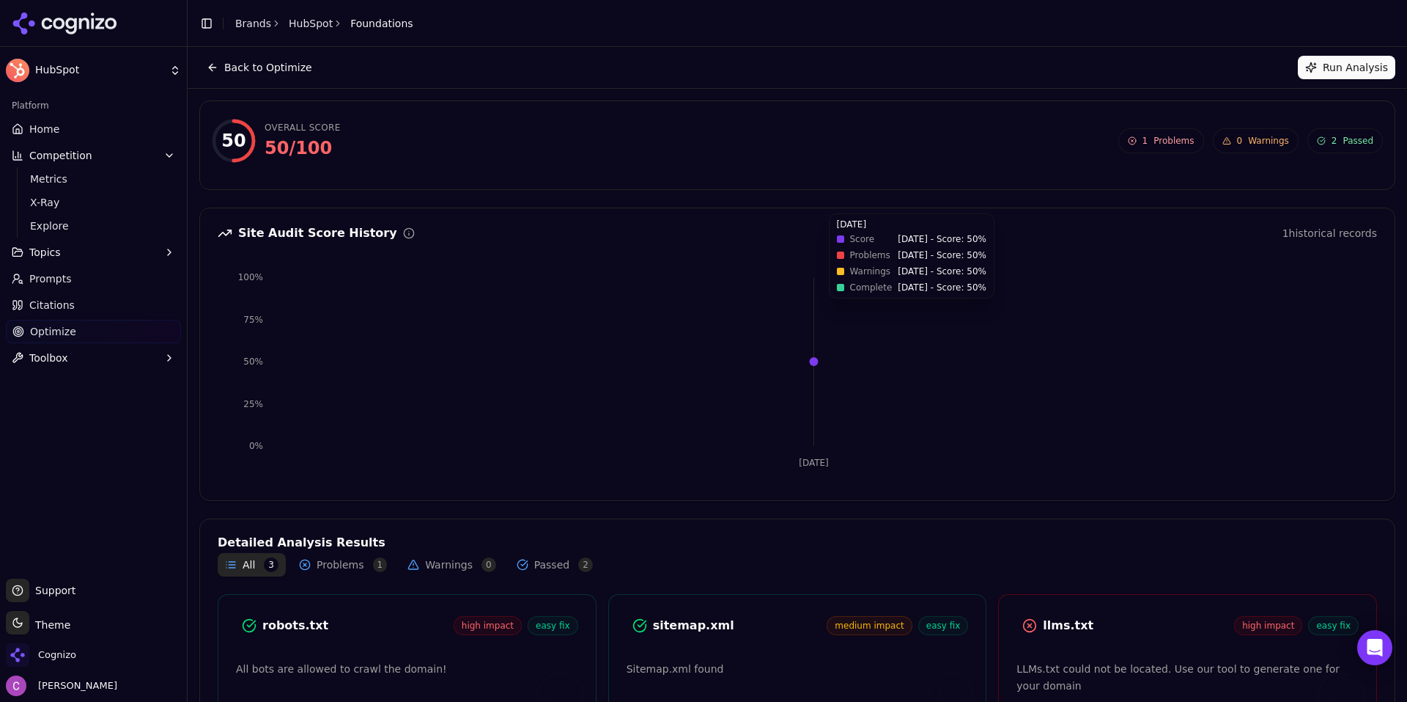
scroll to position [121, 0]
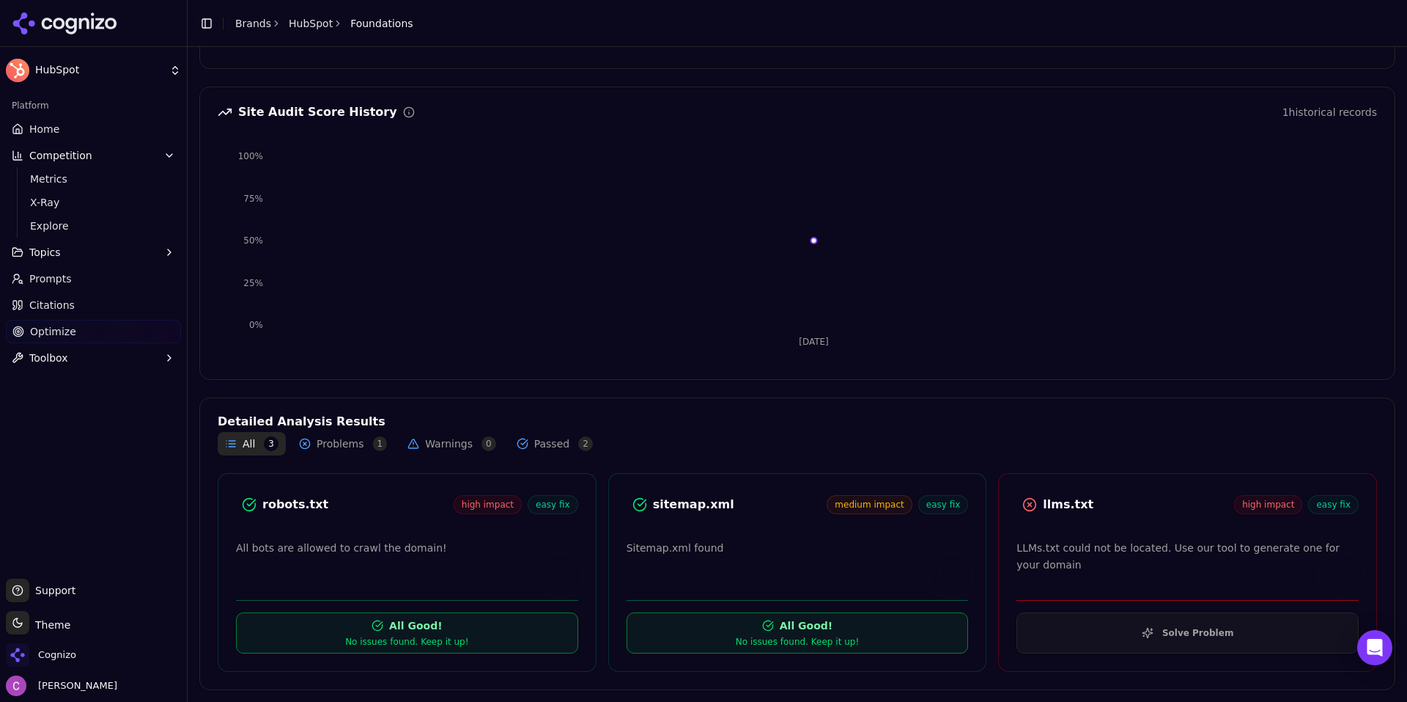
click at [1058, 503] on div "llms.txt" at bounding box center [1138, 505] width 191 height 18
click at [1146, 630] on button "Solve Problem" at bounding box center [1188, 632] width 342 height 41
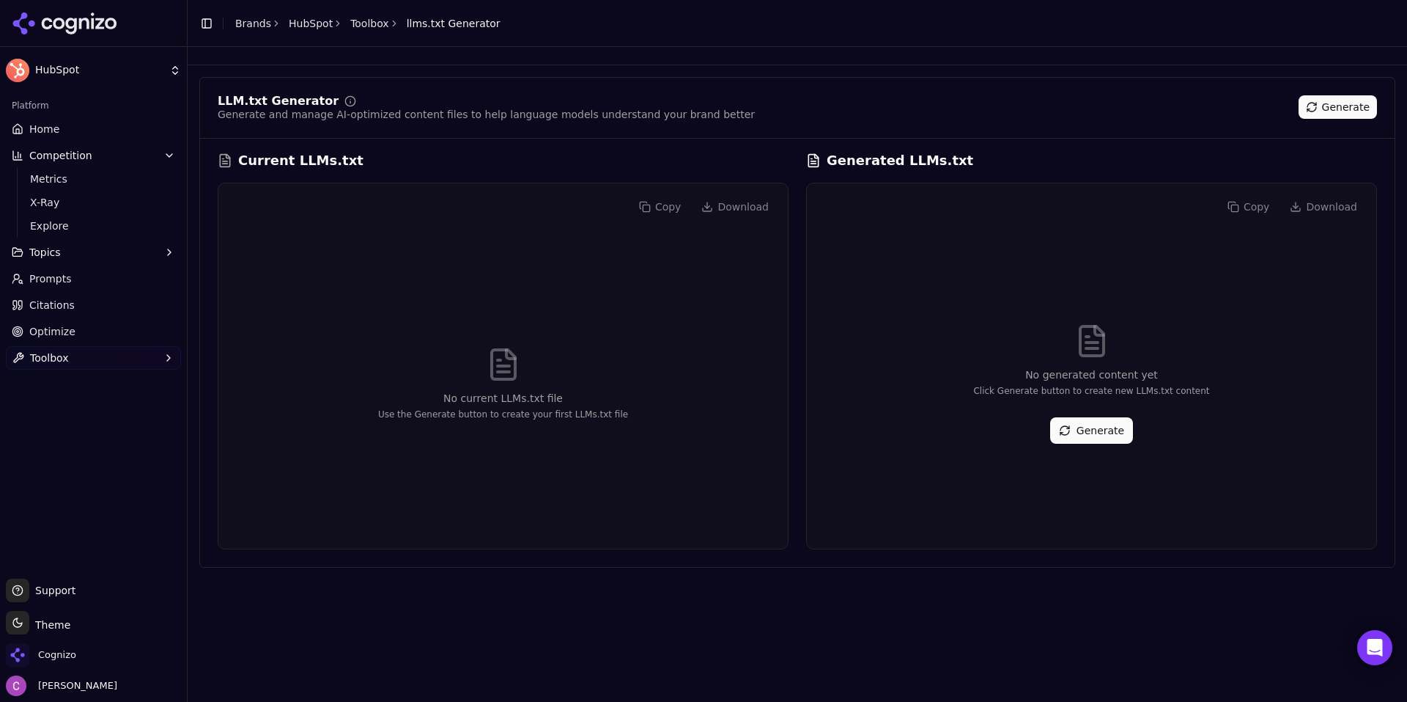
click at [1083, 430] on button "Generate" at bounding box center [1091, 430] width 83 height 26
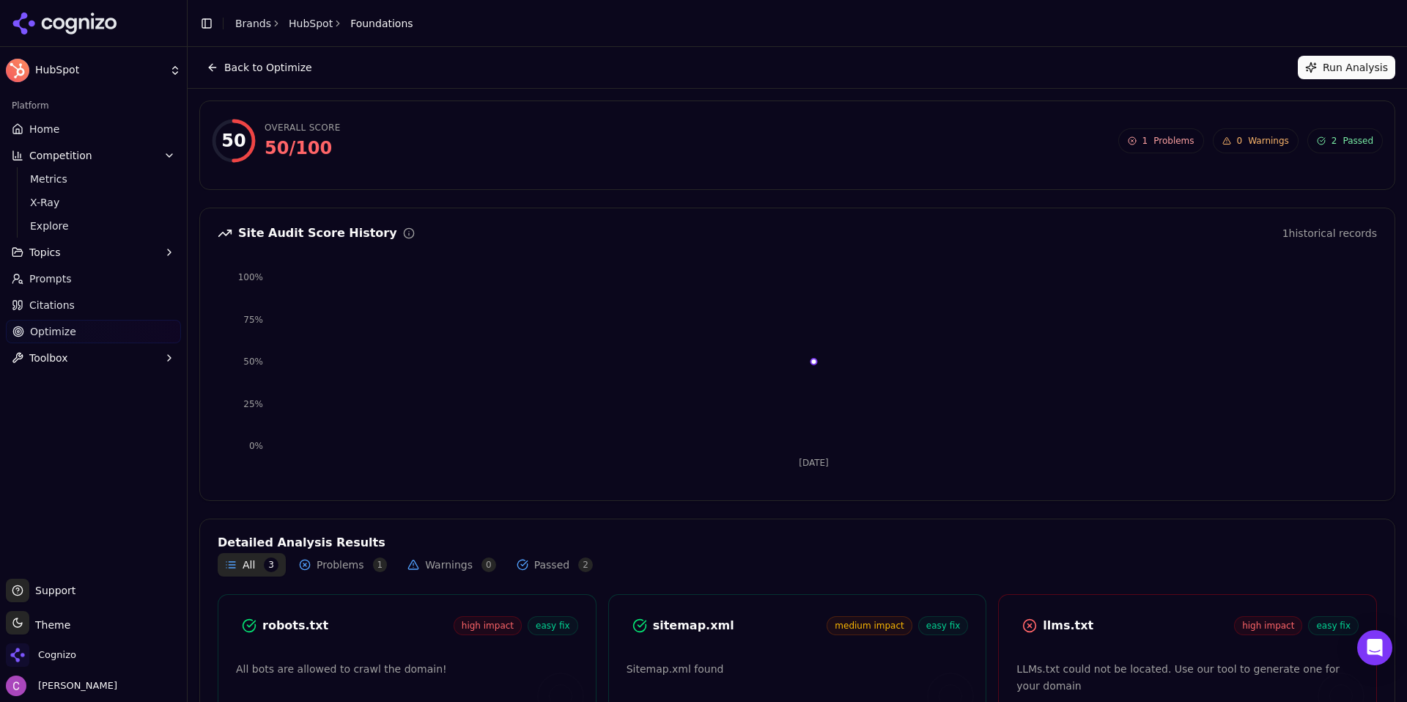
scroll to position [121, 0]
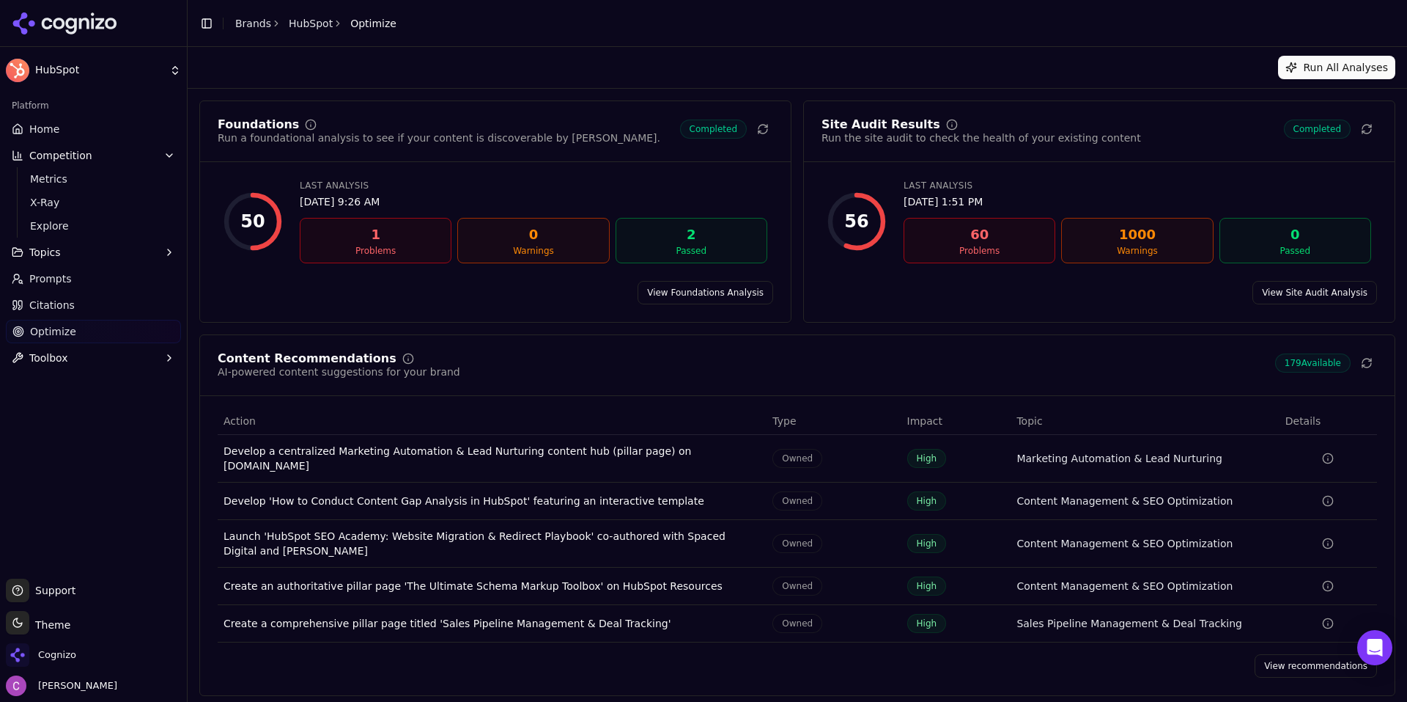
click at [1281, 655] on link "View recommendations" at bounding box center [1316, 665] width 122 height 23
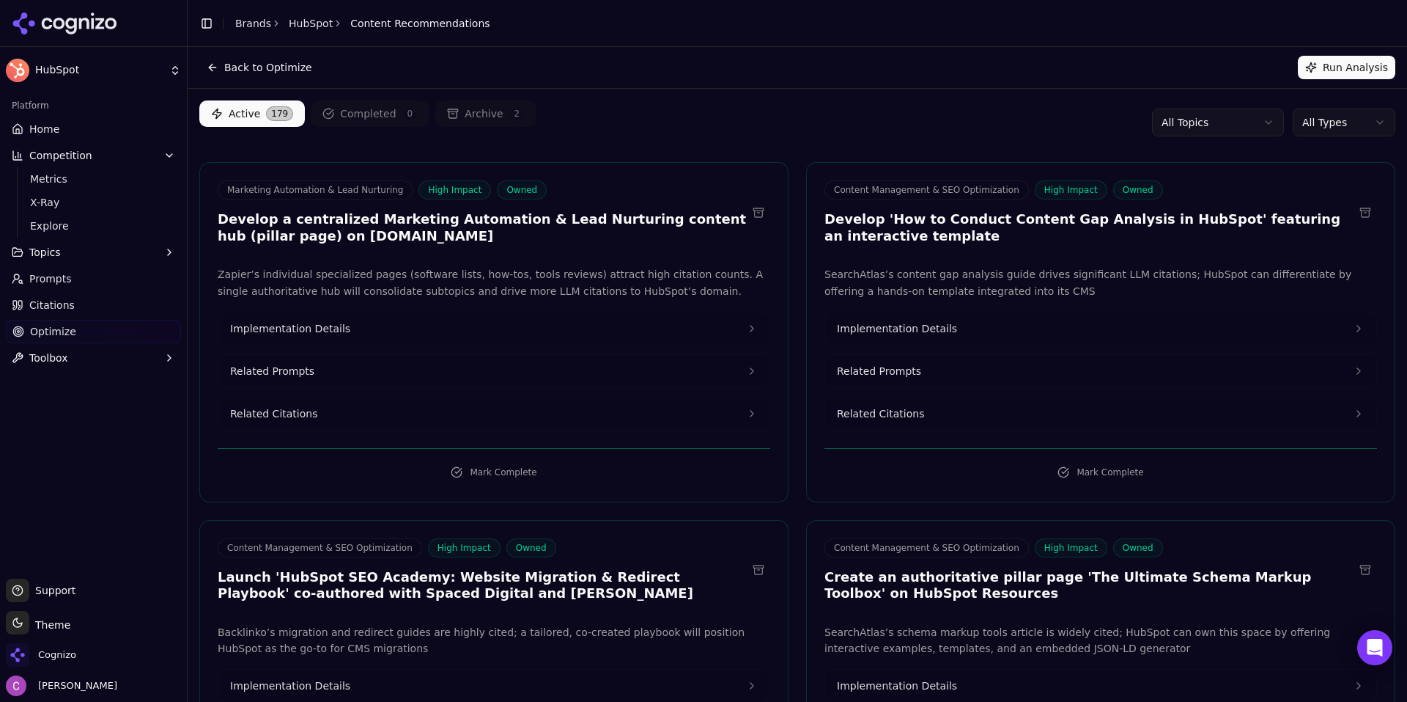
click at [359, 378] on button "Related Prompts" at bounding box center [493, 371] width 551 height 32
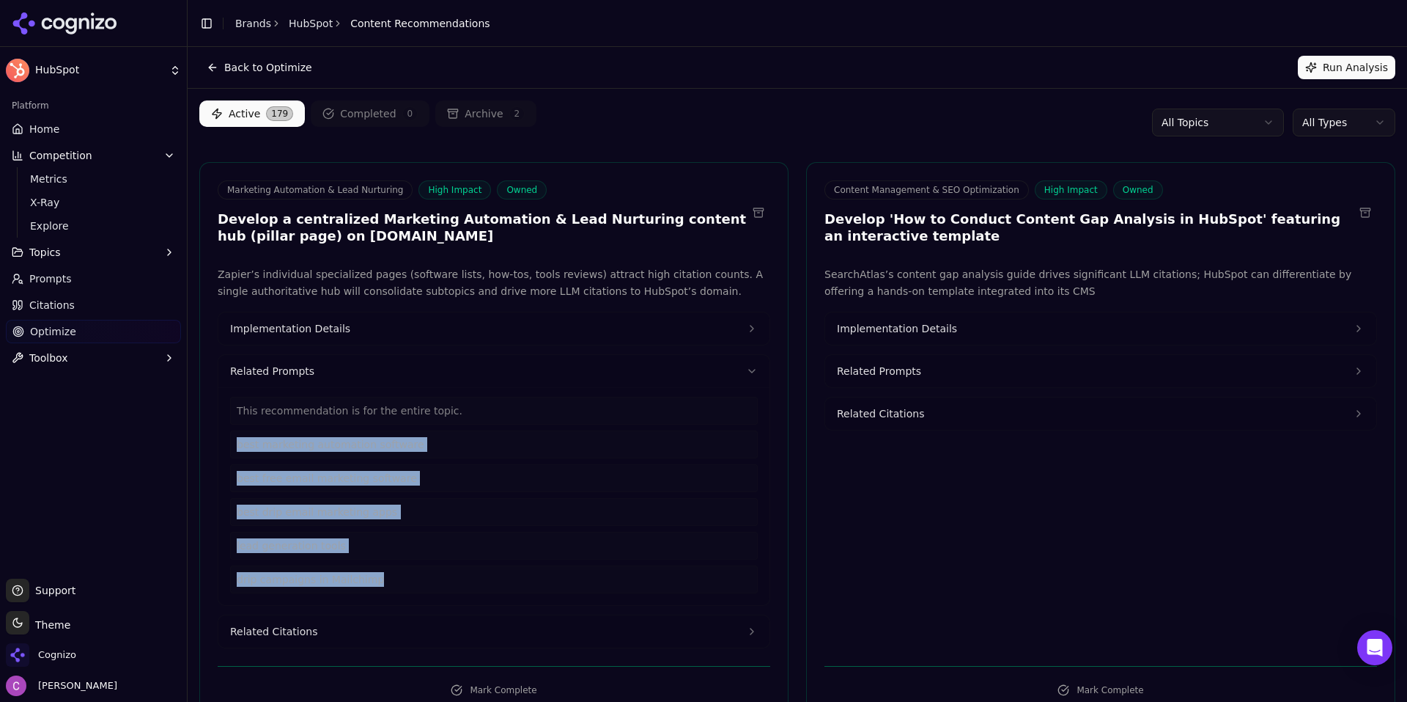
drag, startPoint x: 386, startPoint y: 578, endPoint x: 225, endPoint y: 445, distance: 208.8
click at [225, 445] on div "This recommendation is for the entire topic. best marketing automation software…" at bounding box center [493, 496] width 551 height 218
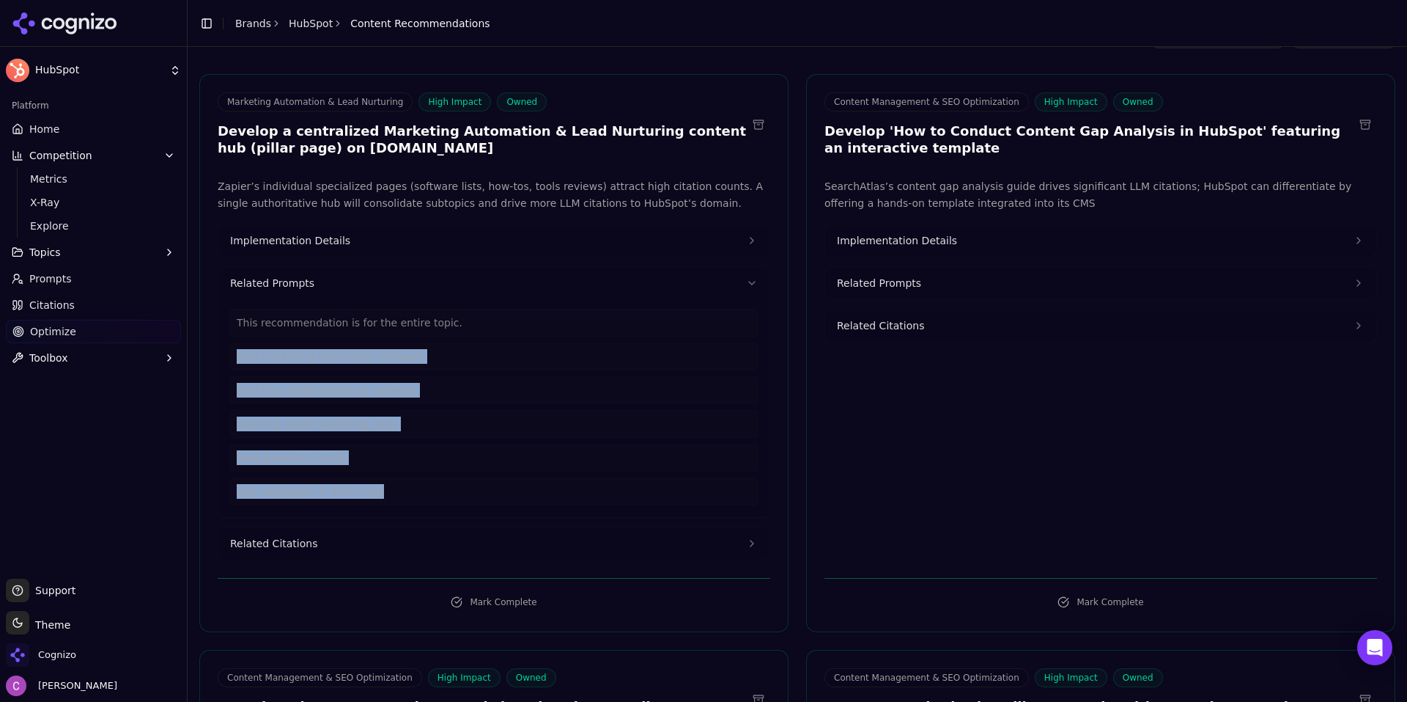
scroll to position [147, 0]
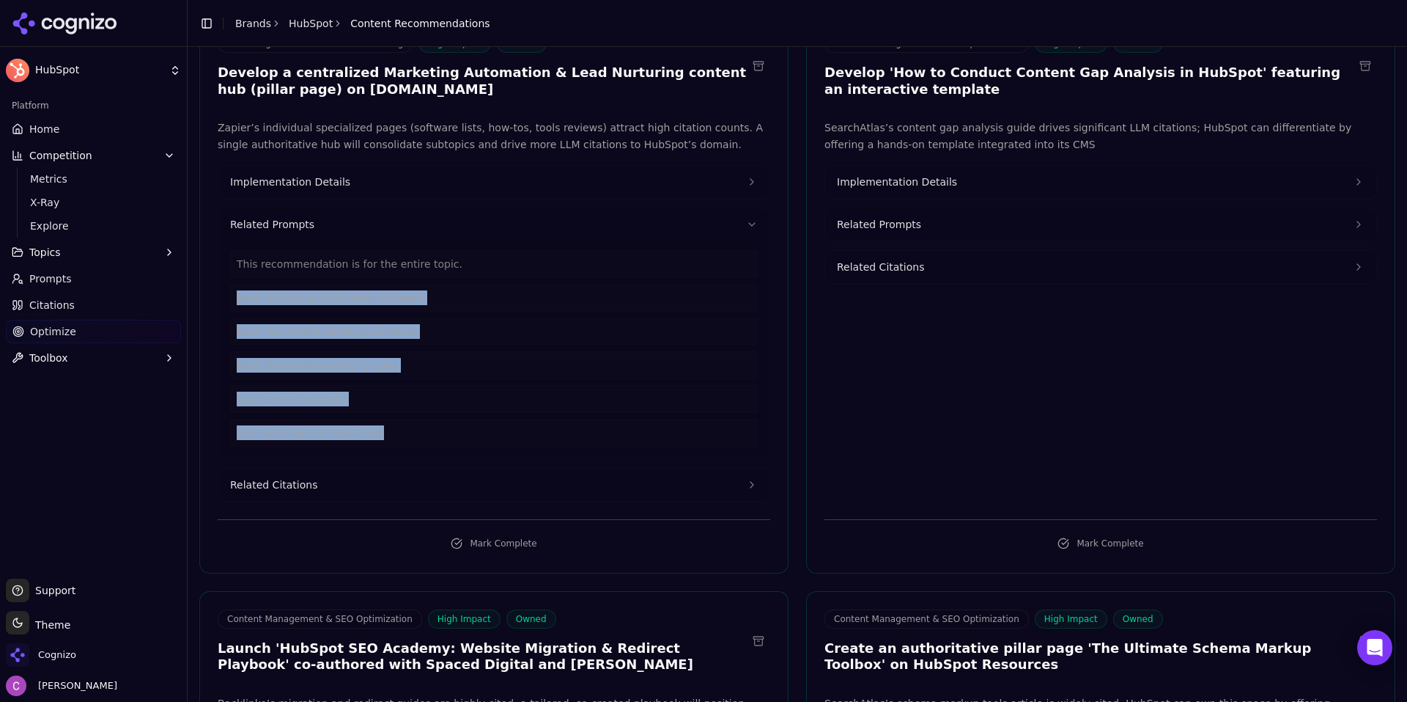
click at [438, 476] on button "Related Citations" at bounding box center [493, 484] width 551 height 32
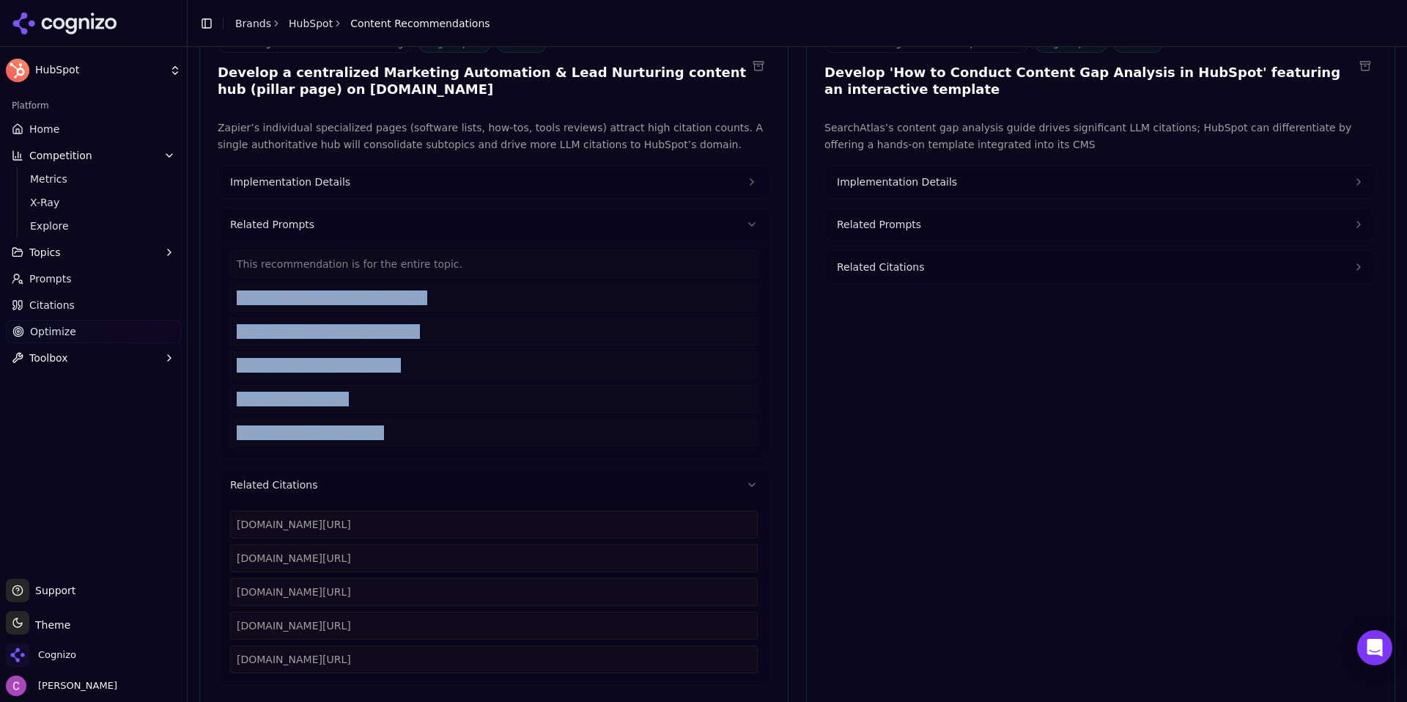
drag, startPoint x: 478, startPoint y: 652, endPoint x: 227, endPoint y: 528, distance: 280.3
click at [220, 527] on div "zapier.com/blog/best-marketing-automation-software zapier.com/blog/free-email-m…" at bounding box center [493, 593] width 551 height 184
click at [419, 177] on button "Implementation Details" at bounding box center [493, 182] width 551 height 32
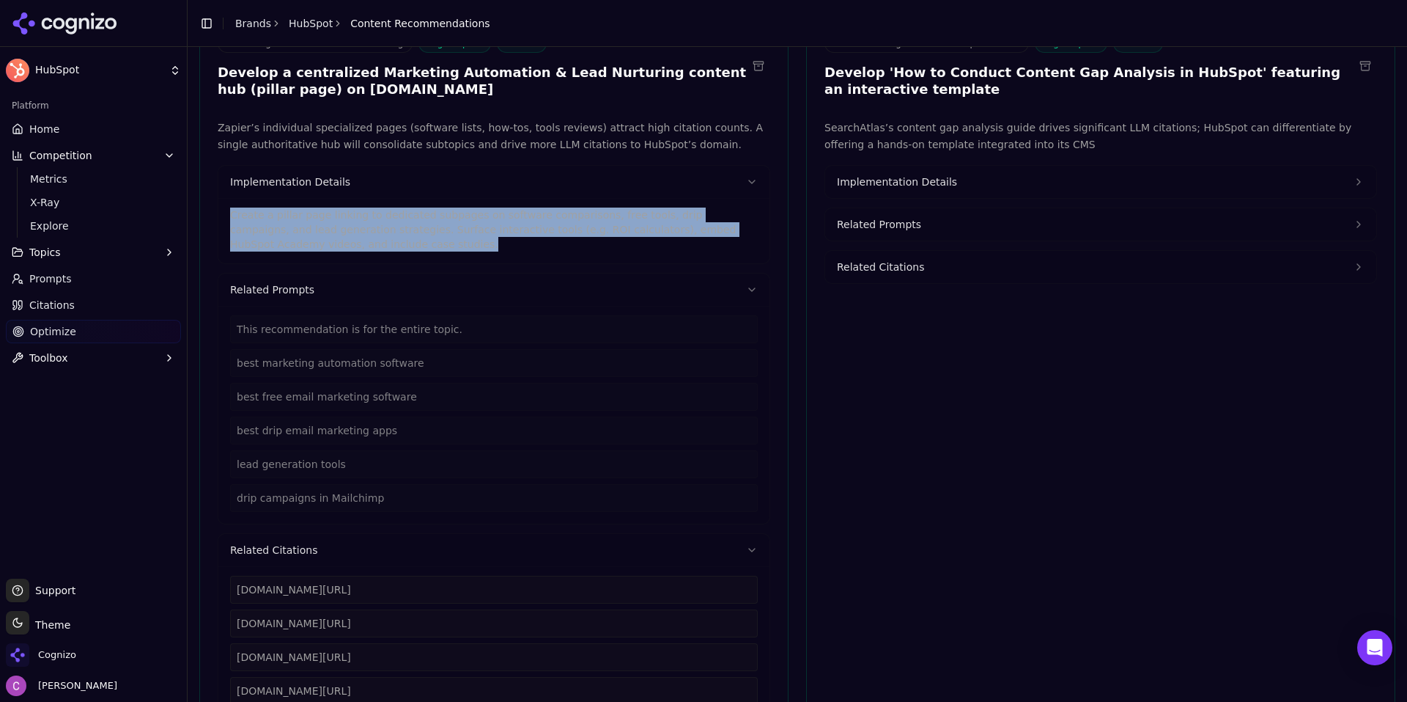
drag, startPoint x: 302, startPoint y: 246, endPoint x: 213, endPoint y: 205, distance: 98.4
click at [213, 205] on div "Zapier’s individual specialized pages (software lists, how-tos, tools reviews) …" at bounding box center [494, 434] width 588 height 631
click at [976, 179] on button "Implementation Details" at bounding box center [1100, 182] width 551 height 32
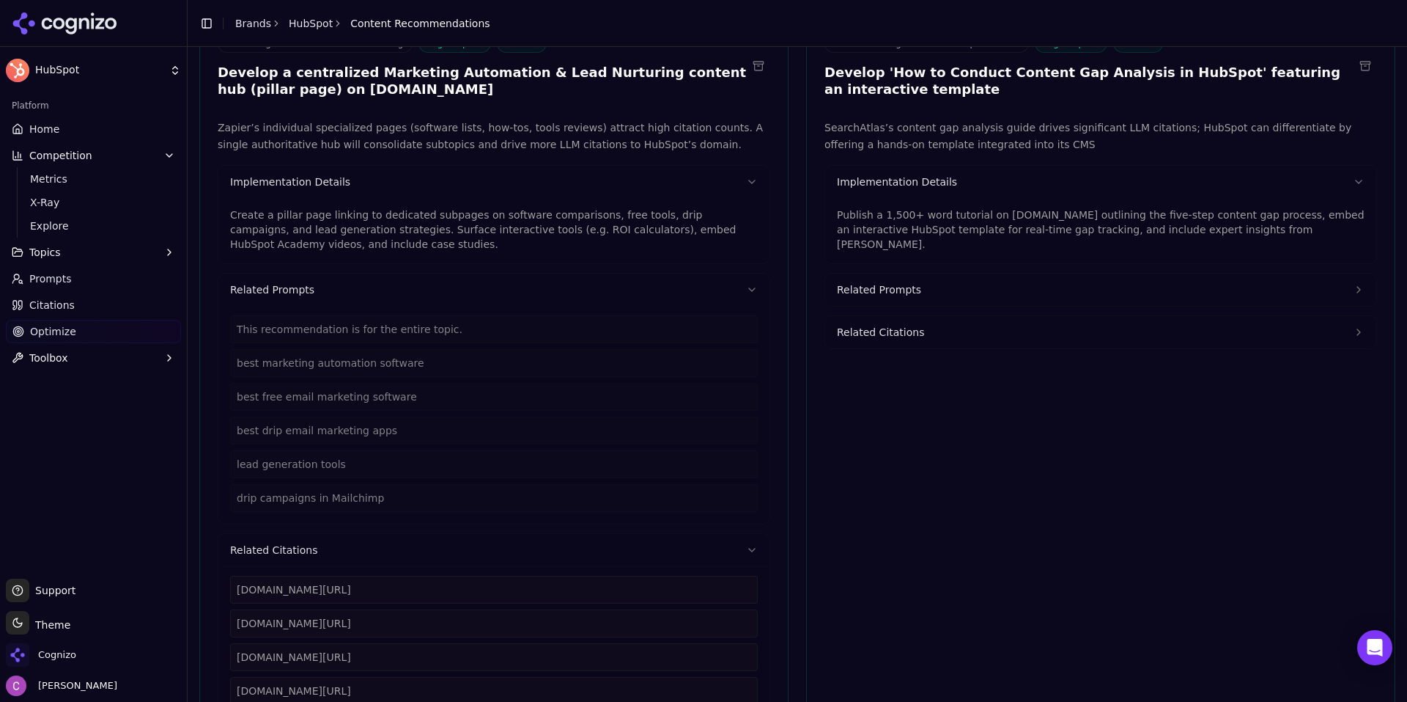
click at [972, 225] on p "Publish a 1,500+ word tutorial on blog.hubspot.com outlining the five-step cont…" at bounding box center [1101, 229] width 528 height 44
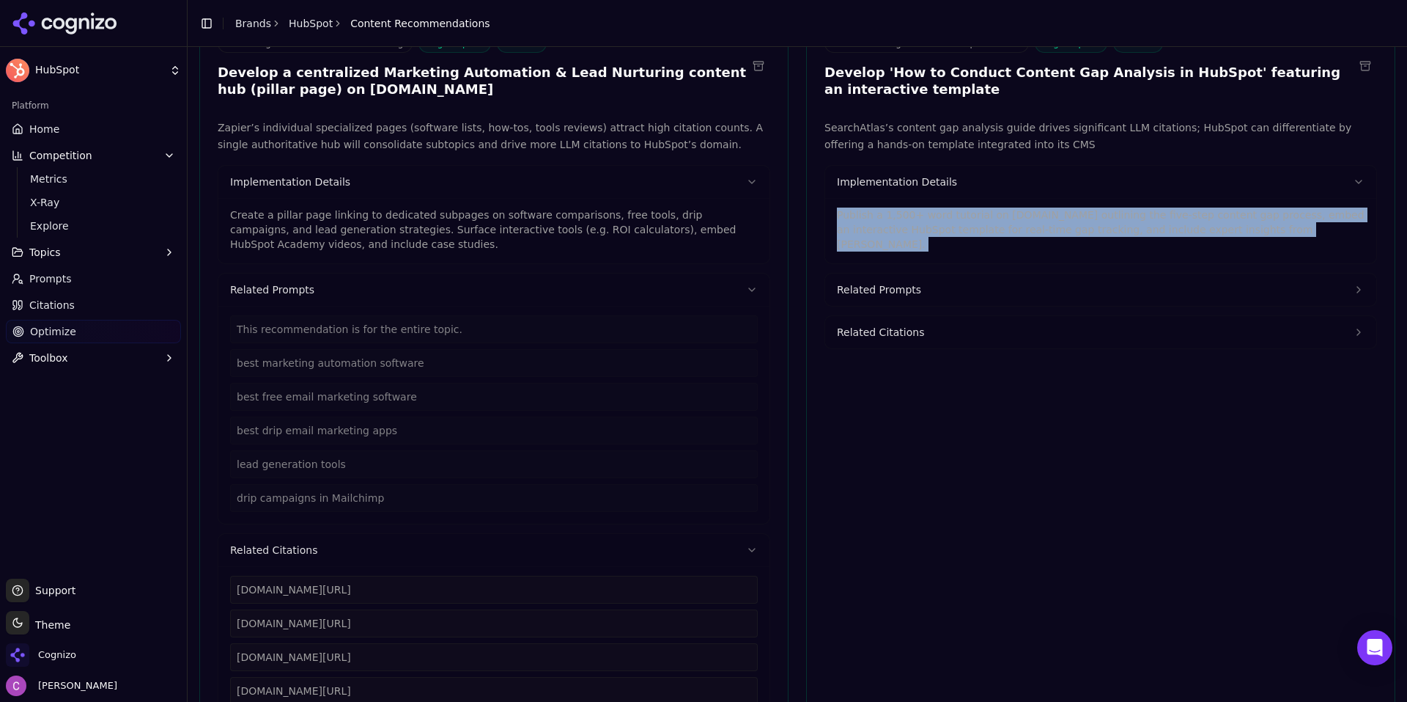
click at [971, 224] on p "Publish a 1,500+ word tutorial on blog.hubspot.com outlining the five-step cont…" at bounding box center [1101, 229] width 528 height 44
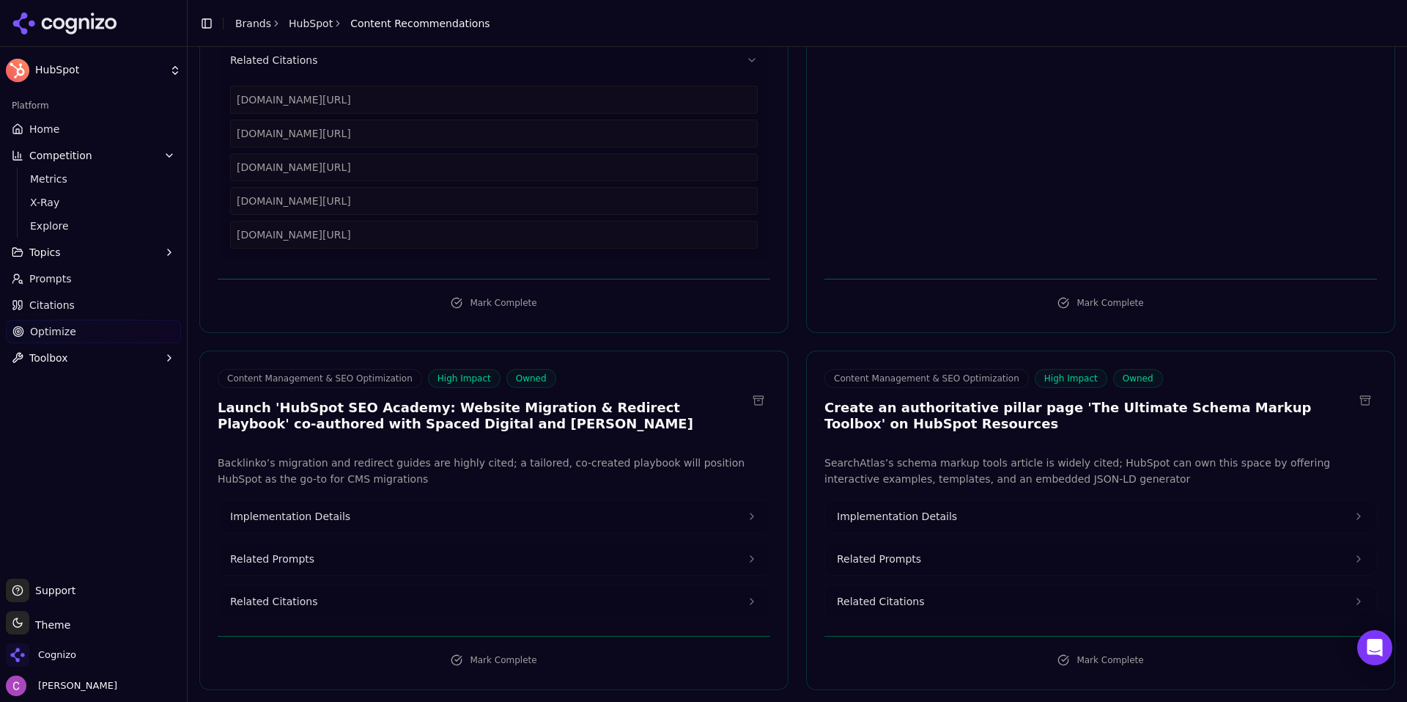
scroll to position [733, 0]
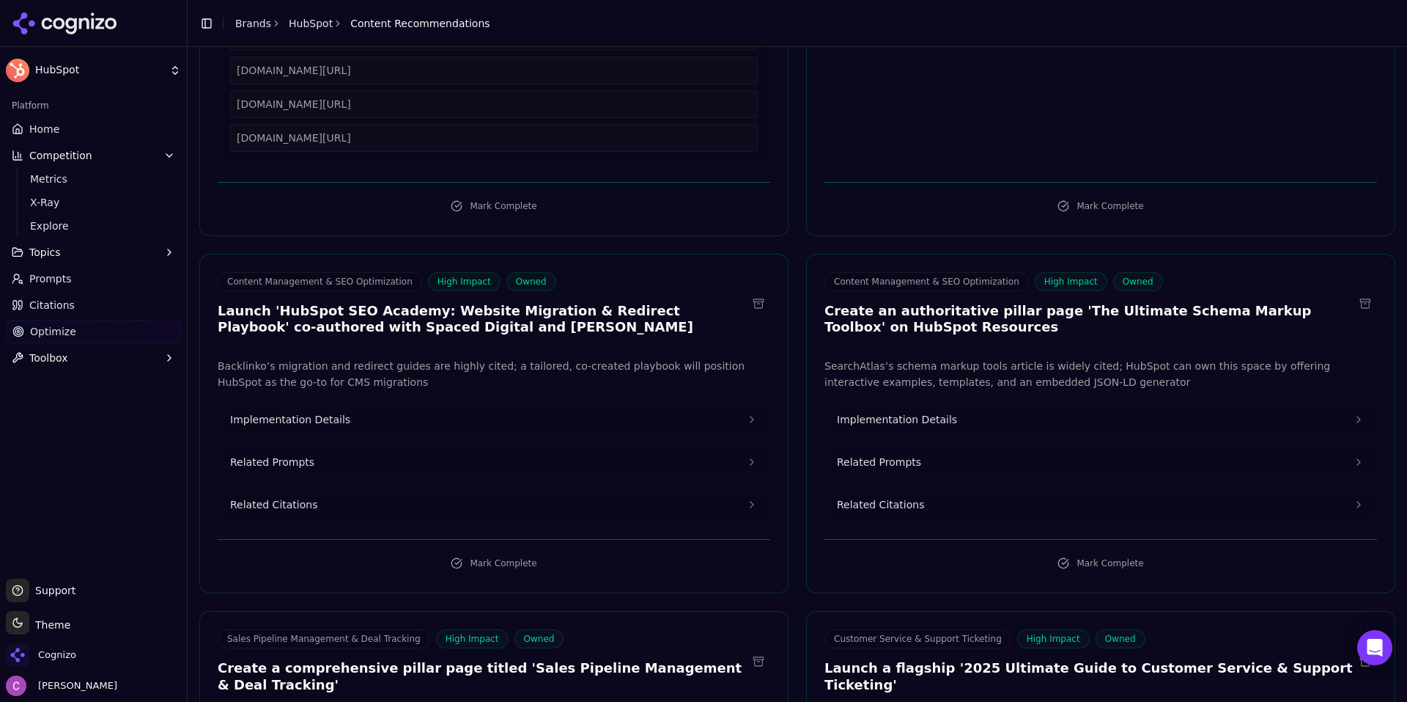
click at [878, 421] on span "Implementation Details" at bounding box center [897, 419] width 120 height 15
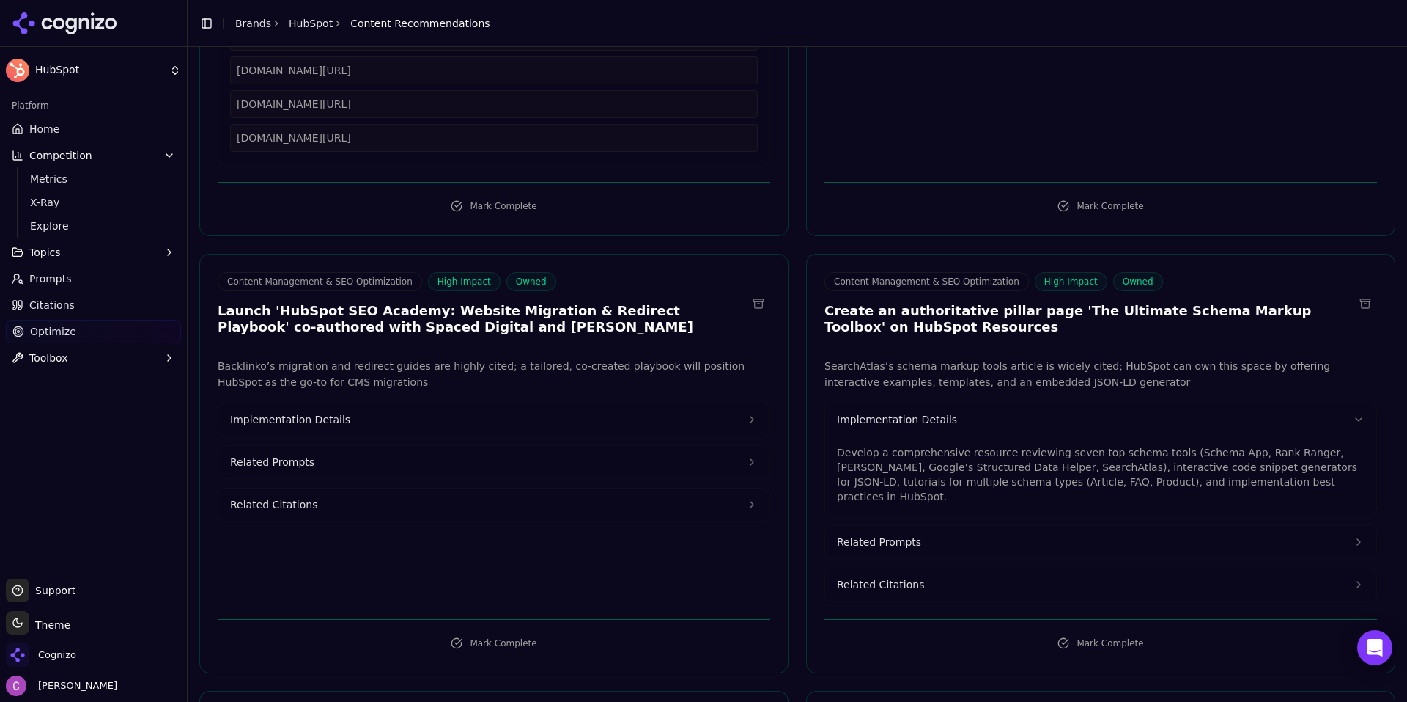
click at [622, 416] on button "Implementation Details" at bounding box center [493, 419] width 551 height 32
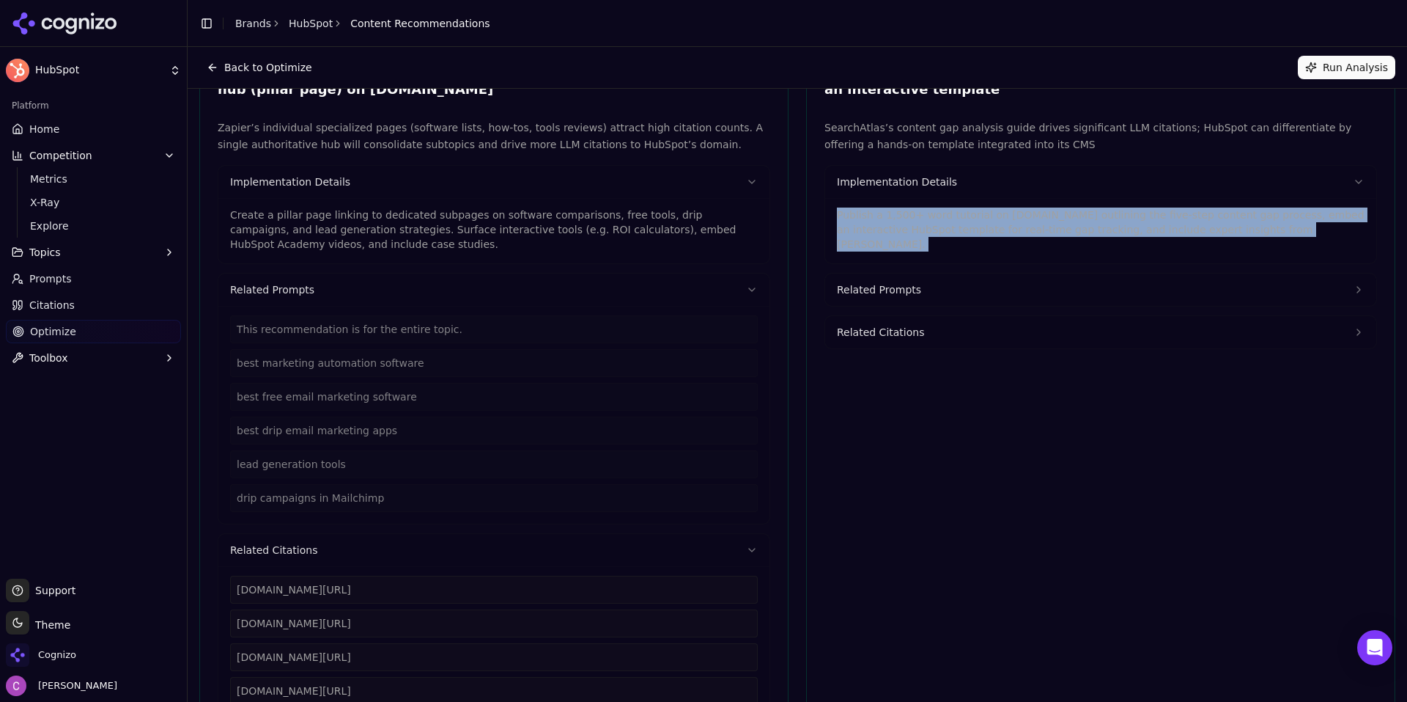
scroll to position [0, 0]
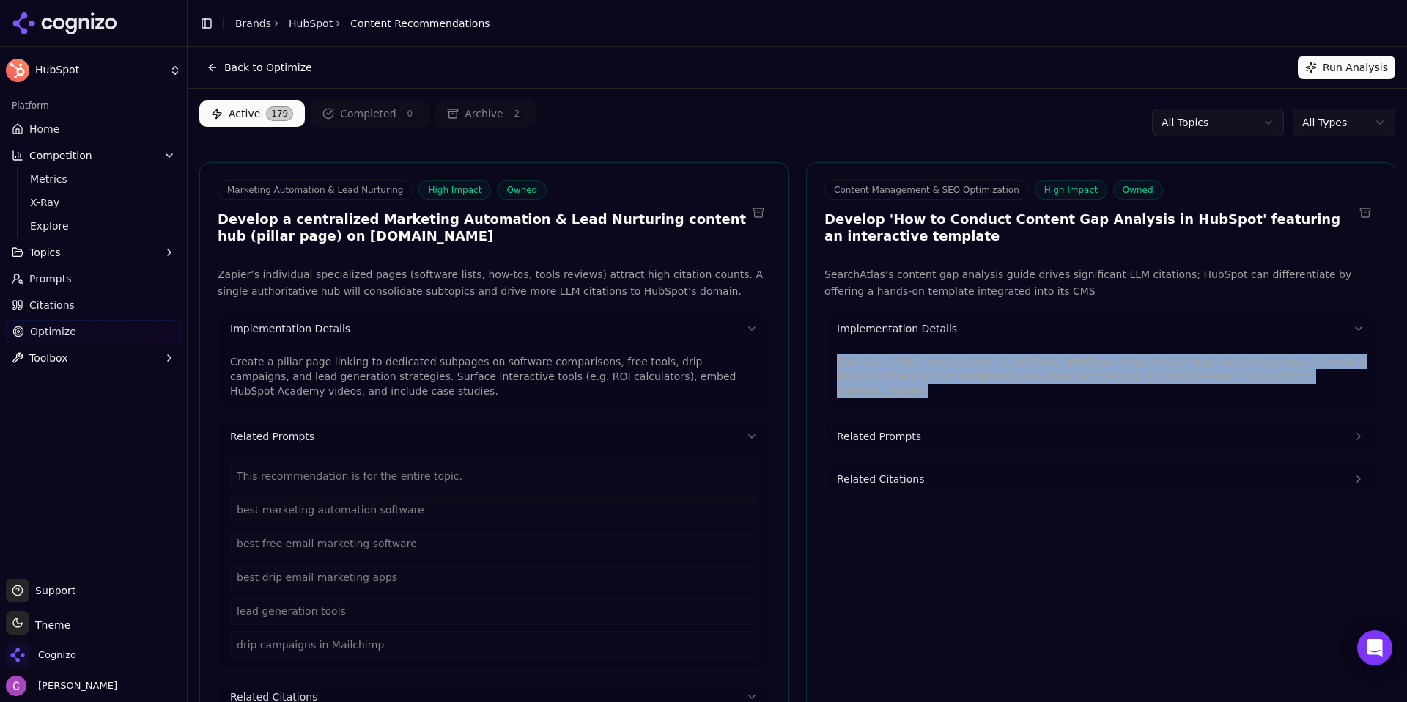
click at [1367, 126] on html "HubSpot Platform Home Competition Metrics X-Ray Explore Topics Prompts Citation…" at bounding box center [703, 351] width 1407 height 702
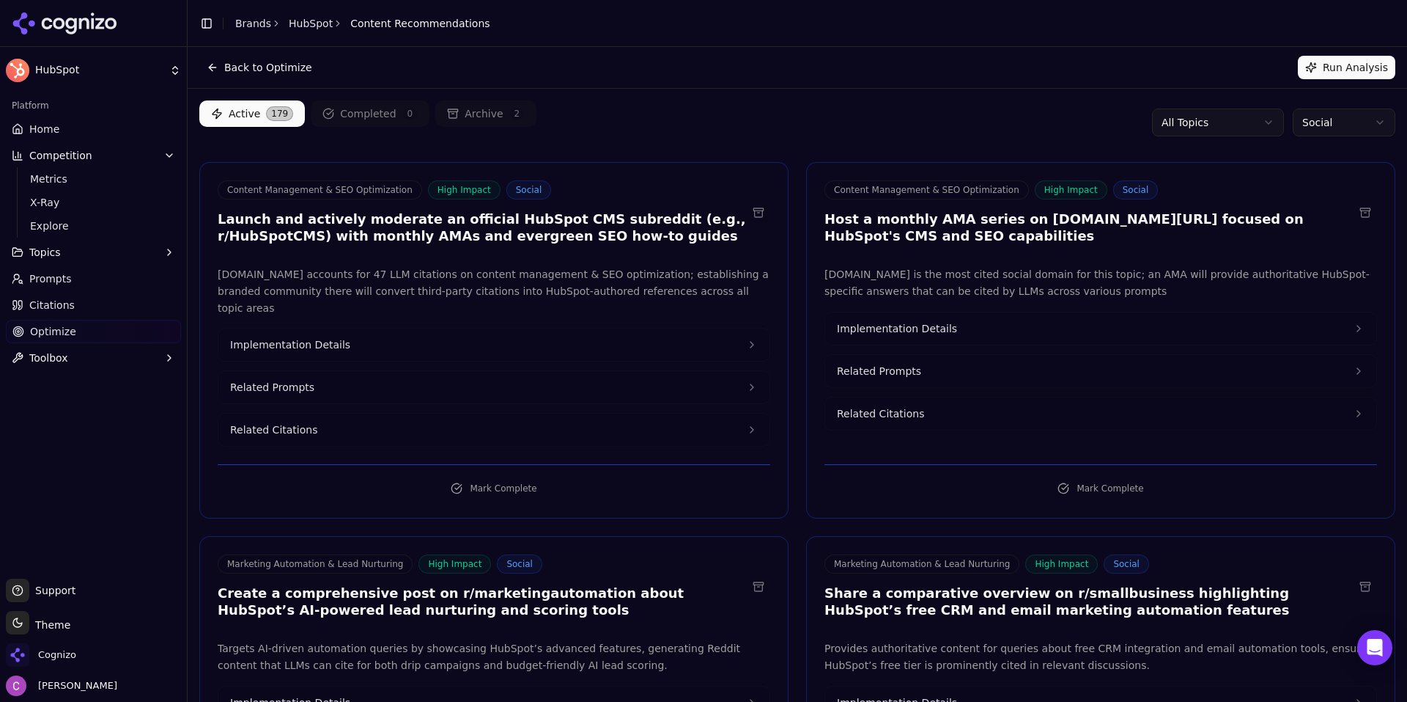
click at [718, 129] on div "Active 179 Completed 0 Archive 2 All Topics Social" at bounding box center [797, 122] width 1196 height 44
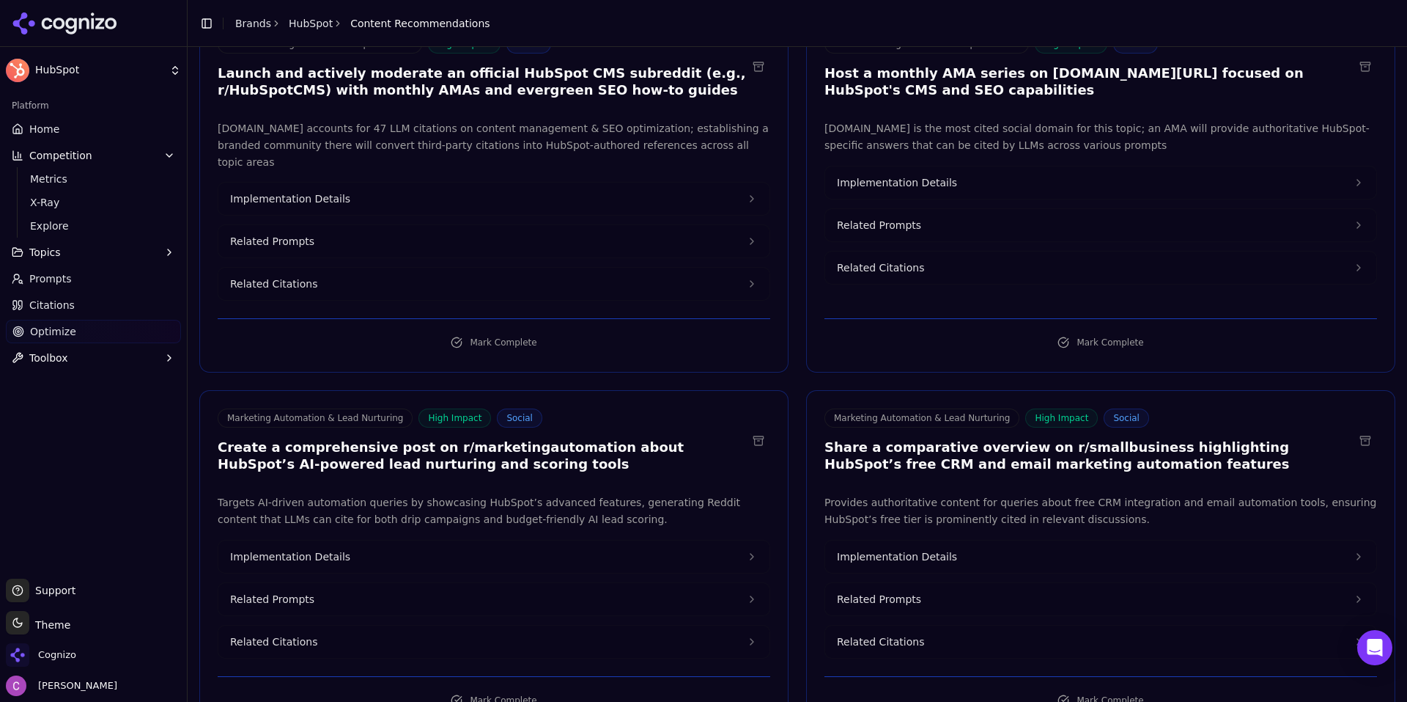
scroll to position [147, 0]
click at [507, 444] on h3 "Create a comprehensive post on r/marketingautomation about HubSpot’s AI-powered…" at bounding box center [482, 454] width 529 height 33
click at [505, 438] on h3 "Create a comprehensive post on r/marketingautomation about HubSpot’s AI-powered…" at bounding box center [482, 454] width 529 height 33
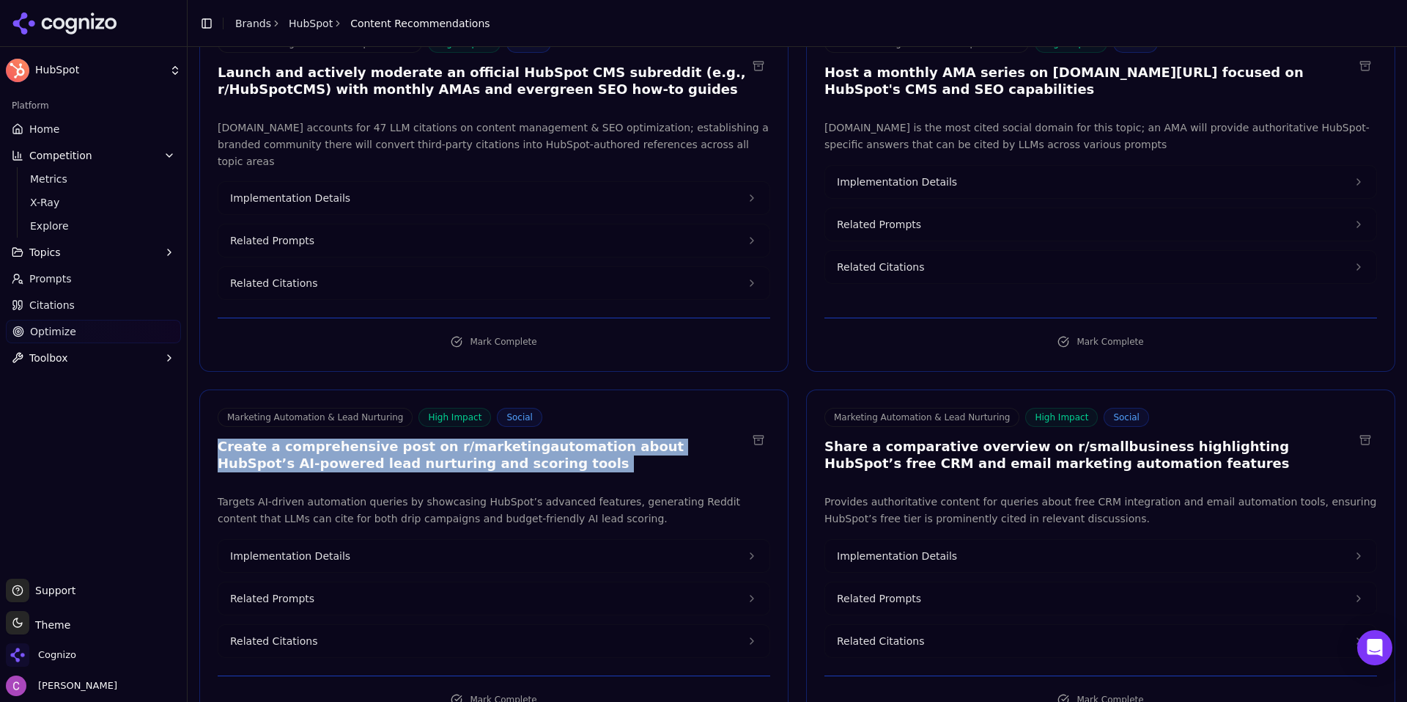
click at [505, 438] on h3 "Create a comprehensive post on r/marketingautomation about HubSpot’s AI-powered…" at bounding box center [482, 454] width 529 height 33
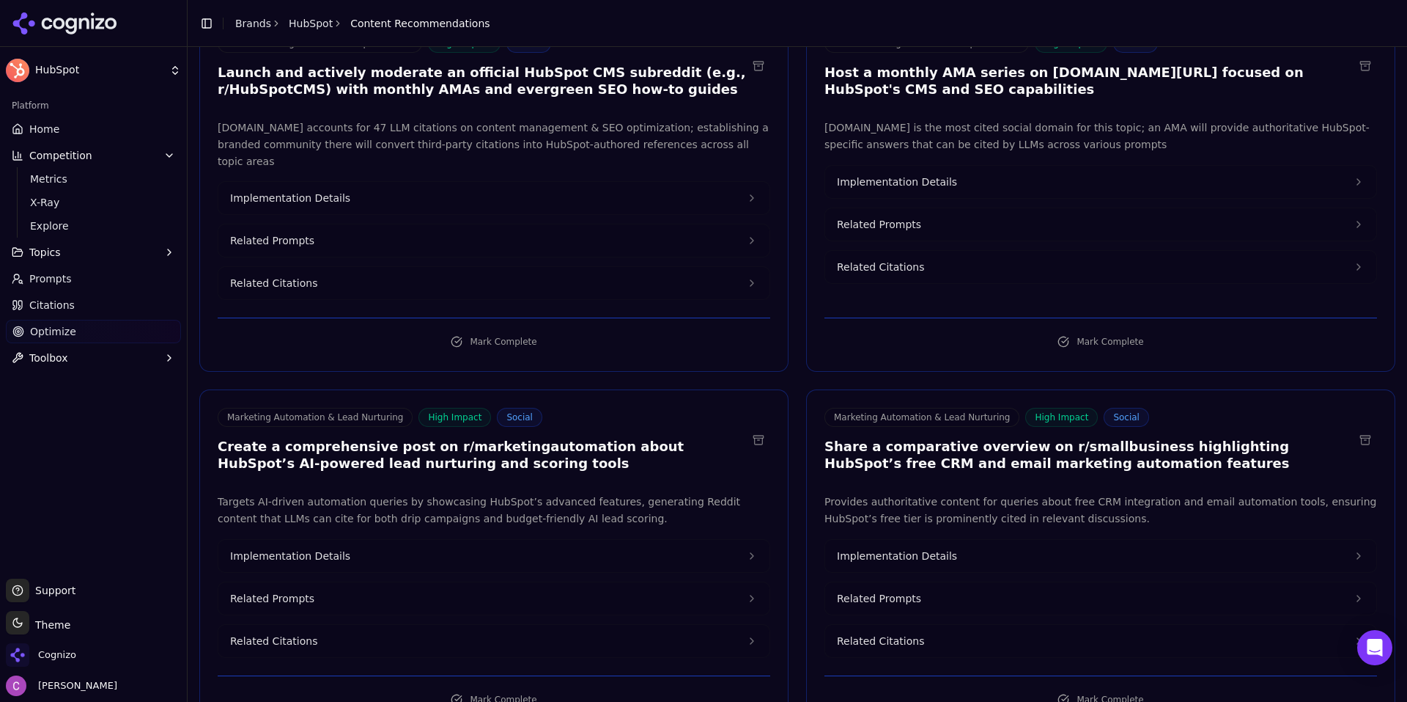
click at [1085, 438] on h3 "Share a comparative overview on r/smallbusiness highlighting HubSpot’s free CRM…" at bounding box center [1089, 454] width 529 height 33
click at [914, 548] on span "Implementation Details" at bounding box center [897, 555] width 120 height 15
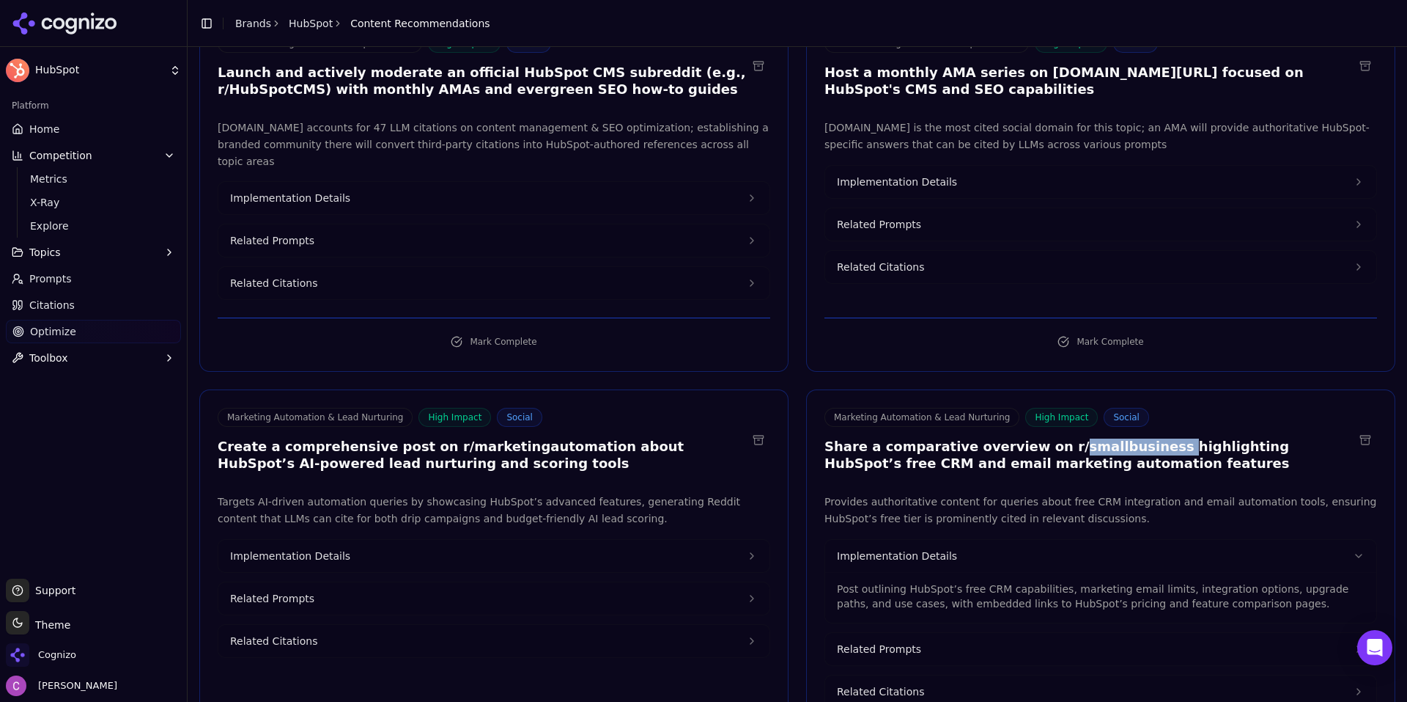
click at [472, 540] on button "Implementation Details" at bounding box center [493, 556] width 551 height 32
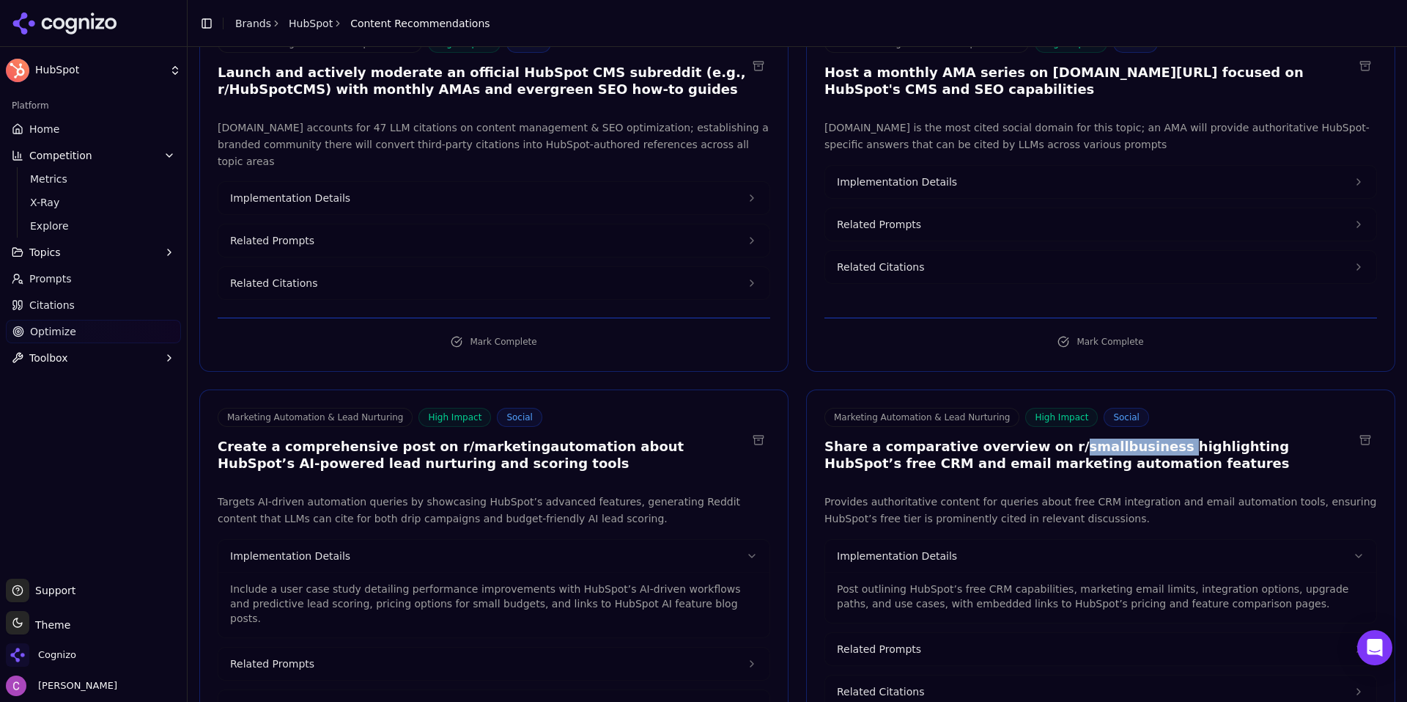
drag, startPoint x: 290, startPoint y: 630, endPoint x: 301, endPoint y: 633, distance: 10.5
click at [290, 656] on span "Related Prompts" at bounding box center [272, 663] width 84 height 15
click at [964, 636] on button "Related Prompts" at bounding box center [1100, 649] width 551 height 32
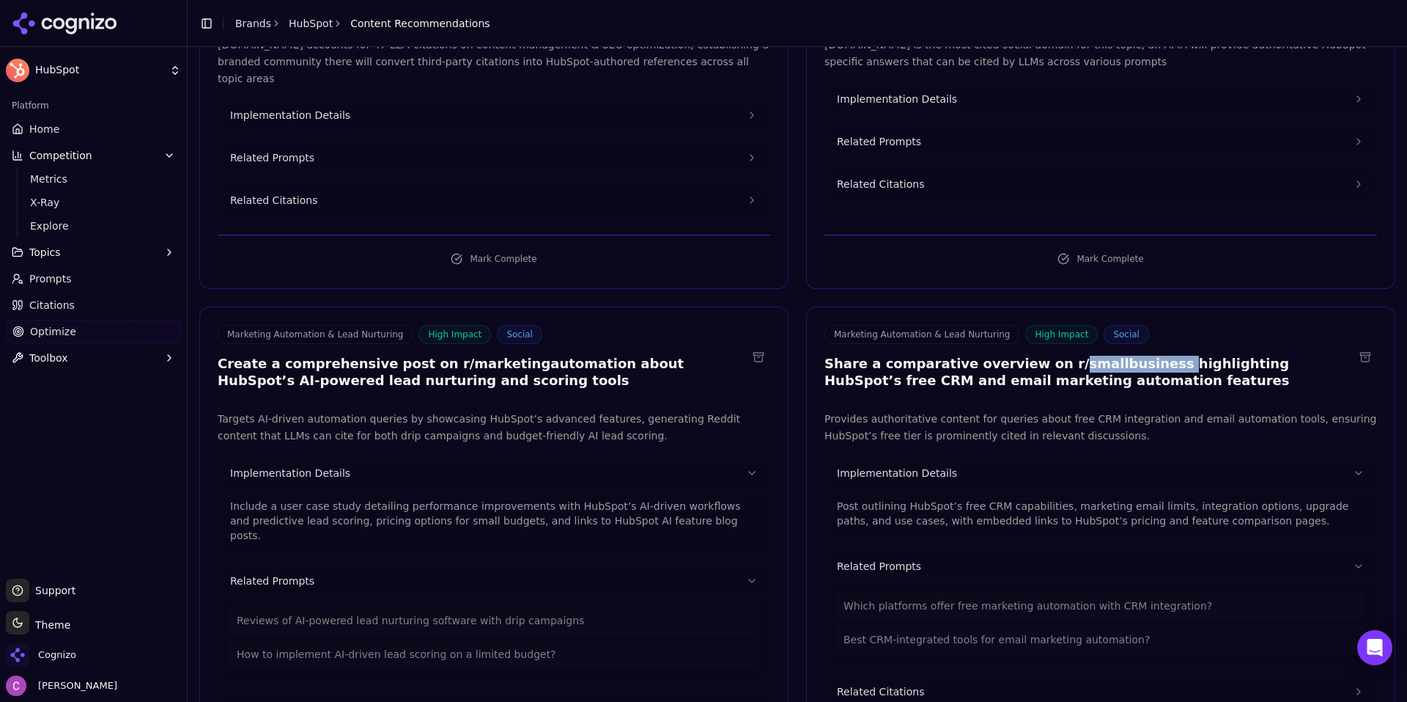
scroll to position [367, 0]
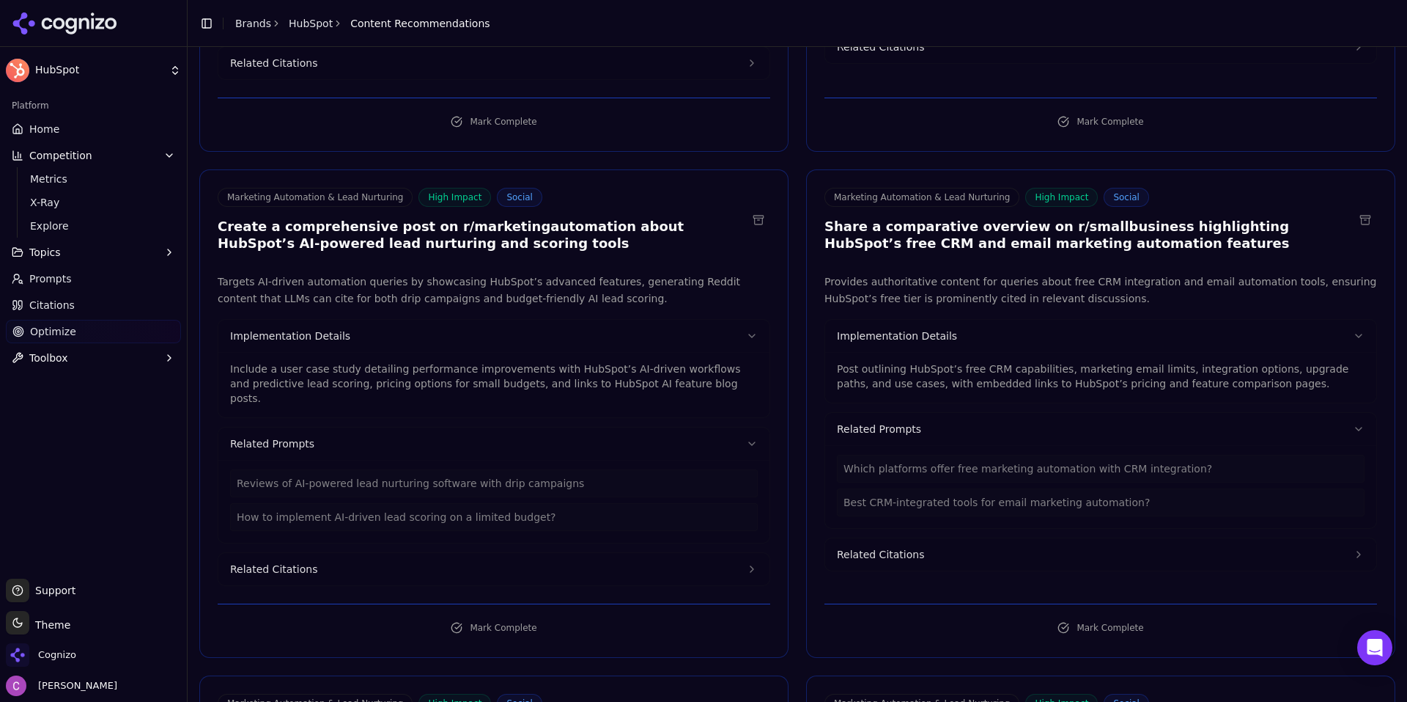
click at [923, 361] on p "Post outlining HubSpot’s free CRM capabilities, marketing email limits, integra…" at bounding box center [1101, 375] width 528 height 29
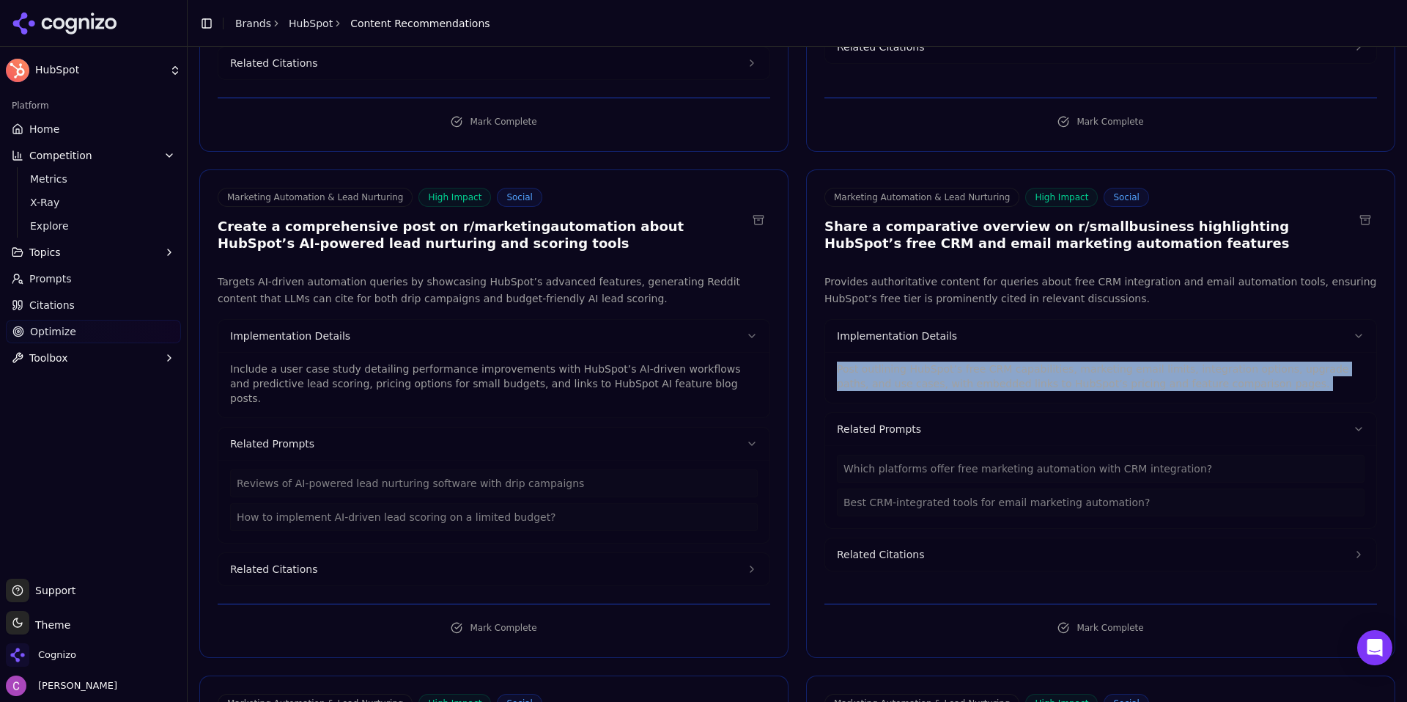
click at [923, 361] on p "Post outlining HubSpot’s free CRM capabilities, marketing email limits, integra…" at bounding box center [1101, 375] width 528 height 29
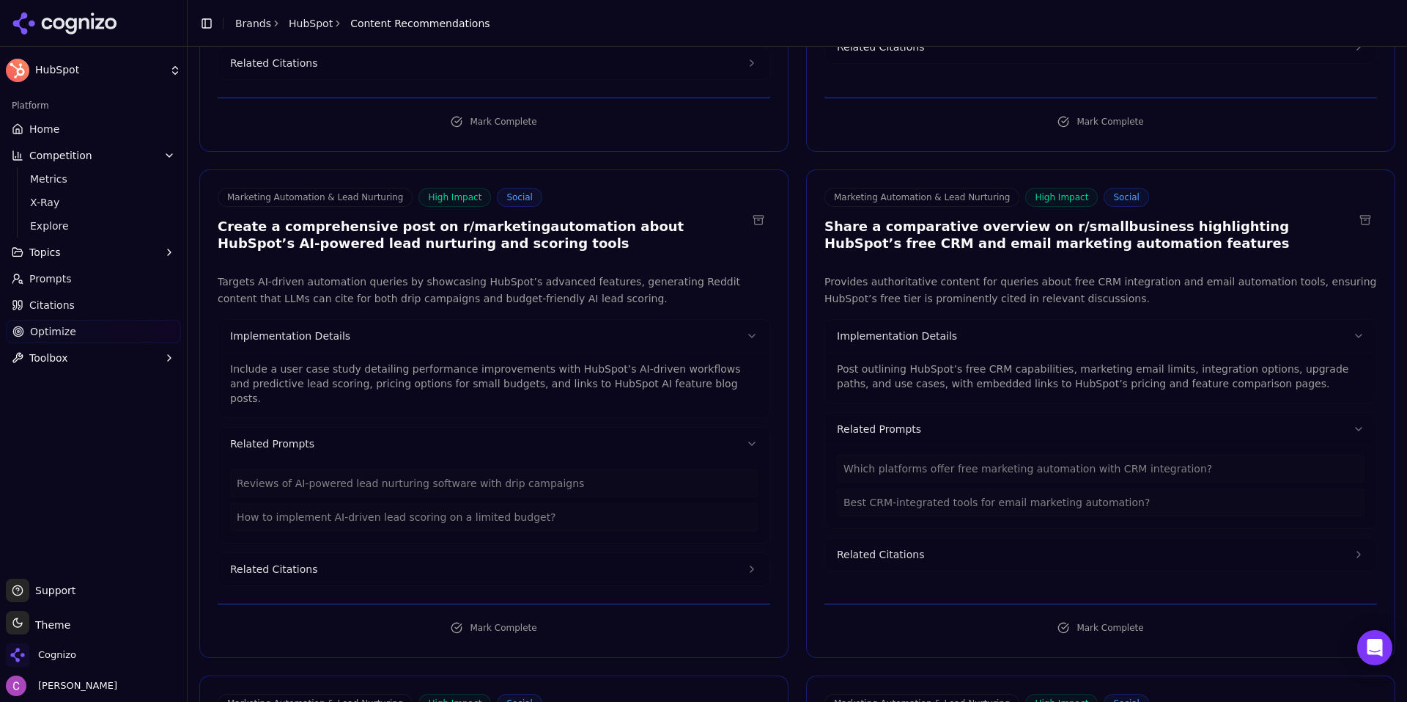
click at [607, 361] on p "Include a user case study detailing performance improvements with HubSpot’s AI-…" at bounding box center [494, 383] width 528 height 44
click at [608, 361] on p "Include a user case study detailing performance improvements with HubSpot’s AI-…" at bounding box center [494, 383] width 528 height 44
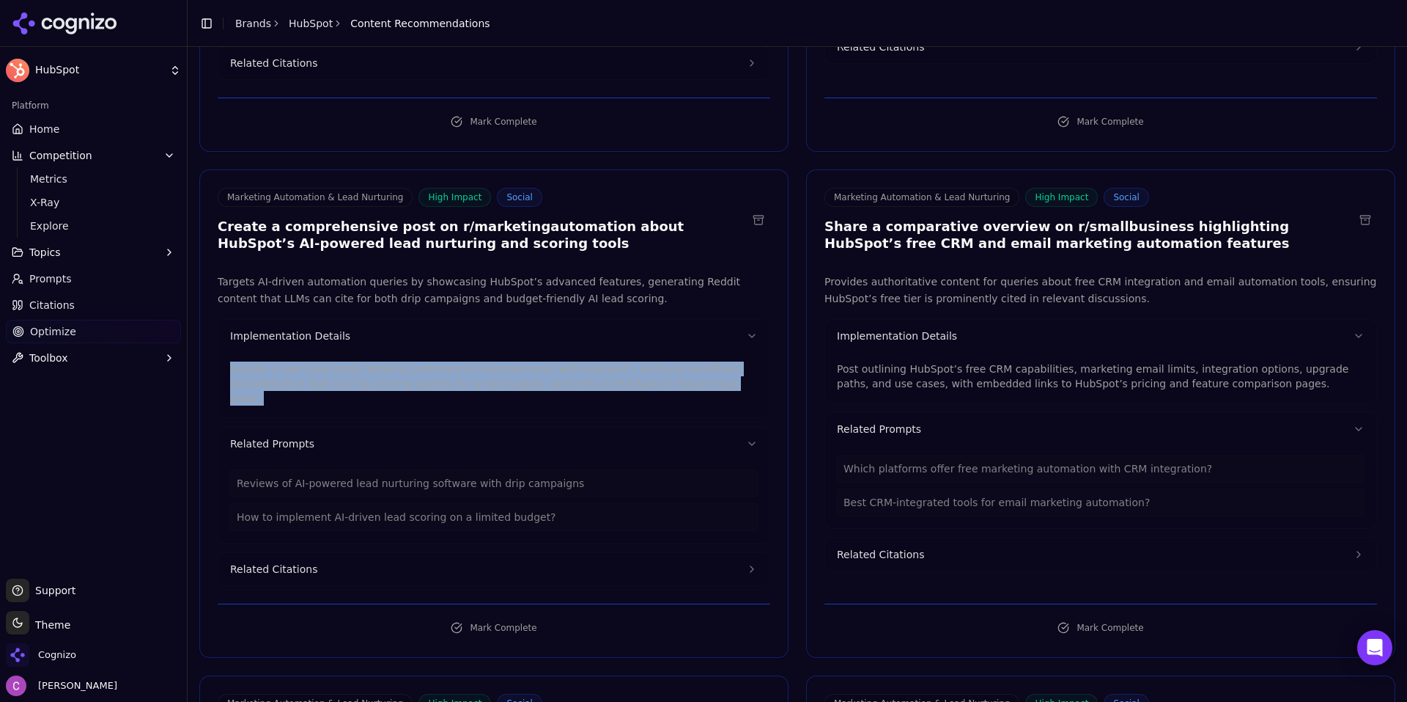
click at [608, 361] on p "Include a user case study detailing performance improvements with HubSpot’s AI-…" at bounding box center [494, 383] width 528 height 44
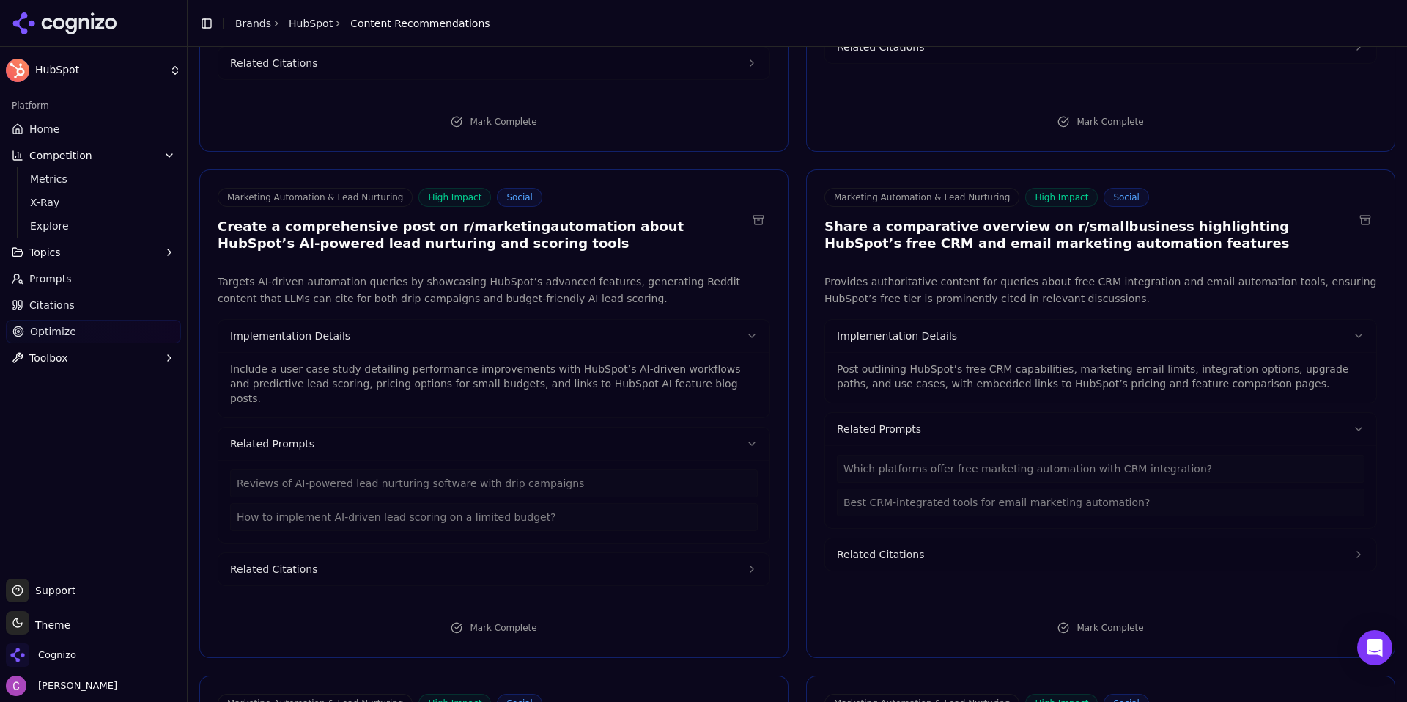
click at [921, 554] on div "Marketing Automation & Lead Nurturing High Impact Social Share a comparative ov…" at bounding box center [1100, 413] width 589 height 488
click at [921, 543] on button "Related Citations" at bounding box center [1100, 554] width 551 height 32
click at [304, 553] on button "Related Citations" at bounding box center [493, 569] width 551 height 32
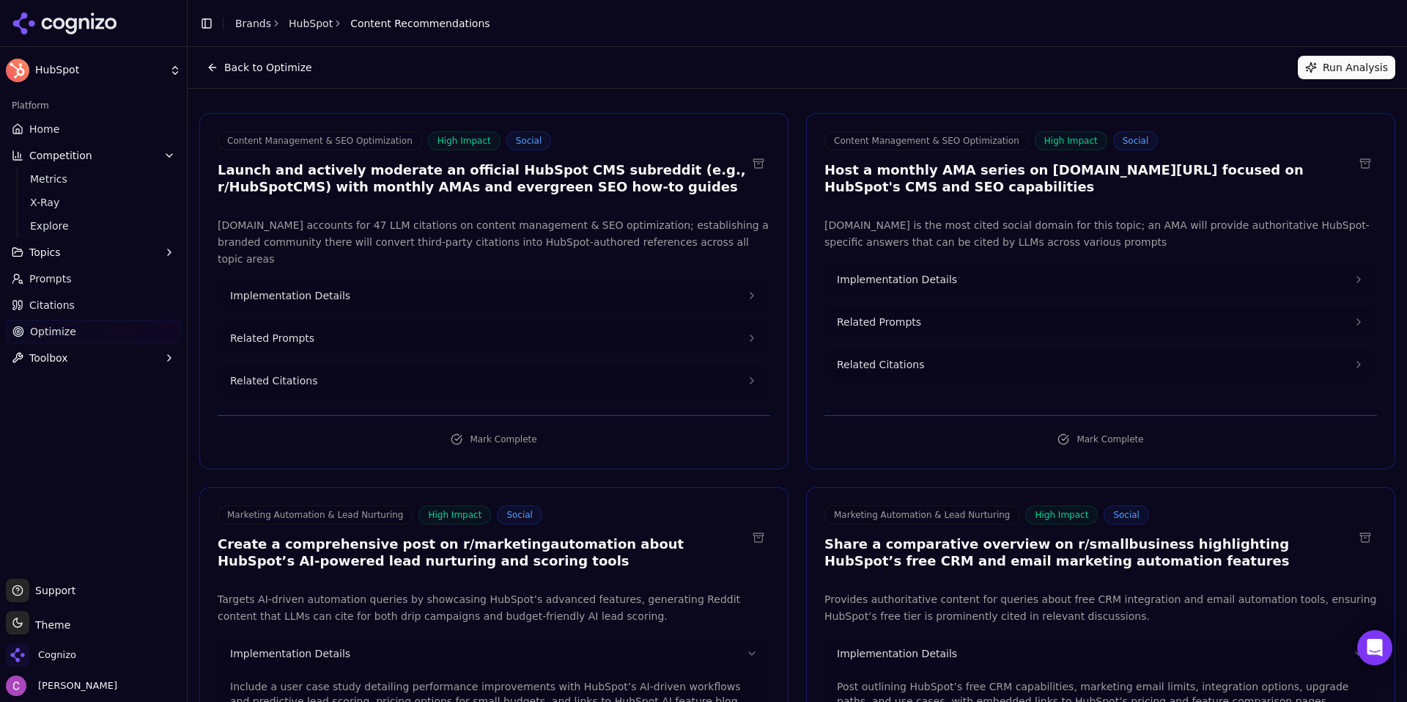
scroll to position [0, 0]
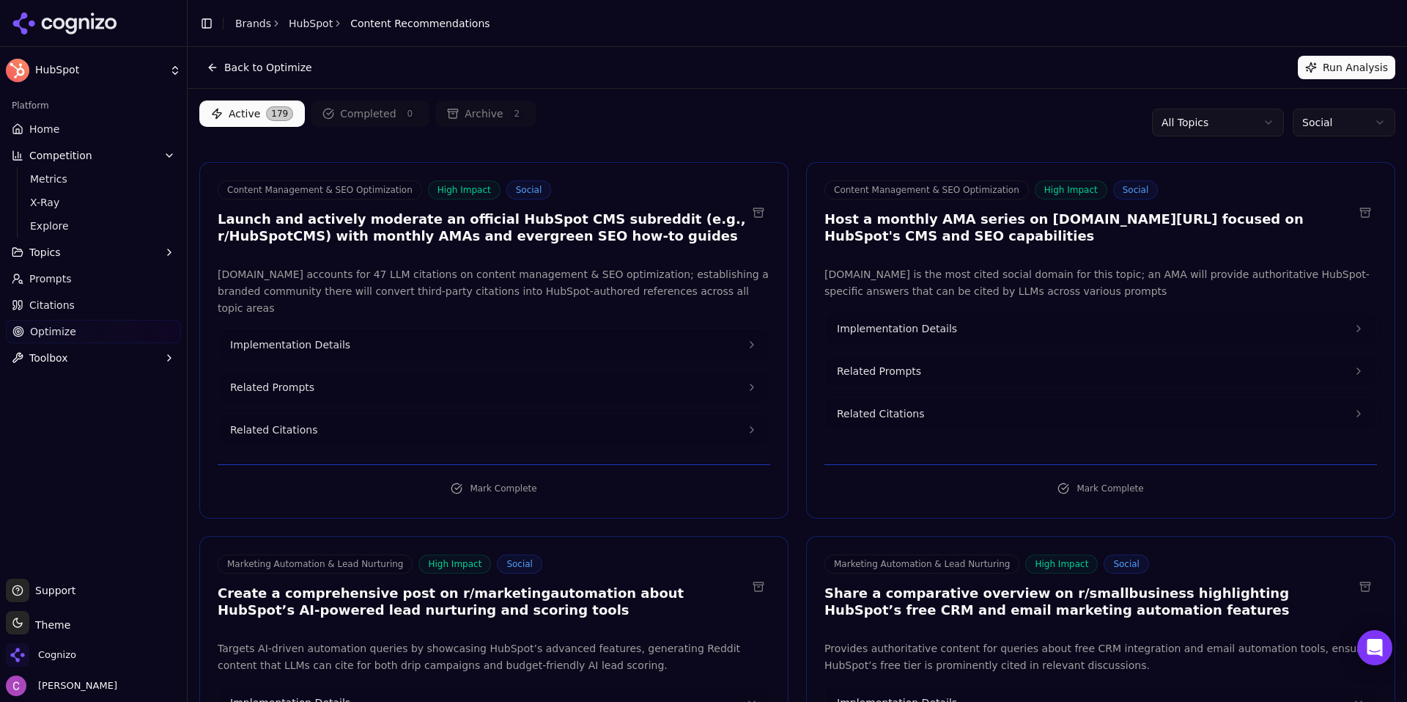
click at [1325, 119] on html "HubSpot Platform Home Competition Metrics X-Ray Explore Topics Prompts Citation…" at bounding box center [703, 351] width 1407 height 702
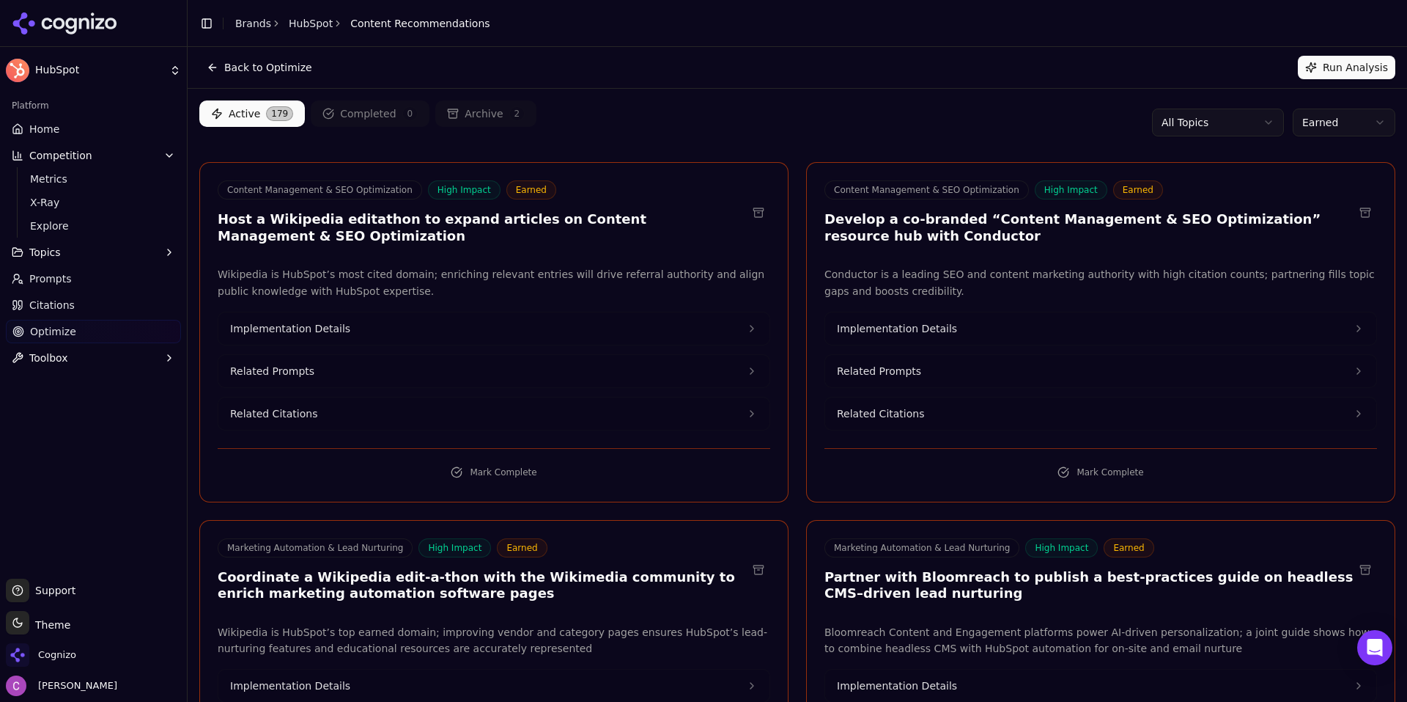
click at [1363, 126] on html "HubSpot Platform Home Competition Metrics X-Ray Explore Topics Prompts Citation…" at bounding box center [703, 351] width 1407 height 702
drag, startPoint x: 1301, startPoint y: 180, endPoint x: 1291, endPoint y: 177, distance: 10.9
click at [924, 84] on div "Back to Optimize Run Analysis" at bounding box center [798, 67] width 1220 height 41
click at [790, 118] on div "Active 179 Completed 0 Archive 2 All Topics Earned" at bounding box center [797, 122] width 1196 height 44
click at [61, 127] on link "Home" at bounding box center [93, 128] width 175 height 23
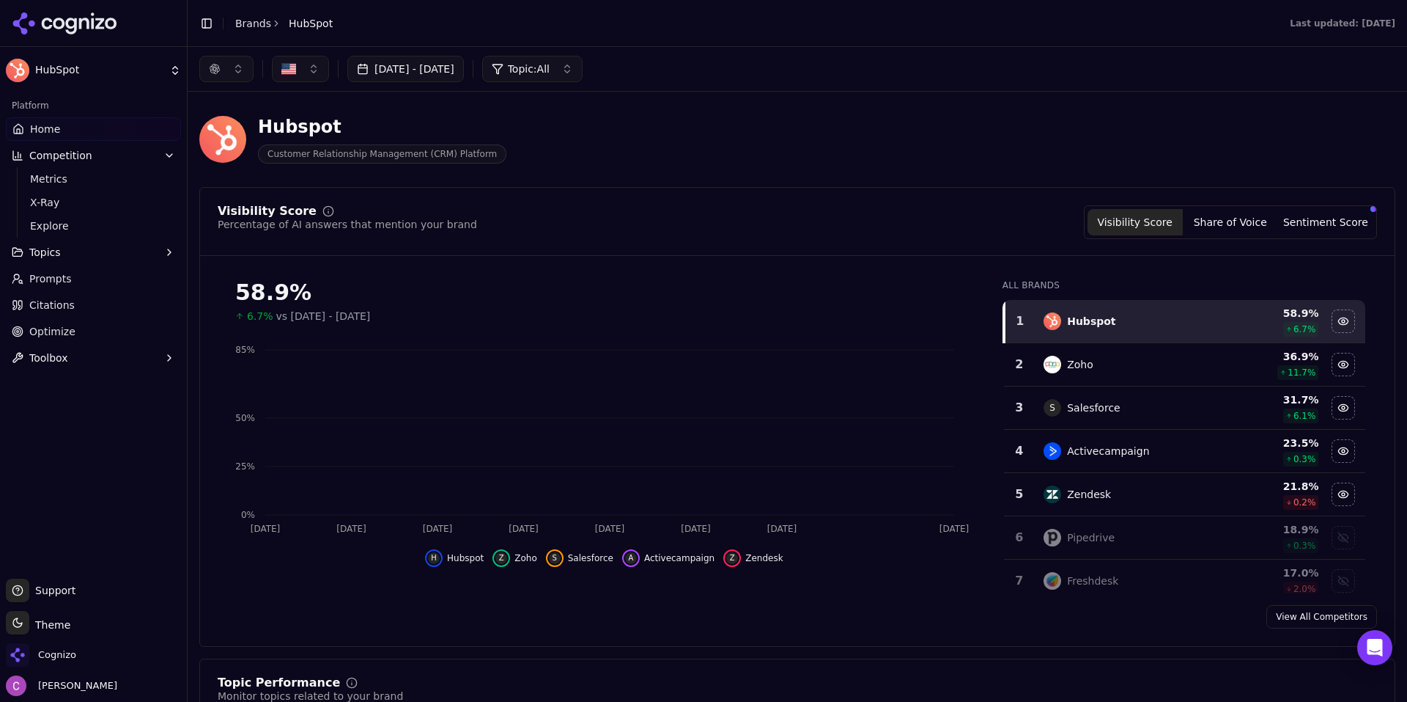
drag, startPoint x: 254, startPoint y: 25, endPoint x: 393, endPoint y: 36, distance: 139.0
click at [254, 25] on link "Brands" at bounding box center [253, 24] width 36 height 12
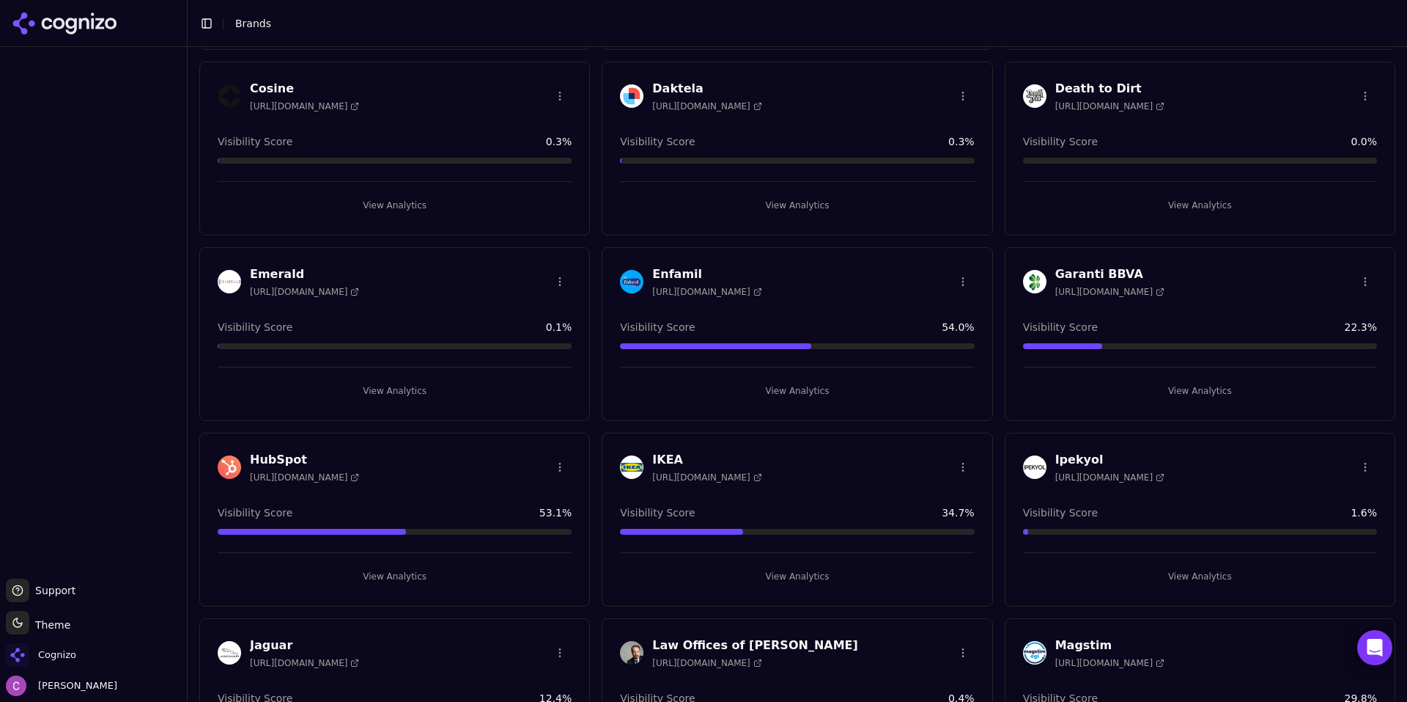
scroll to position [1173, 0]
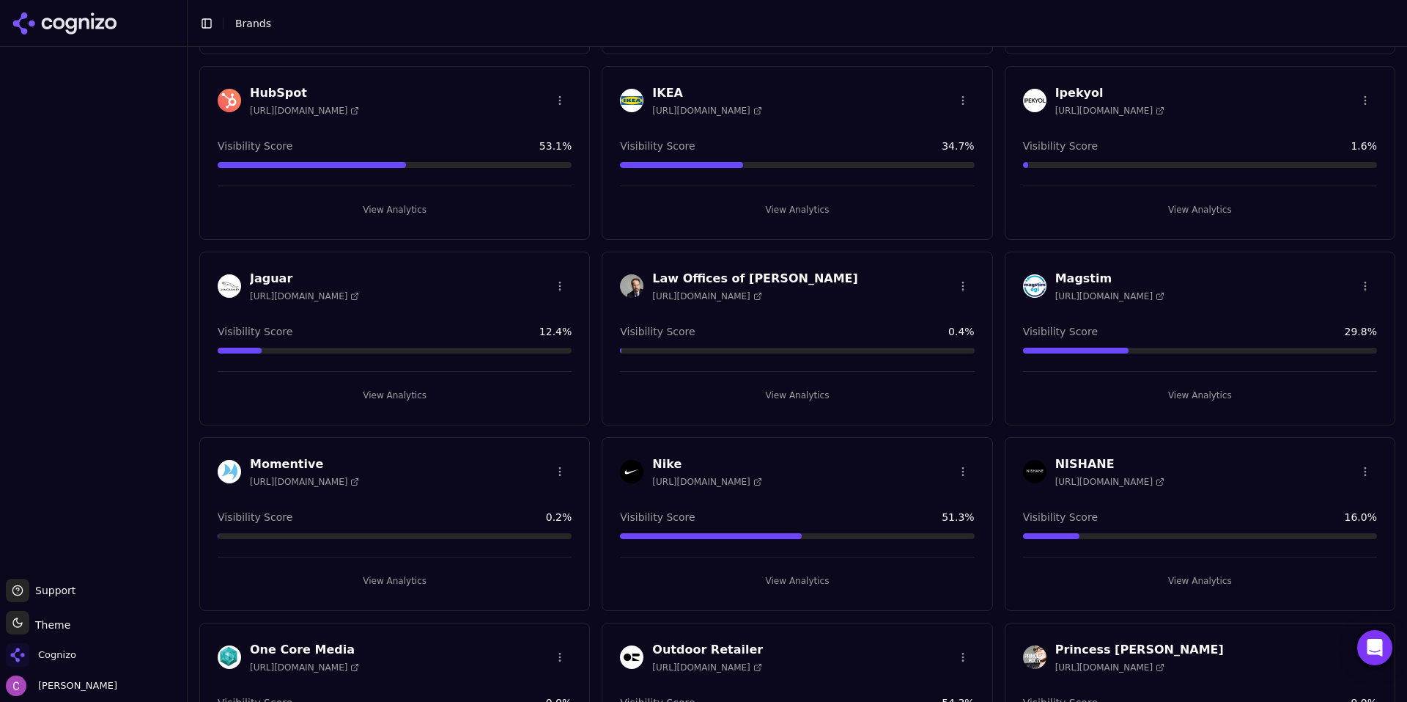
click at [383, 212] on button "View Analytics" at bounding box center [395, 209] width 354 height 23
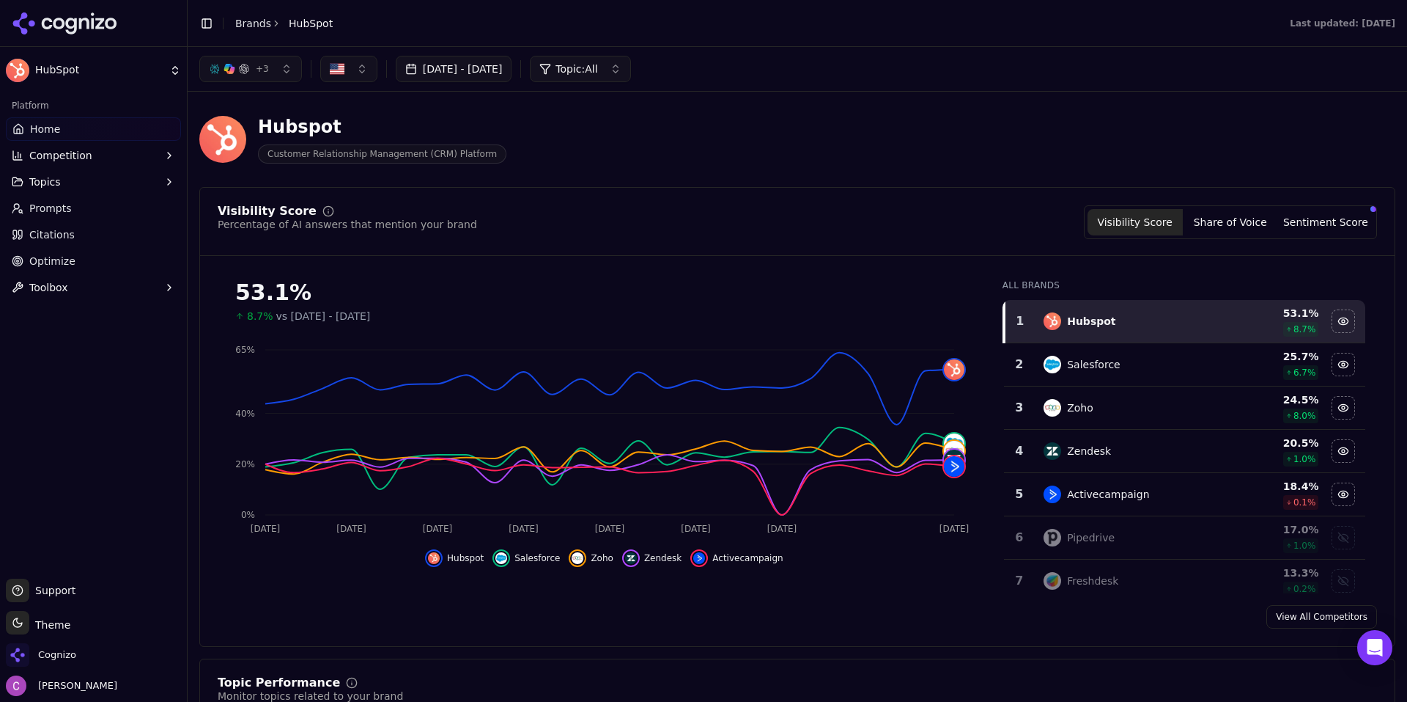
click at [267, 63] on button "+ 3" at bounding box center [250, 69] width 103 height 26
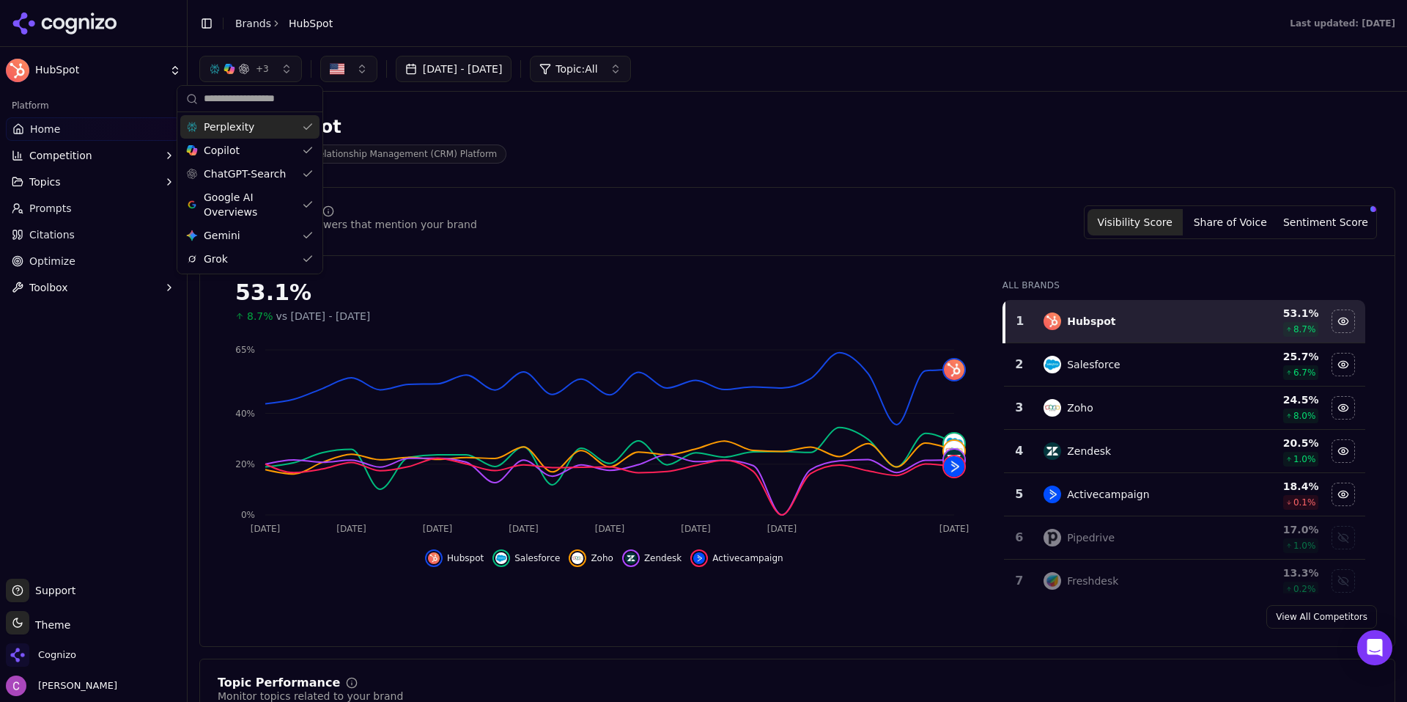
drag, startPoint x: 272, startPoint y: 63, endPoint x: 294, endPoint y: 66, distance: 22.2
click at [271, 63] on button "+ 3" at bounding box center [250, 69] width 103 height 26
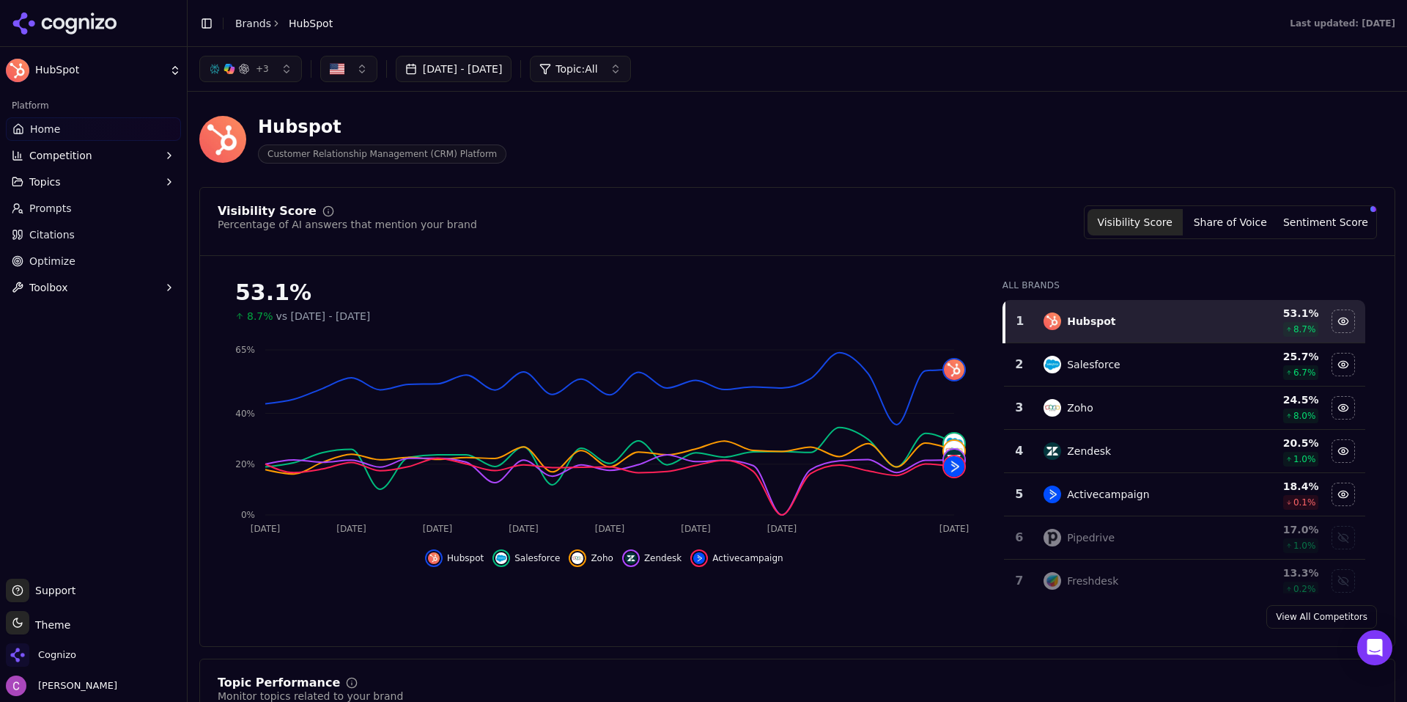
click at [86, 258] on link "Optimize" at bounding box center [93, 260] width 175 height 23
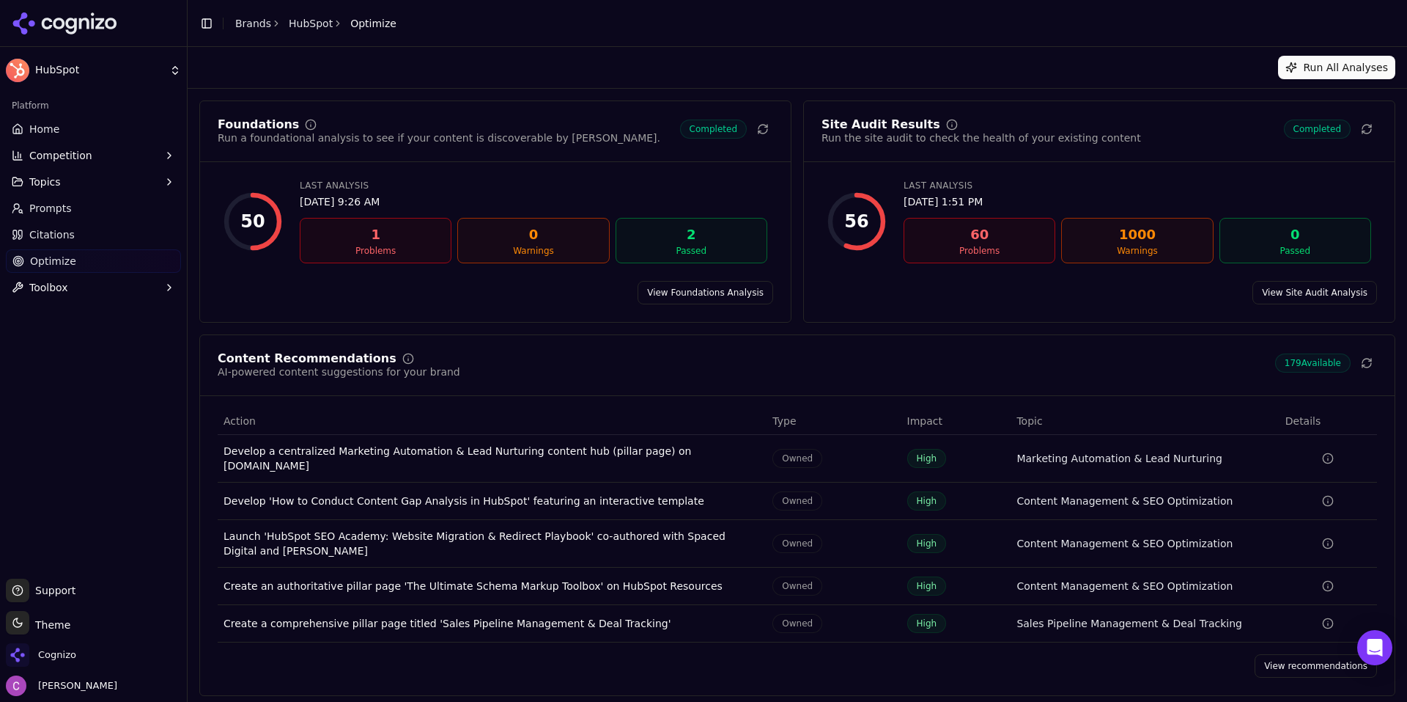
drag, startPoint x: 1291, startPoint y: 650, endPoint x: 1051, endPoint y: 483, distance: 292.2
click at [1291, 654] on link "View recommendations" at bounding box center [1316, 665] width 122 height 23
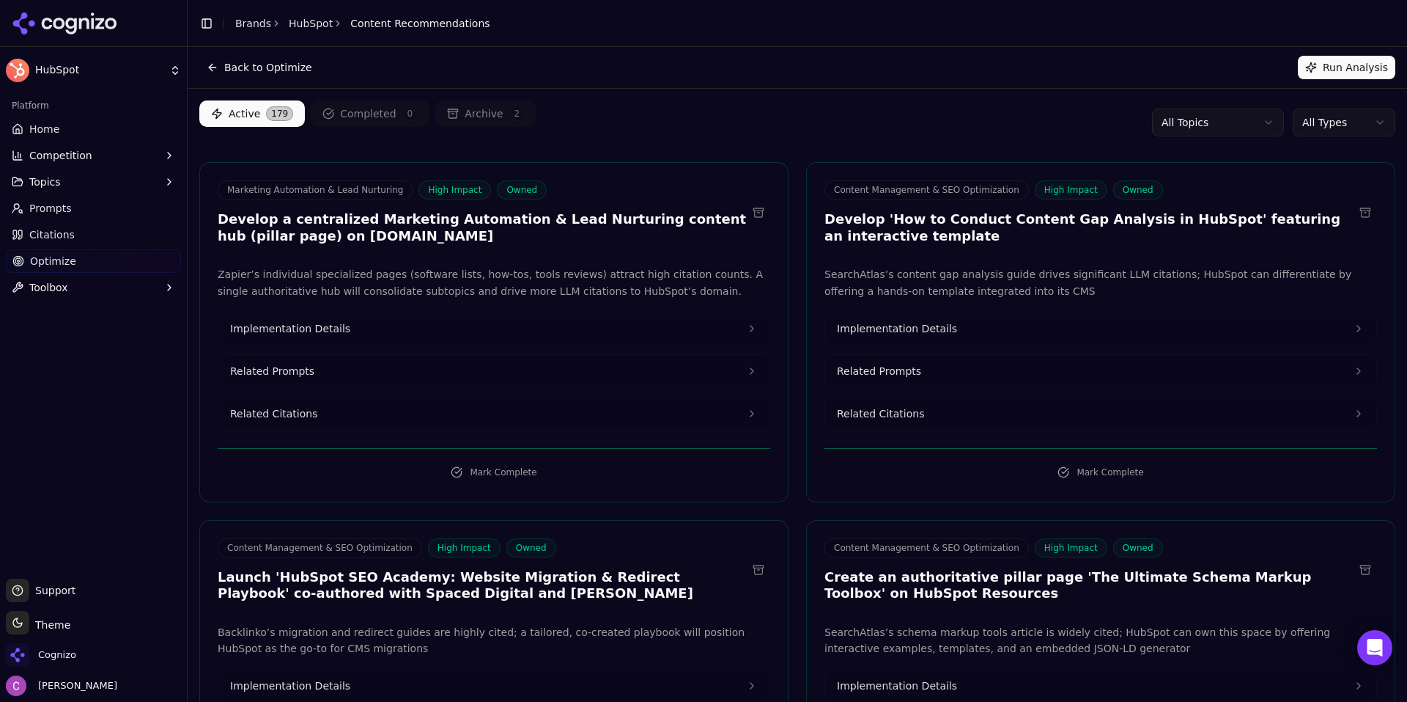
click at [65, 134] on link "Home" at bounding box center [93, 128] width 175 height 23
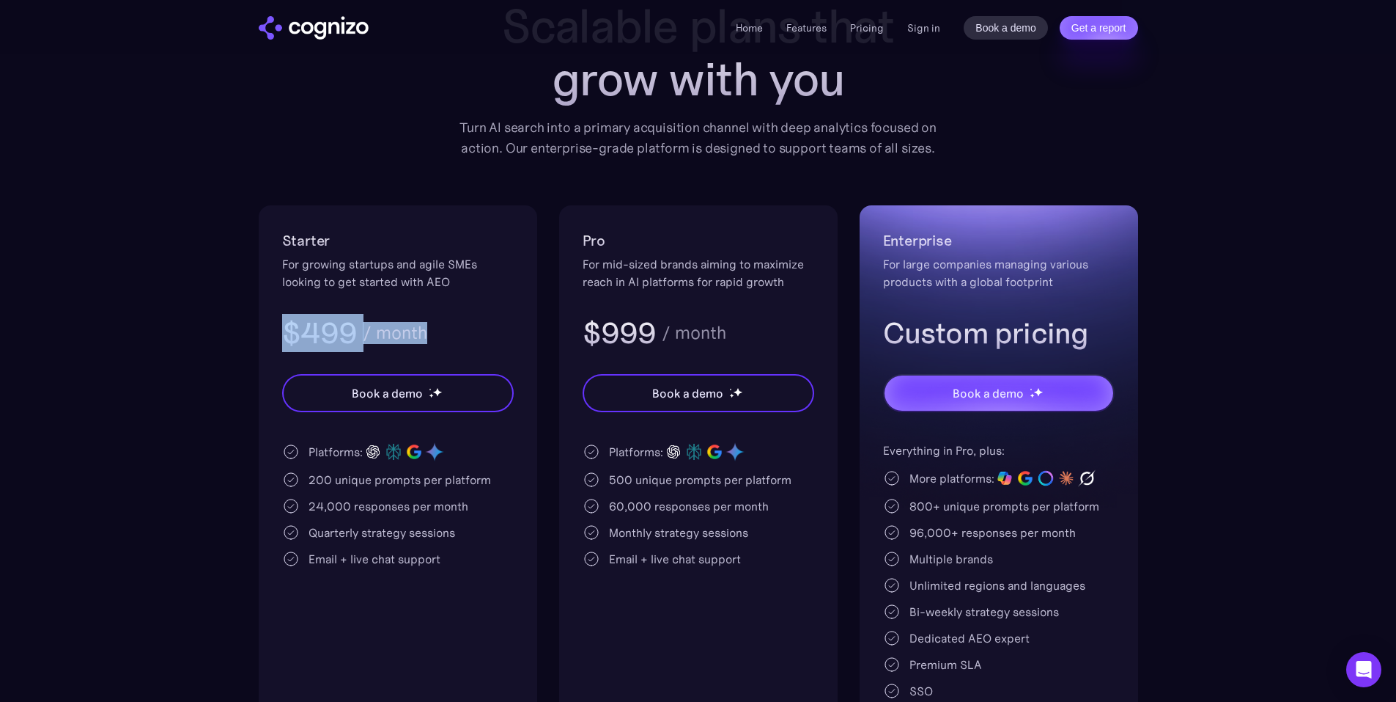
drag, startPoint x: 279, startPoint y: 332, endPoint x: 502, endPoint y: 339, distance: 223.0
click at [502, 339] on div "Starter For growing startups and agile SMEs looking to get started with AEO $49…" at bounding box center [398, 474] width 279 height 538
click at [501, 339] on div "$499 / month" at bounding box center [398, 333] width 232 height 38
drag, startPoint x: 311, startPoint y: 483, endPoint x: 475, endPoint y: 484, distance: 164.2
click at [474, 484] on div "200 unique prompts per platform" at bounding box center [400, 480] width 183 height 18
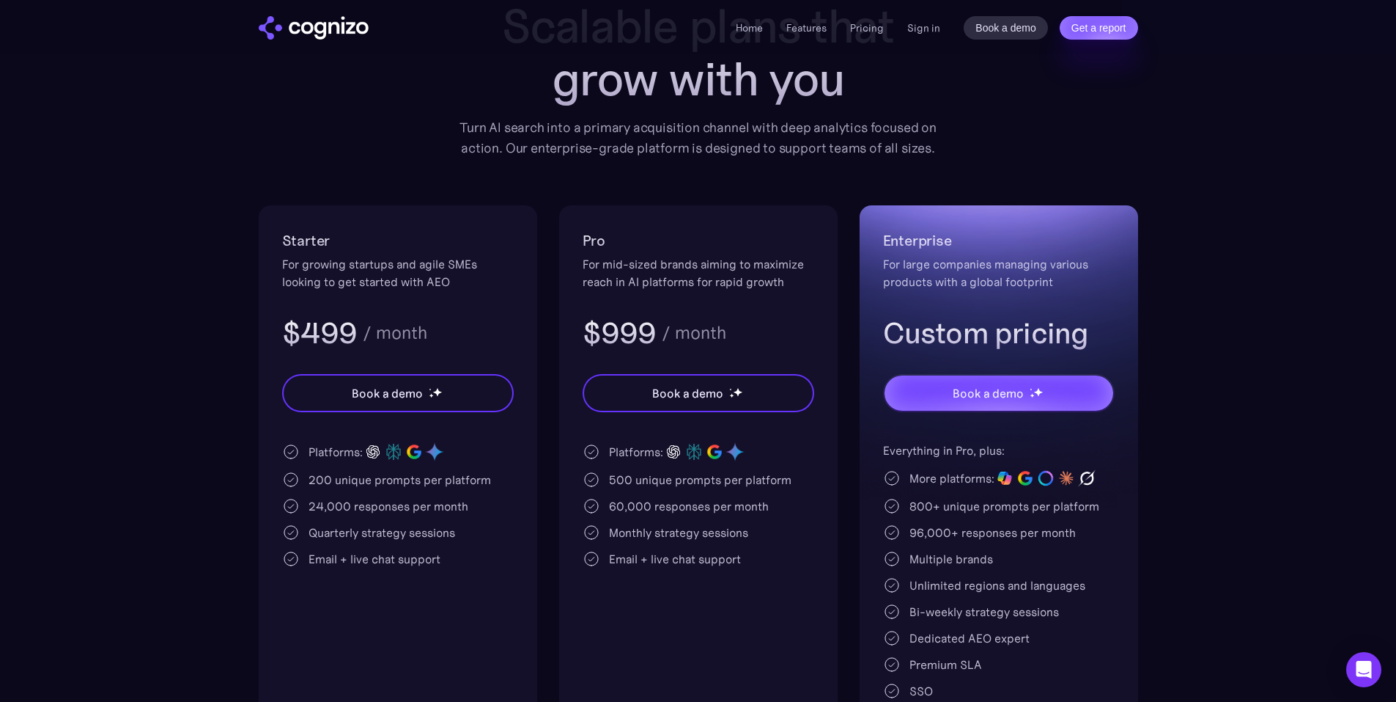
click at [481, 484] on div "200 unique prompts per platform" at bounding box center [400, 480] width 183 height 18
drag, startPoint x: 314, startPoint y: 333, endPoint x: 491, endPoint y: 336, distance: 177.4
click at [473, 331] on div "$499 / month" at bounding box center [398, 333] width 232 height 38
click at [505, 325] on div "$499 / month" at bounding box center [398, 333] width 232 height 38
drag, startPoint x: 313, startPoint y: 480, endPoint x: 336, endPoint y: 476, distance: 23.1
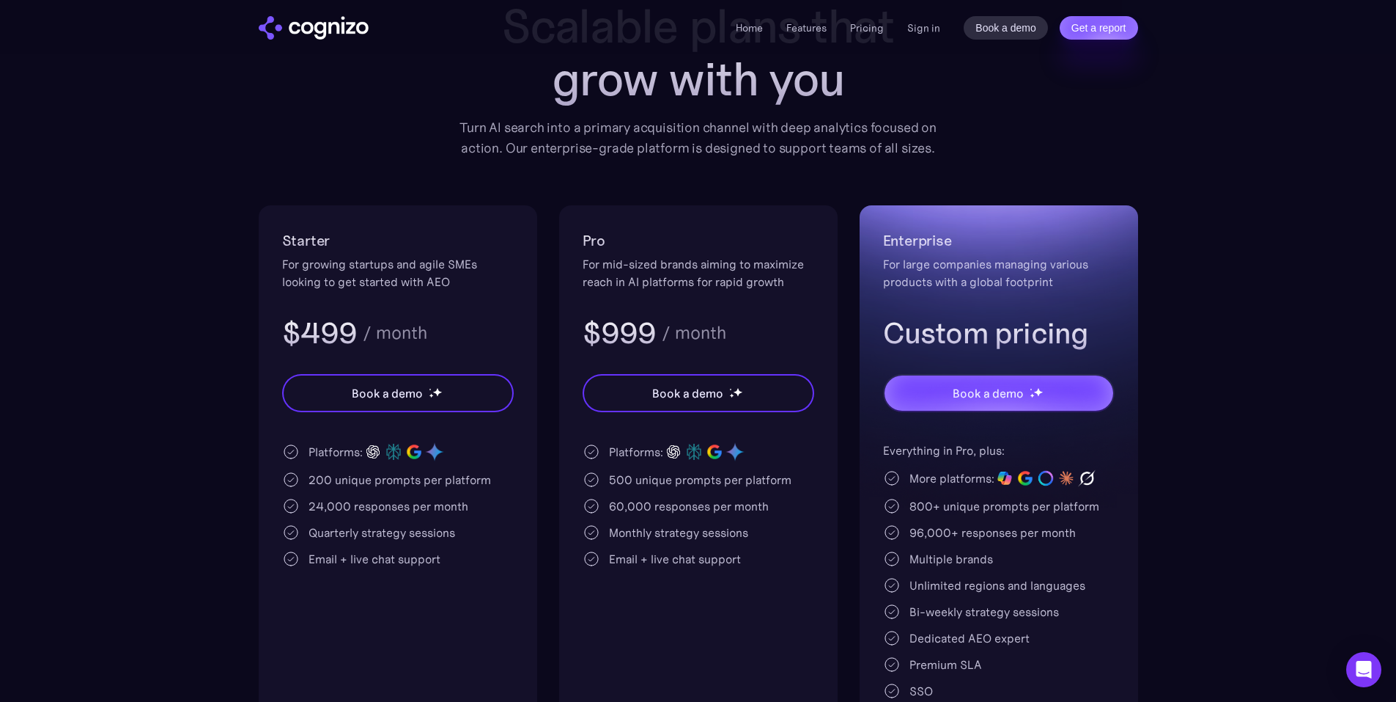
click at [333, 476] on div "200 unique prompts per platform" at bounding box center [400, 480] width 183 height 18
click at [324, 478] on div "200 unique prompts per platform" at bounding box center [400, 480] width 183 height 18
drag, startPoint x: 311, startPoint y: 478, endPoint x: 330, endPoint y: 471, distance: 20.2
click at [314, 475] on div "200 unique prompts per platform" at bounding box center [400, 480] width 183 height 18
click at [402, 235] on h2 "Starter" at bounding box center [398, 240] width 232 height 23
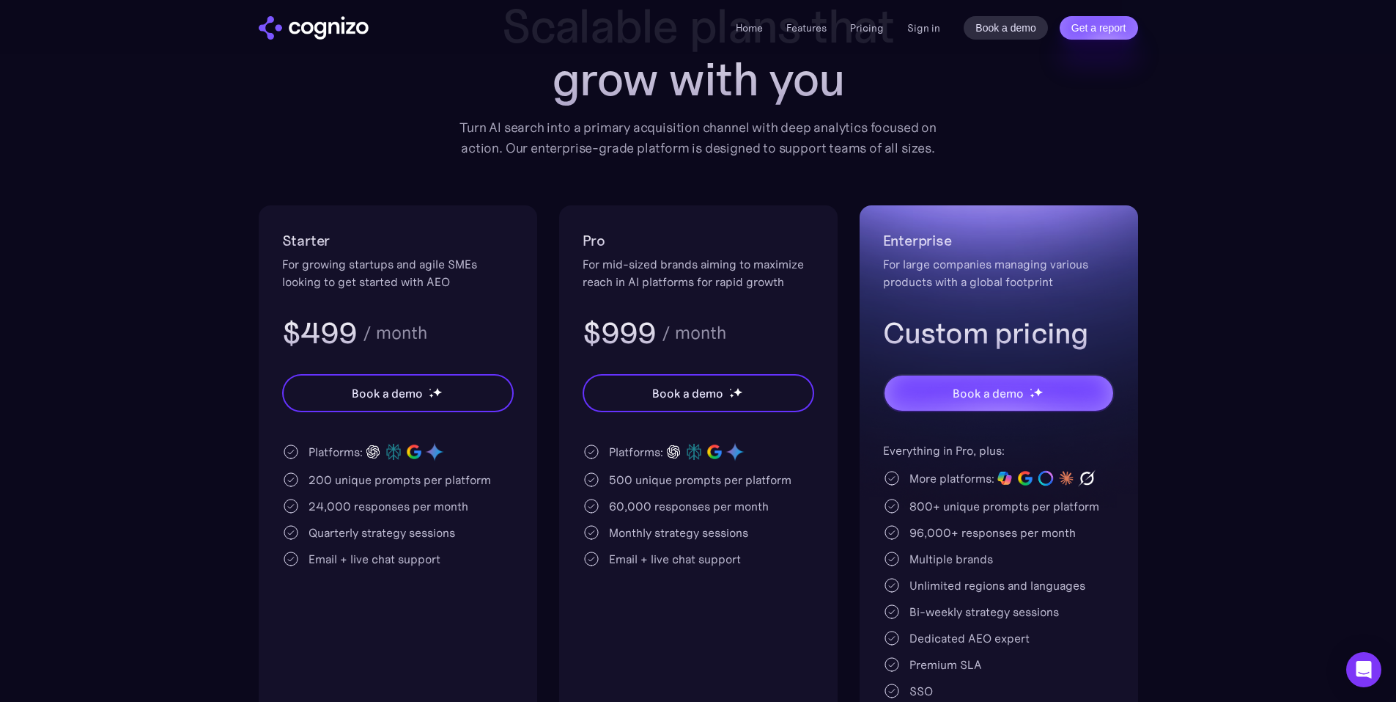
click at [406, 187] on div "Pricing Scalable plans that grow with you Turn AI search into a primary acquisi…" at bounding box center [699, 354] width 880 height 777
